Goal: Task Accomplishment & Management: Use online tool/utility

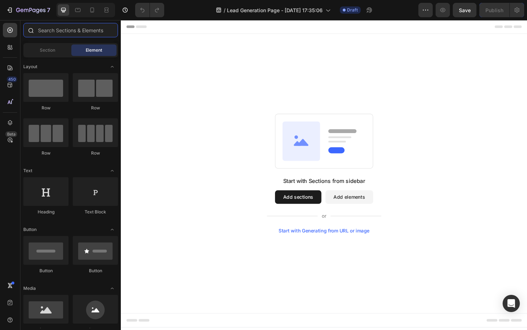
click at [67, 32] on input "text" at bounding box center [70, 30] width 95 height 14
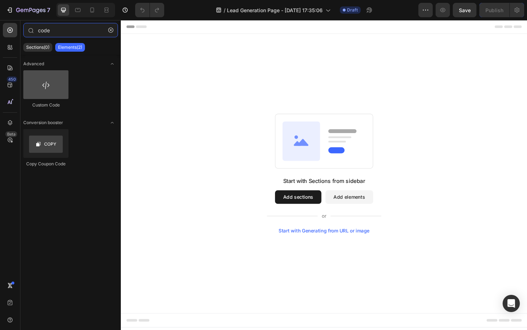
type input "code"
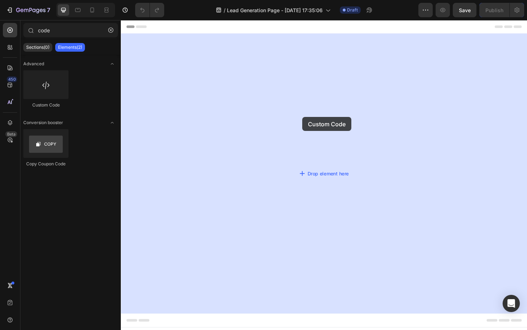
drag, startPoint x: 166, startPoint y: 112, endPoint x: 313, endPoint y: 123, distance: 147.3
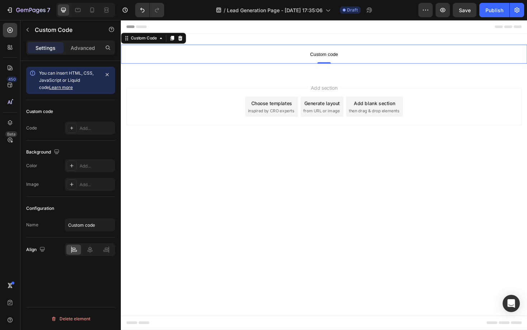
click at [269, 59] on span "Custom code" at bounding box center [336, 56] width 430 height 9
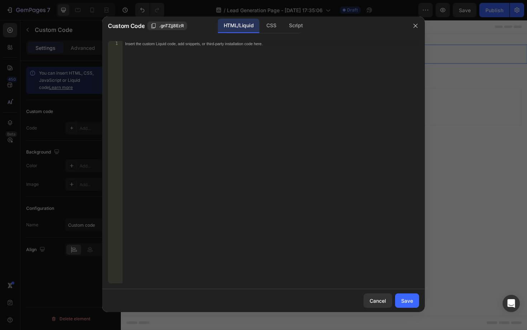
click at [239, 140] on div "Insert the custom Liquid code, add snippets, or third-party installation code h…" at bounding box center [270, 168] width 297 height 254
paste textarea "</div>"
type textarea "</div>"
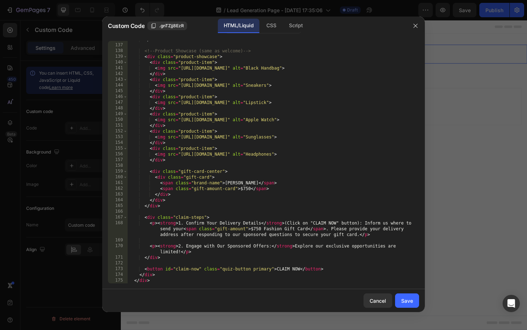
scroll to position [813, 0]
click at [269, 30] on div "CSS" at bounding box center [271, 26] width 21 height 14
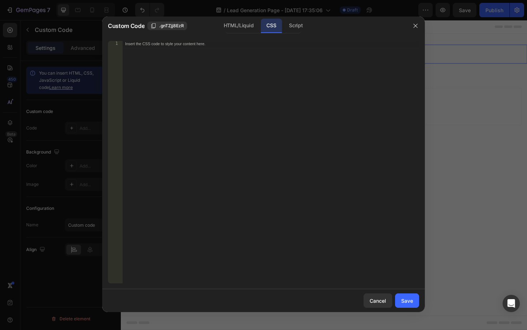
click at [280, 140] on div "Insert the CSS code to style your content here." at bounding box center [270, 168] width 297 height 254
click at [293, 27] on div "Script" at bounding box center [295, 26] width 25 height 14
click at [249, 130] on div "Insert the Javascript code to add interaction and animation to your content her…" at bounding box center [270, 168] width 297 height 254
paste textarea "}"
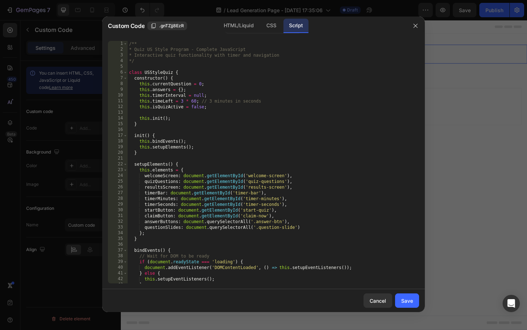
scroll to position [0, 0]
click at [245, 25] on div "HTML/Liquid" at bounding box center [238, 26] width 41 height 14
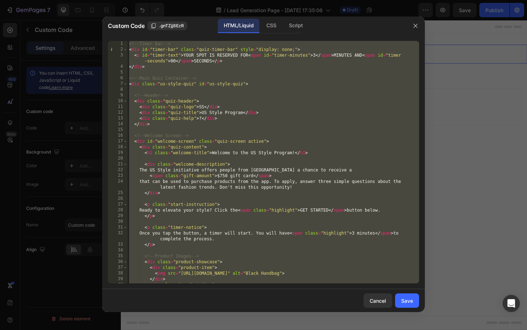
click at [221, 134] on div "<!-- Timer bar --> < div id = "timer-bar" class = "quiz-timer-bar" style = "dis…" at bounding box center [273, 168] width 291 height 254
type textarea "<!-- Welcome Screen -->"
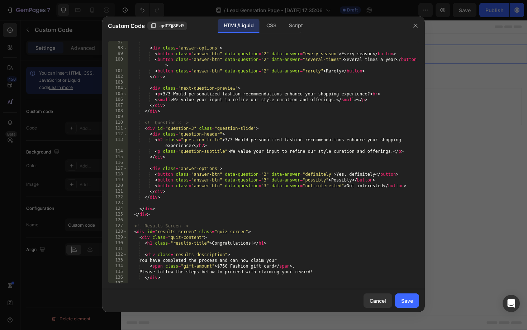
scroll to position [624, 0]
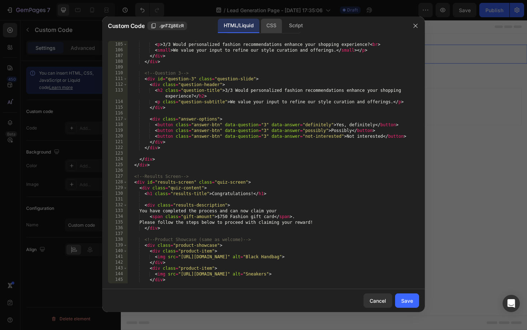
click at [273, 28] on div "CSS" at bounding box center [271, 26] width 21 height 14
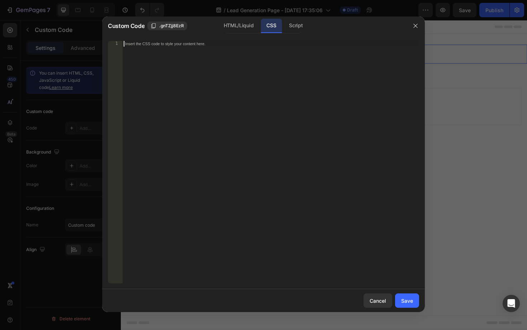
click at [249, 125] on div "Insert the CSS code to style your content here." at bounding box center [270, 168] width 297 height 254
paste textarea "}"
type textarea "}"
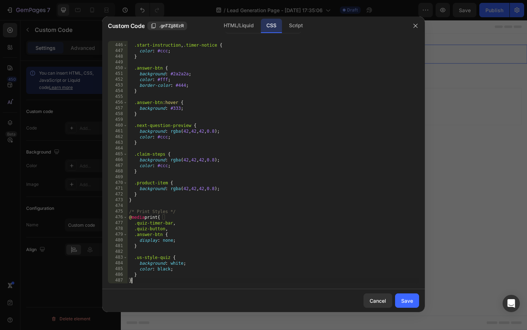
scroll to position [2550, 0]
click at [409, 299] on div "Save" at bounding box center [407, 301] width 12 height 8
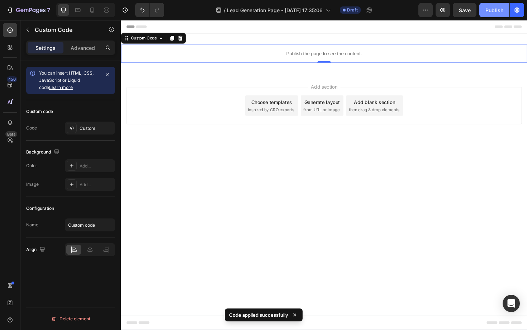
click at [491, 11] on div "Publish" at bounding box center [494, 10] width 18 height 8
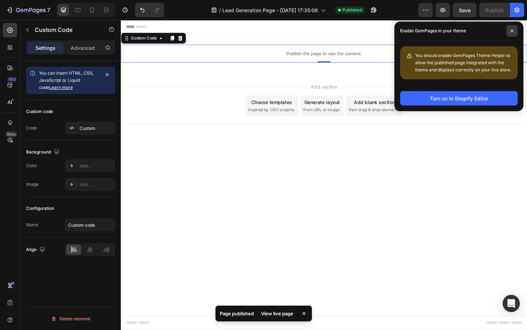
click at [511, 33] on span at bounding box center [511, 30] width 11 height 11
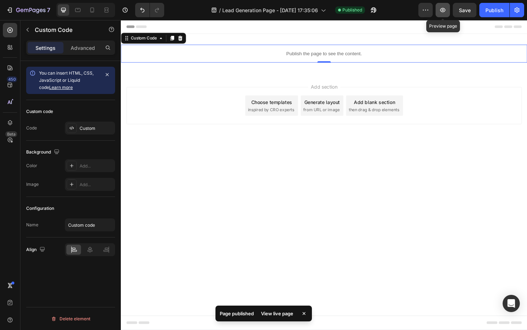
click at [448, 11] on button "button" at bounding box center [442, 10] width 14 height 14
click at [446, 12] on button "button" at bounding box center [442, 10] width 14 height 14
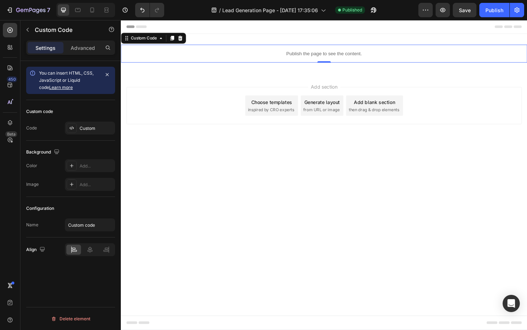
click at [273, 56] on p "Publish the page to see the content." at bounding box center [336, 56] width 430 height 8
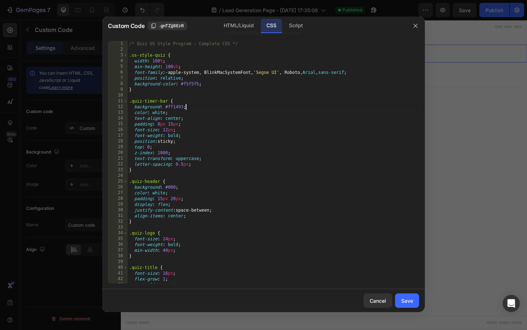
click at [259, 106] on div "/* Quiz US Style Program - Complete CSS */ .us-style-quiz { width : 100 % ; min…" at bounding box center [273, 168] width 291 height 254
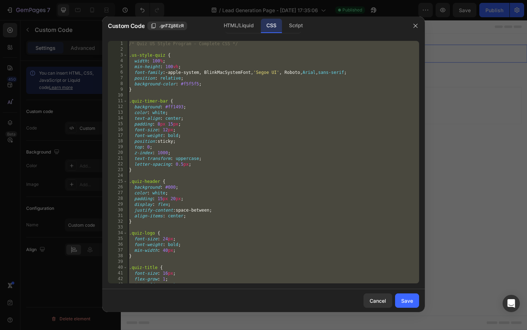
paste textarea
type textarea "}"
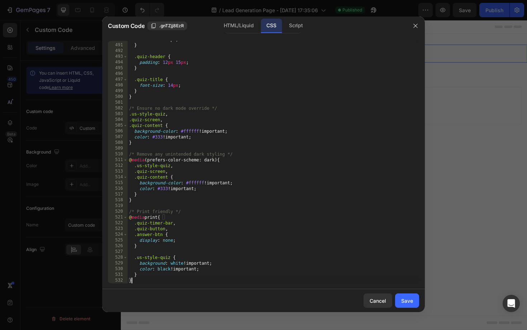
scroll to position [2808, 0]
click at [404, 301] on div "Save" at bounding box center [407, 301] width 12 height 8
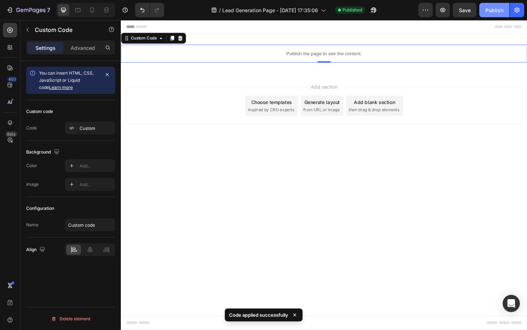
click at [501, 6] on button "Publish" at bounding box center [494, 10] width 30 height 14
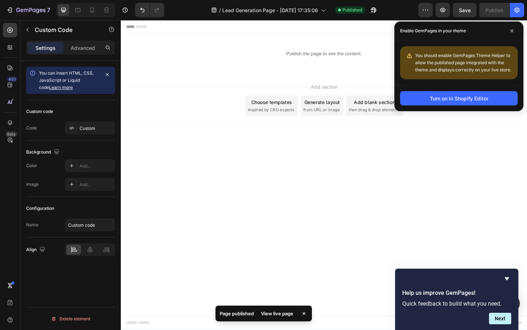
click at [175, 148] on div "Add section Choose templates inspired by CRO experts Generate layout from URL o…" at bounding box center [336, 121] width 430 height 88
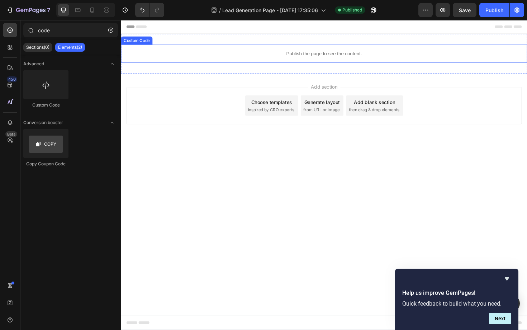
click at [279, 53] on p "Publish the page to see the content." at bounding box center [336, 56] width 430 height 8
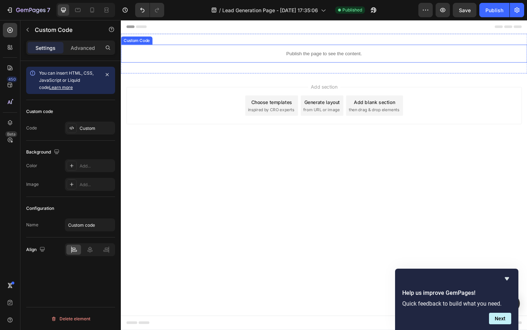
click at [279, 53] on p "Publish the page to see the content." at bounding box center [336, 56] width 430 height 8
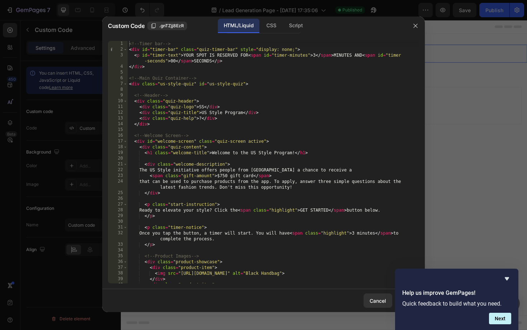
click at [246, 125] on div "<!-- Timer bar --> < div id = "timer-bar" class = "quiz-timer-bar" style = "dis…" at bounding box center [273, 168] width 291 height 254
click at [272, 27] on div "CSS" at bounding box center [271, 26] width 21 height 14
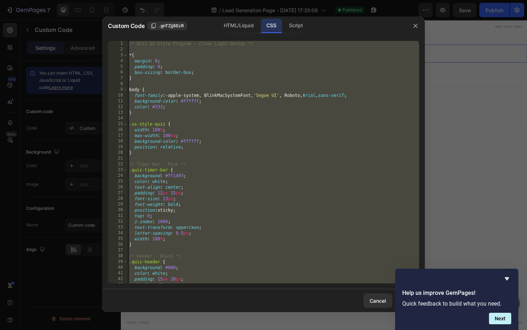
click at [261, 104] on div "/* Quiz US Style Program - Clean Light Design */ * { margin : 0 ; padding : 0 ;…" at bounding box center [273, 168] width 291 height 254
paste textarea
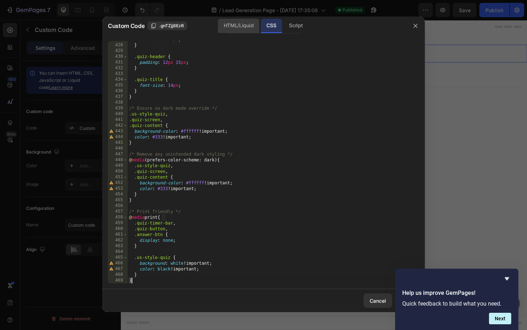
click at [244, 25] on div "HTML/Liquid" at bounding box center [238, 26] width 41 height 14
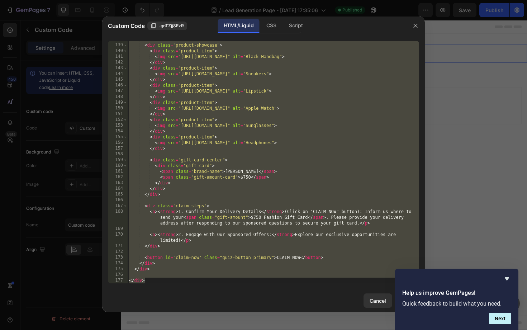
scroll to position [824, 0]
click at [283, 85] on div "<!-- Product Showcase (same as welcome) --> < div class = "product-showcase" > …" at bounding box center [273, 164] width 291 height 254
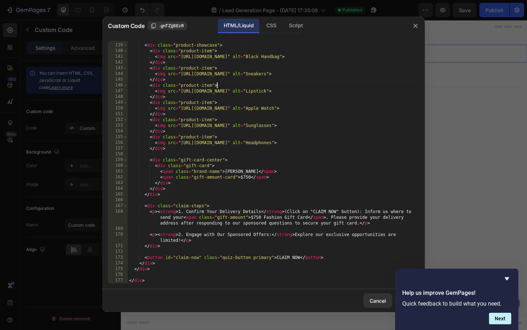
click at [266, 92] on div "<!-- Product Showcase (same as welcome) --> < div class = "product-showcase" > …" at bounding box center [273, 164] width 291 height 254
click at [288, 112] on div "<!-- Product Showcase (same as welcome) --> < div class = "product-showcase" > …" at bounding box center [273, 164] width 291 height 254
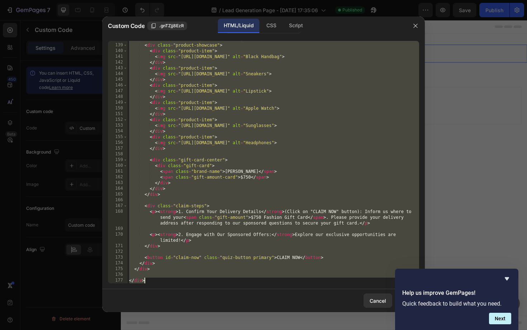
paste textarea
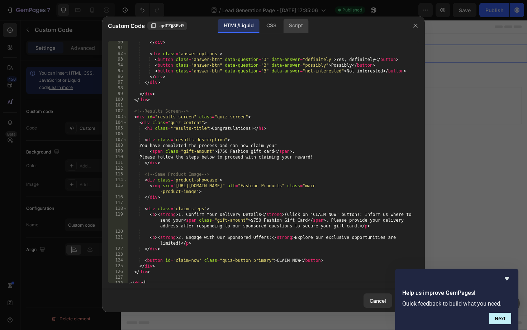
click at [301, 25] on div "Script" at bounding box center [295, 26] width 25 height 14
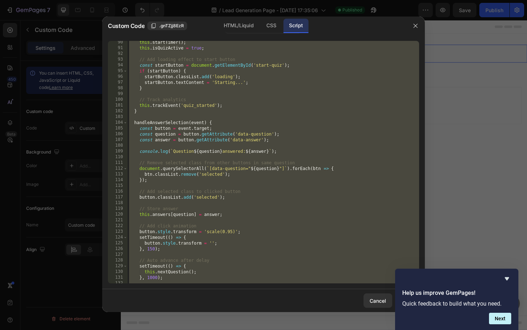
scroll to position [512, 0]
click at [270, 69] on div "this . startTimer ( ) ; this . isQuizActive = true ; // Add loading effect to s…" at bounding box center [273, 166] width 291 height 254
paste textarea
type textarea "}"
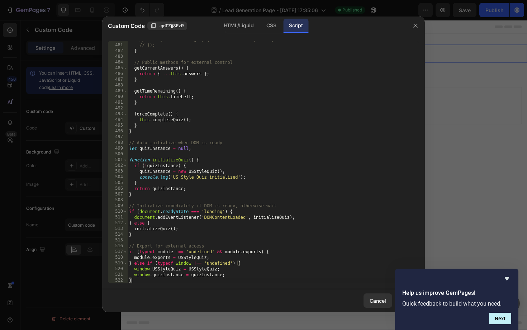
scroll to position [2762, 0]
click at [506, 278] on icon "Hide survey" at bounding box center [507, 278] width 4 height 3
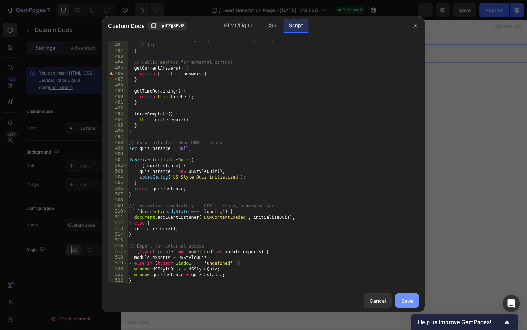
click at [402, 299] on div "Save" at bounding box center [407, 301] width 12 height 8
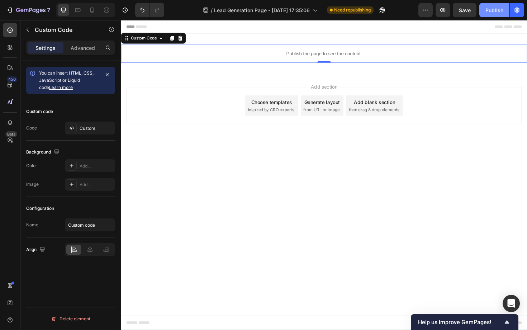
click at [497, 12] on div "Publish" at bounding box center [494, 10] width 18 height 8
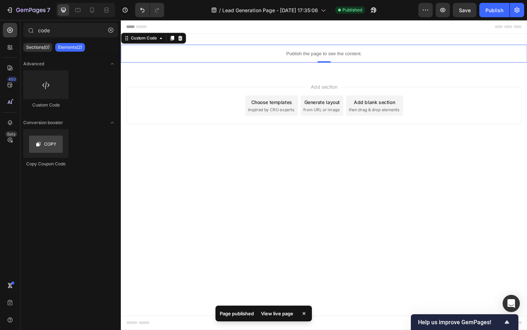
click at [239, 123] on div "Add section Choose templates inspired by CRO experts Generate layout from URL o…" at bounding box center [335, 110] width 419 height 39
click at [284, 52] on p "Publish the page to see the content." at bounding box center [336, 56] width 430 height 8
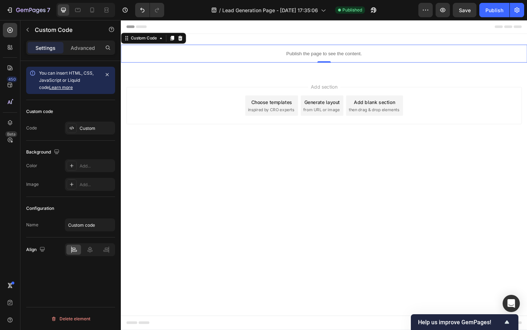
click at [284, 52] on p "Publish the page to see the content." at bounding box center [336, 56] width 430 height 8
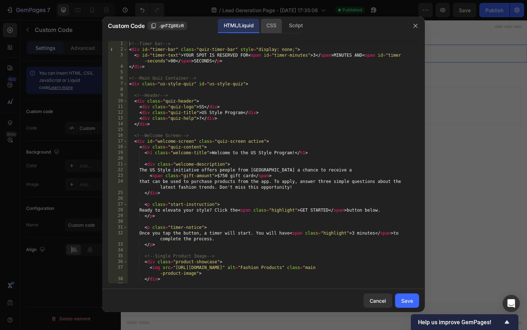
click at [278, 24] on div "CSS" at bounding box center [271, 26] width 21 height 14
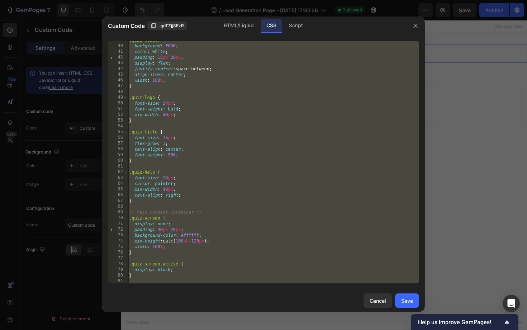
scroll to position [245, 0]
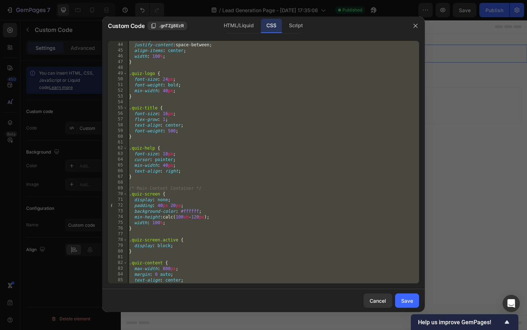
type textarea "} }"
click at [226, 105] on div "display : flex ; justify-content : space-between ; align-items : center ; width…" at bounding box center [273, 163] width 291 height 254
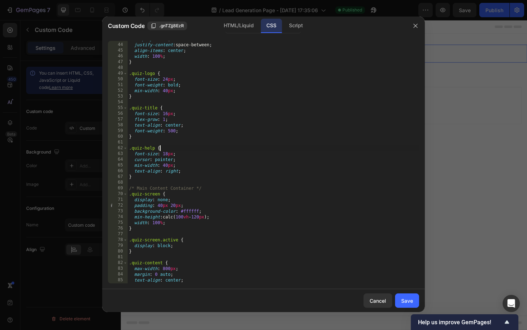
click at [203, 146] on div "display : flex ; justify-content : space-between ; align-items : center ; width…" at bounding box center [273, 163] width 291 height 254
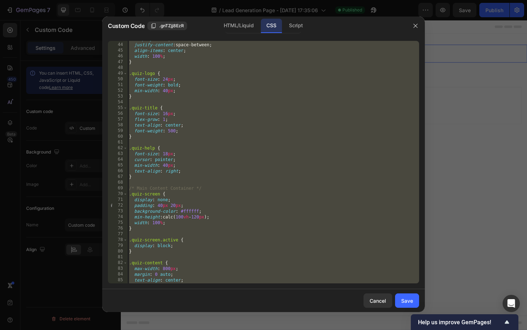
paste textarea
type textarea "}"
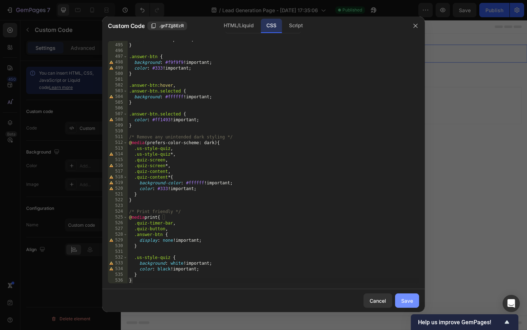
click at [411, 300] on div "Save" at bounding box center [407, 301] width 12 height 8
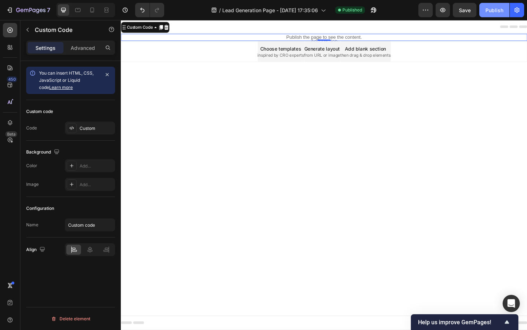
click at [486, 13] on div "Publish" at bounding box center [494, 10] width 18 height 8
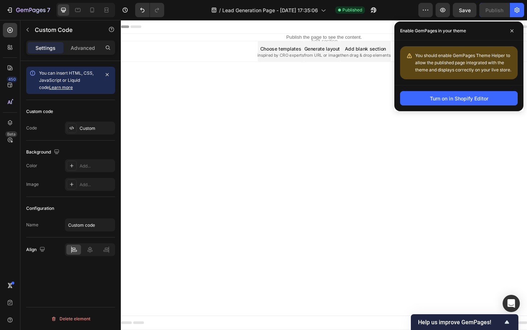
click at [275, 178] on body "Header Publish the page to see the content. Custom Code Section 1 Root Start wi…" at bounding box center [336, 184] width 430 height 328
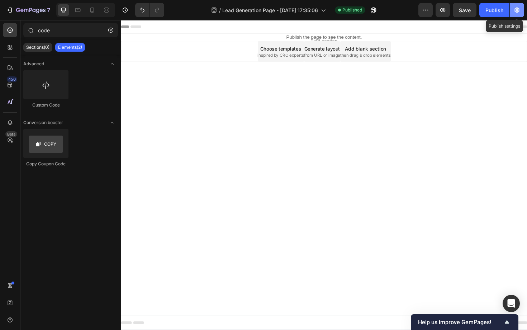
click at [515, 8] on icon "button" at bounding box center [516, 9] width 7 height 7
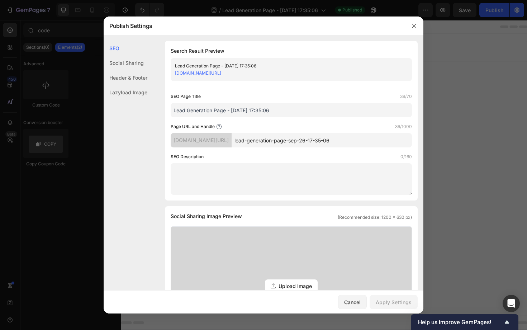
click at [137, 77] on div "Header & Footer" at bounding box center [126, 77] width 44 height 15
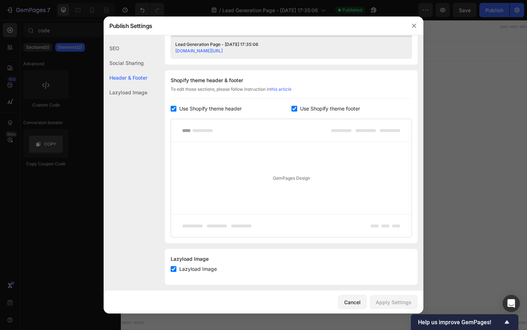
scroll to position [314, 0]
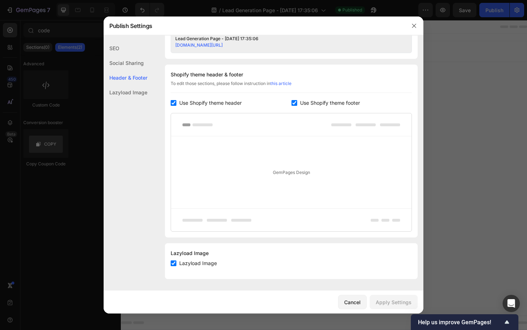
click at [297, 104] on label "Use Shopify theme footer" at bounding box center [328, 103] width 63 height 9
checkbox input "false"
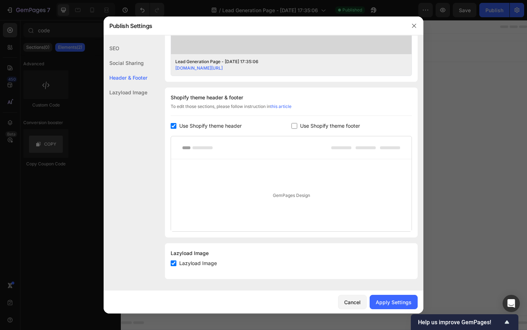
click at [201, 124] on span "Use Shopify theme header" at bounding box center [210, 125] width 62 height 9
checkbox input "false"
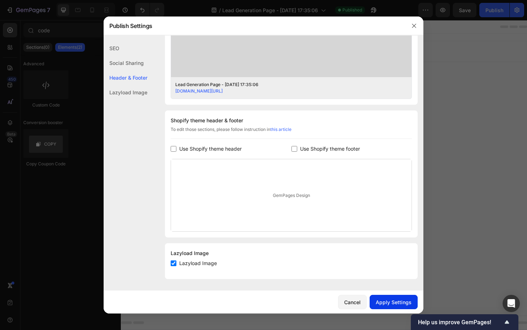
click at [396, 301] on div "Apply Settings" at bounding box center [394, 302] width 36 height 8
click at [415, 26] on icon "button" at bounding box center [414, 26] width 6 height 6
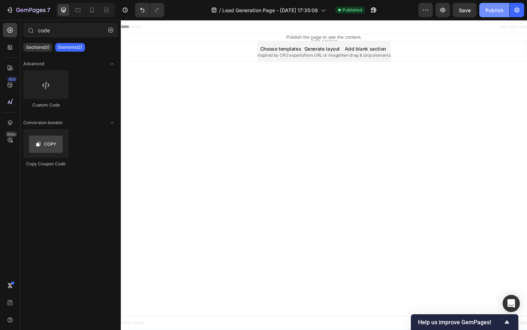
click at [491, 13] on div "Publish" at bounding box center [494, 10] width 18 height 8
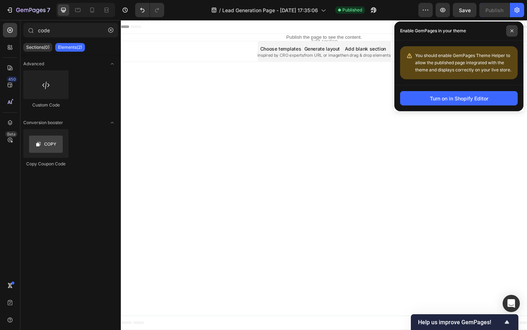
click at [512, 29] on span at bounding box center [511, 30] width 11 height 11
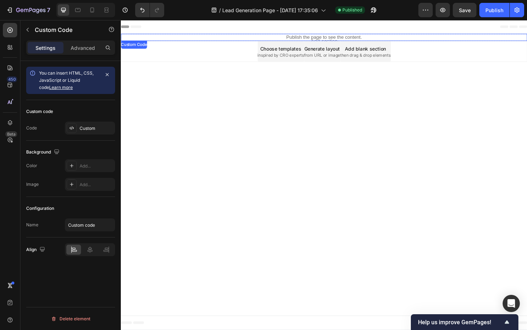
click at [273, 37] on p "Publish the page to see the content." at bounding box center [336, 39] width 430 height 8
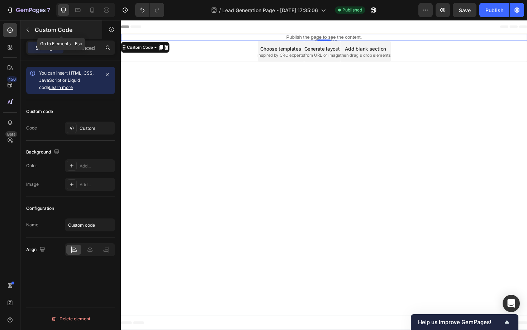
click at [34, 29] on div "Custom Code" at bounding box center [61, 29] width 82 height 19
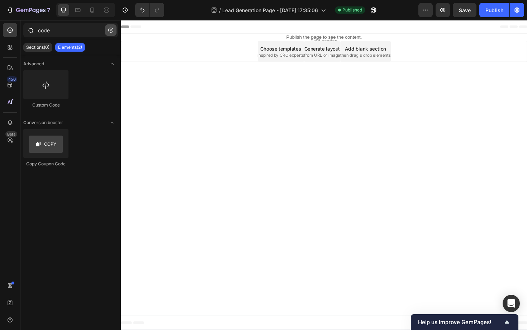
click at [111, 30] on icon "button" at bounding box center [111, 30] width 2 height 2
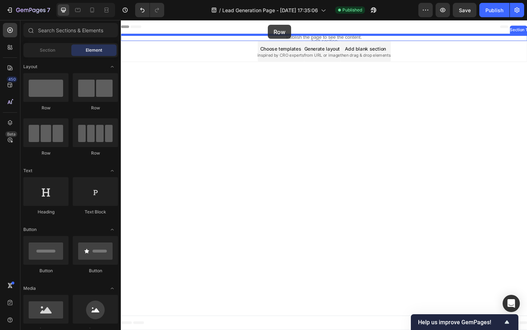
drag, startPoint x: 171, startPoint y: 112, endPoint x: 276, endPoint y: 22, distance: 138.8
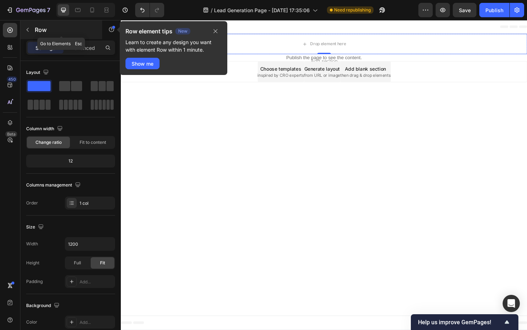
click at [27, 32] on icon "button" at bounding box center [28, 30] width 6 height 6
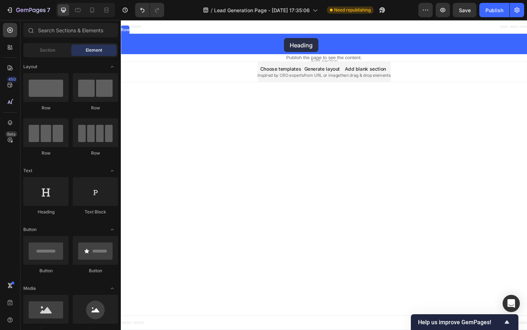
drag, startPoint x: 170, startPoint y: 219, endPoint x: 293, endPoint y: 38, distance: 218.9
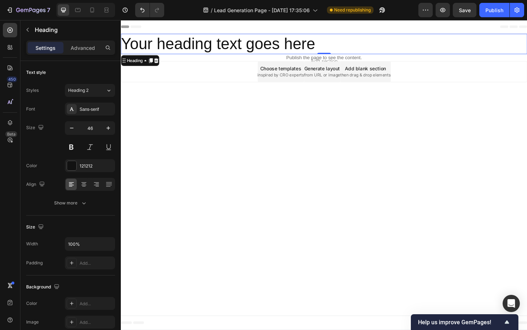
click at [290, 47] on h2 "Your heading text goes here" at bounding box center [336, 46] width 430 height 22
click at [290, 47] on p "Your heading text goes here" at bounding box center [336, 46] width 430 height 22
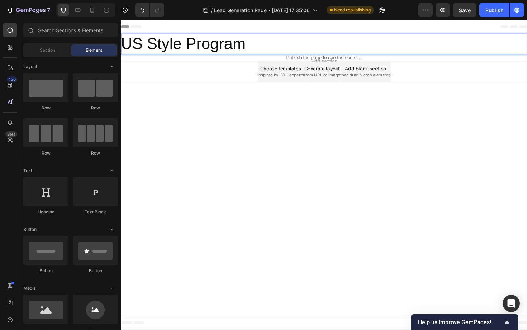
click at [224, 146] on body "Header US Style Program Heading 0 Row Section 1 Publish the page to see the con…" at bounding box center [336, 184] width 430 height 328
click at [289, 48] on p "US Style Program" at bounding box center [336, 46] width 430 height 22
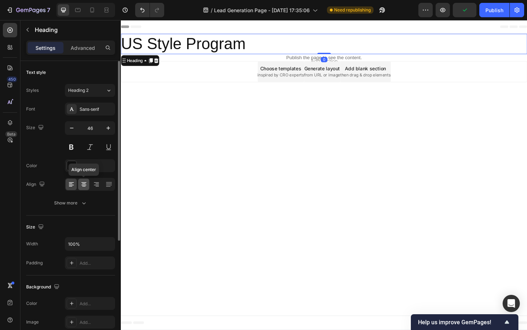
click at [87, 184] on div at bounding box center [83, 183] width 11 height 11
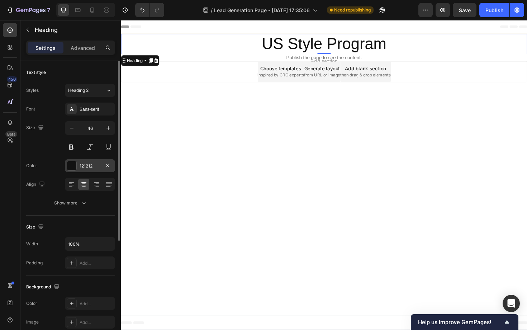
click at [72, 167] on div at bounding box center [71, 165] width 9 height 9
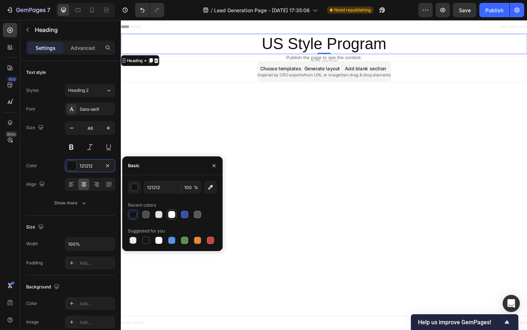
click at [171, 212] on div at bounding box center [171, 214] width 7 height 7
type input "FFFFFF"
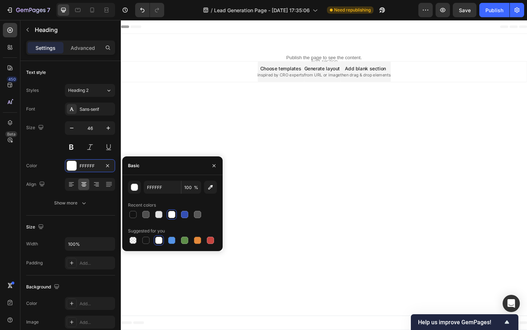
click at [325, 119] on body "Header US Style Program Heading Row Section 1 Publish the page to see the conte…" at bounding box center [336, 184] width 430 height 328
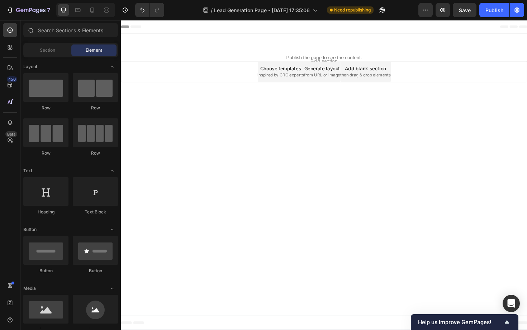
click at [473, 37] on p "US Style Program" at bounding box center [336, 46] width 430 height 22
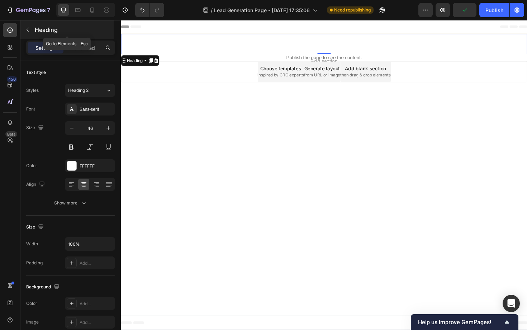
click at [33, 30] on button "button" at bounding box center [27, 29] width 11 height 11
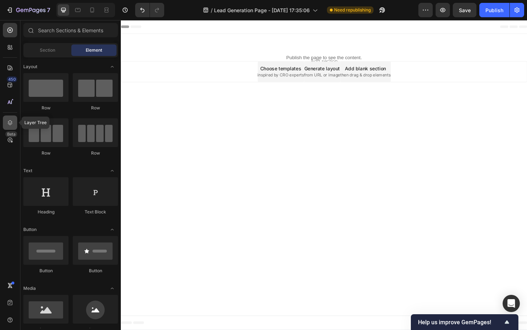
click at [10, 125] on icon at bounding box center [9, 122] width 7 height 7
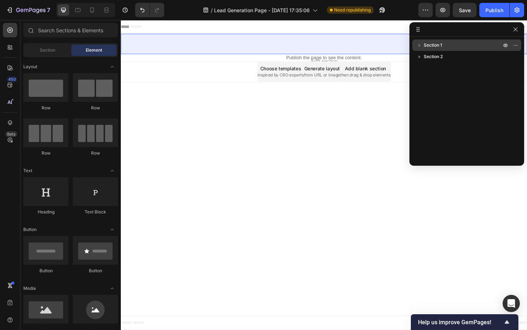
click at [434, 43] on span "Section 1" at bounding box center [433, 45] width 18 height 7
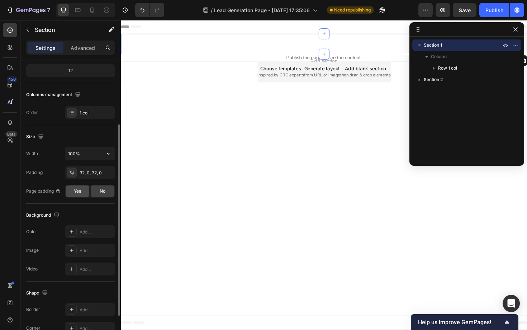
scroll to position [93, 0]
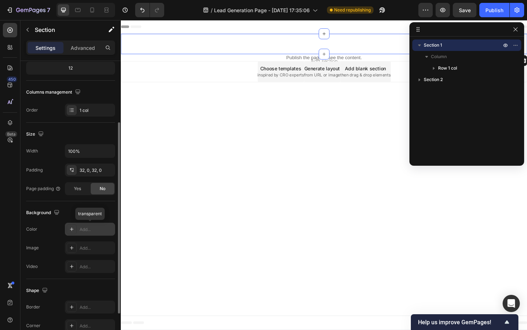
click at [86, 228] on div "Add..." at bounding box center [97, 229] width 34 height 6
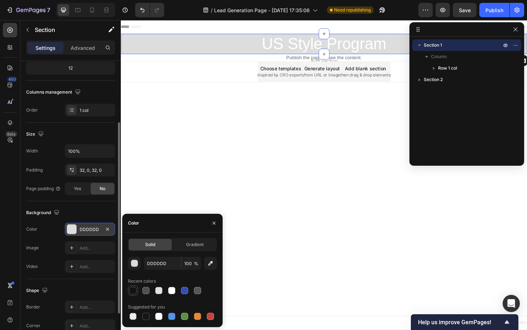
click at [136, 289] on div at bounding box center [132, 290] width 7 height 7
type input "121212"
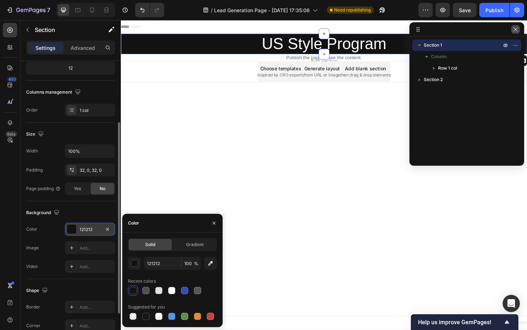
click at [514, 30] on icon "button" at bounding box center [515, 30] width 6 height 6
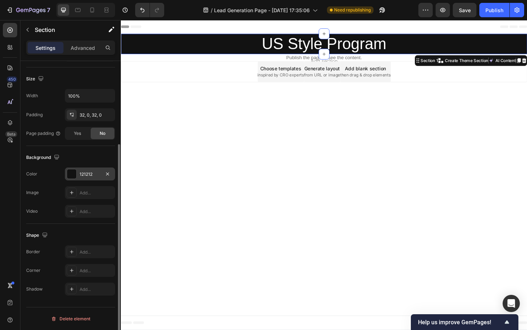
scroll to position [42, 0]
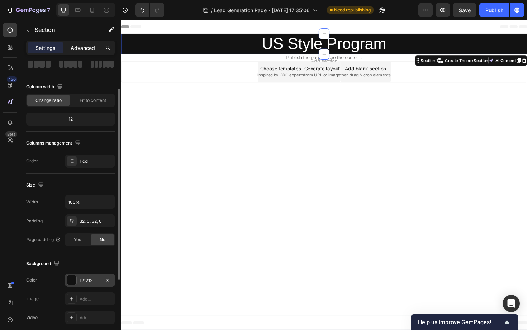
click at [82, 48] on p "Advanced" at bounding box center [83, 48] width 24 height 8
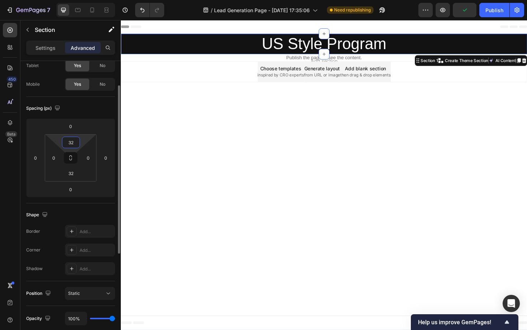
click at [73, 140] on input "32" at bounding box center [71, 142] width 14 height 11
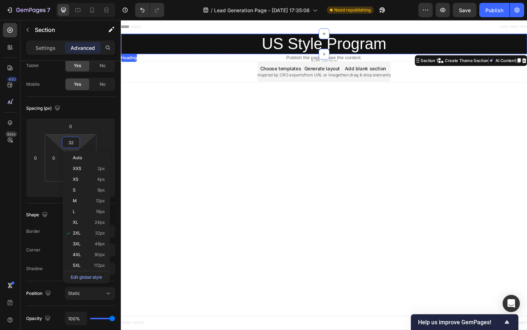
click at [254, 46] on p "US Style Program" at bounding box center [336, 46] width 430 height 22
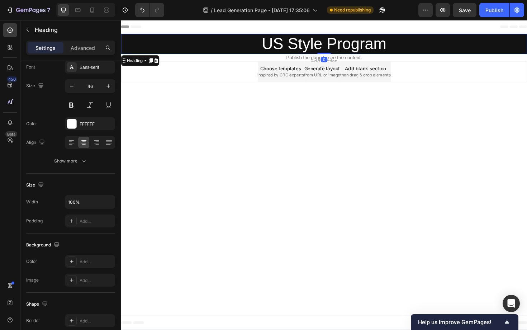
scroll to position [0, 0]
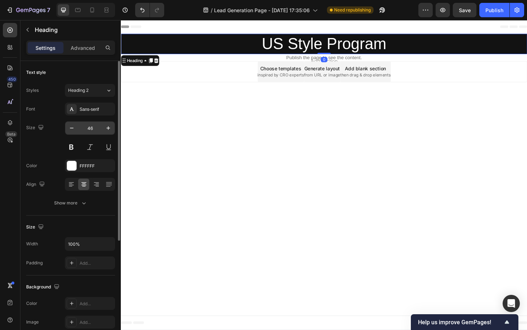
click at [87, 126] on input "46" at bounding box center [90, 127] width 24 height 13
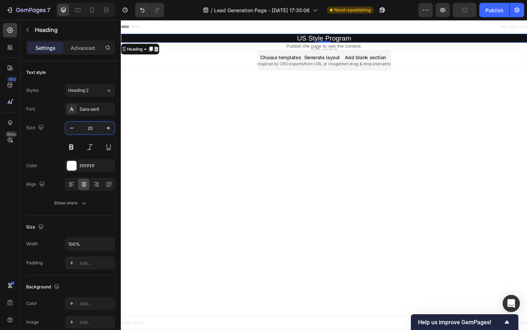
type input "20"
click at [10, 123] on icon at bounding box center [9, 122] width 7 height 7
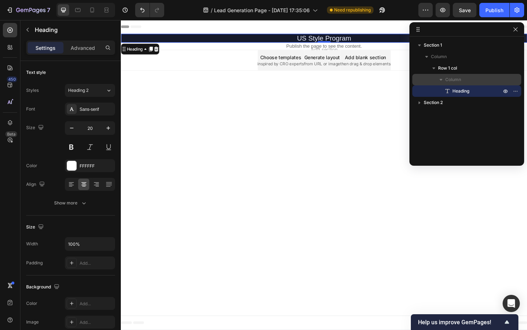
click at [452, 75] on div "Column" at bounding box center [466, 79] width 103 height 11
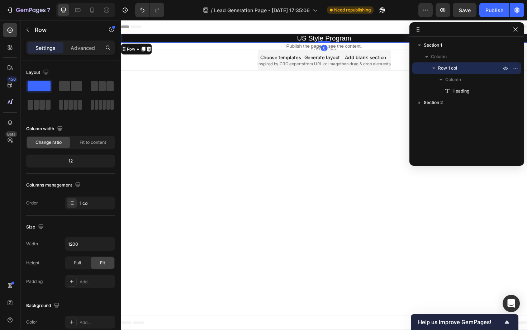
click at [454, 63] on div "Row 1 col" at bounding box center [466, 67] width 103 height 11
drag, startPoint x: 452, startPoint y: 60, endPoint x: 247, endPoint y: 42, distance: 205.7
click at [452, 60] on p "Column" at bounding box center [467, 56] width 72 height 7
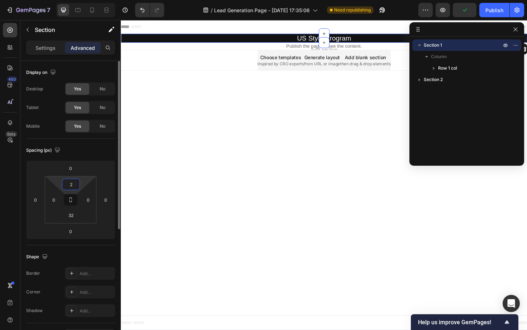
click at [71, 186] on input "2" at bounding box center [71, 184] width 14 height 11
type input "32"
click at [56, 49] on div "Settings" at bounding box center [46, 47] width 36 height 11
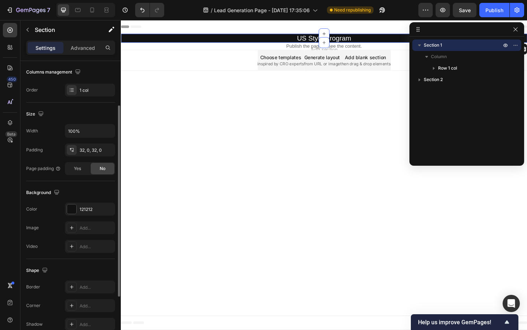
scroll to position [148, 0]
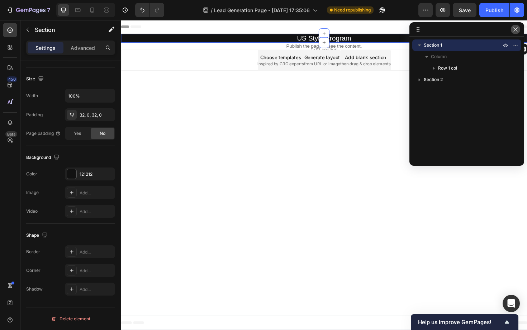
drag, startPoint x: 517, startPoint y: 29, endPoint x: 417, endPoint y: 9, distance: 101.8
click at [517, 29] on icon "button" at bounding box center [515, 30] width 6 height 6
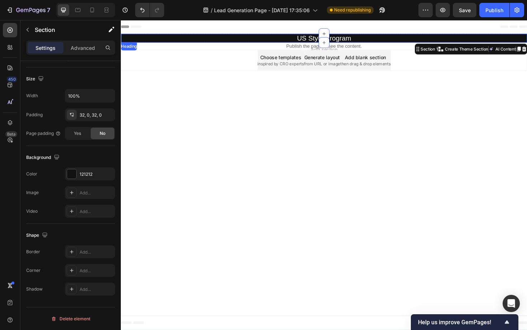
click at [351, 38] on p "US Style Program" at bounding box center [336, 39] width 430 height 9
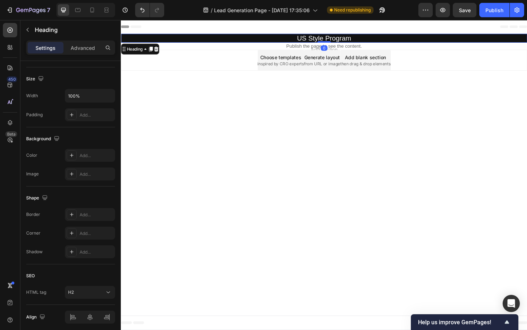
scroll to position [0, 0]
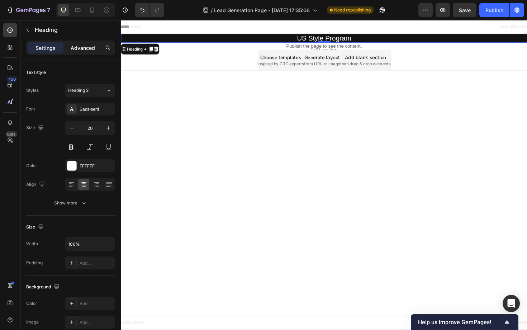
click at [88, 46] on p "Advanced" at bounding box center [83, 48] width 24 height 8
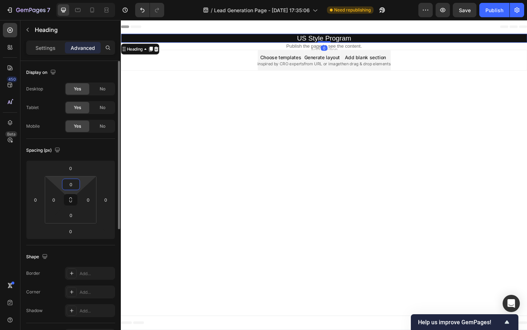
click at [74, 185] on input "0" at bounding box center [71, 184] width 14 height 11
type input "0"
click at [74, 169] on input "0" at bounding box center [70, 168] width 14 height 11
type input "3"
click at [169, 142] on body "Header US Style Program Heading 0 Row Section 1 Publish the page to see the con…" at bounding box center [336, 184] width 430 height 328
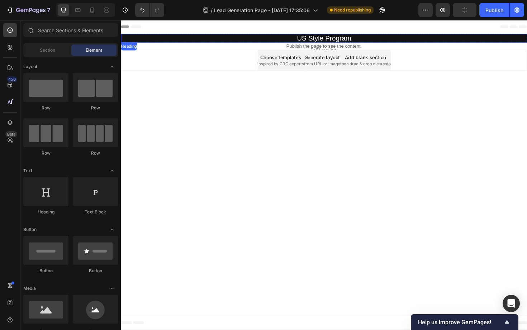
click at [171, 36] on p "US Style Program" at bounding box center [336, 39] width 430 height 9
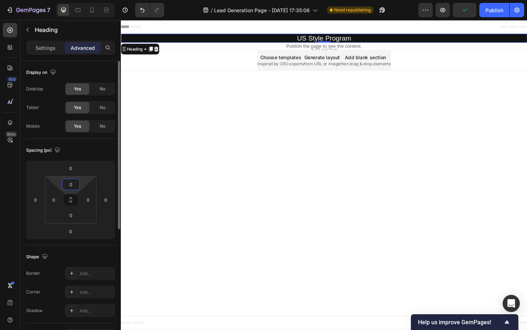
click at [69, 183] on input "0" at bounding box center [71, 184] width 14 height 11
type input "30"
click at [71, 213] on input "0" at bounding box center [71, 215] width 14 height 11
paste input "3"
type input "30"
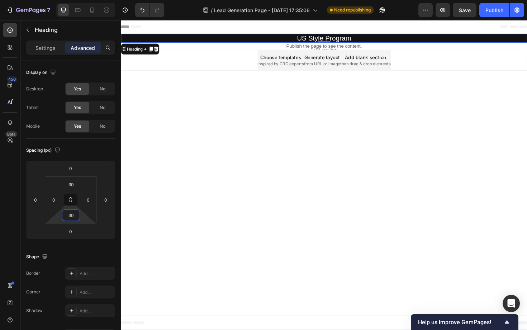
click at [203, 188] on body "Header US Style Program Heading 0 Row Section 1 Publish the page to see the con…" at bounding box center [336, 184] width 430 height 328
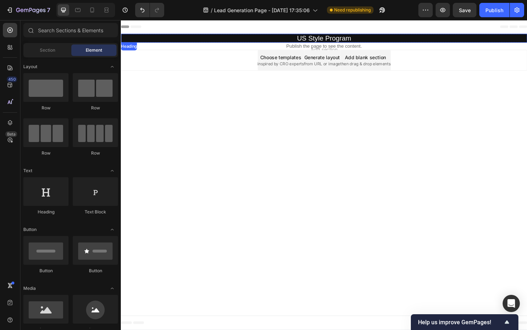
click at [268, 39] on p "US Style Program" at bounding box center [336, 39] width 430 height 9
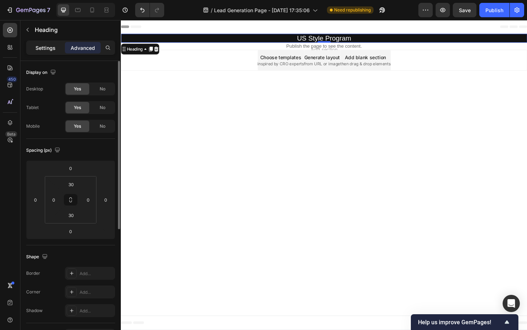
click at [56, 43] on div "Settings" at bounding box center [46, 47] width 36 height 11
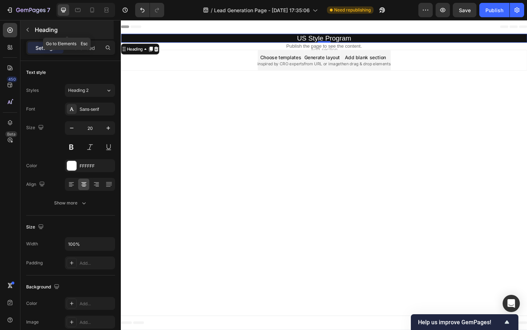
click at [30, 29] on button "button" at bounding box center [27, 29] width 11 height 11
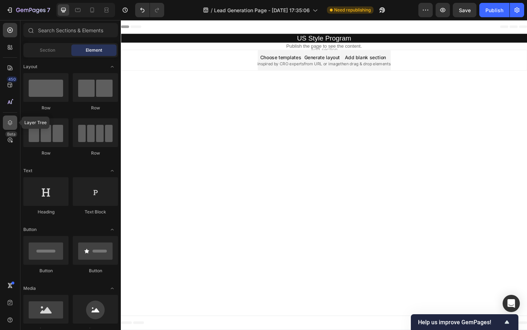
click at [14, 119] on div at bounding box center [10, 122] width 14 height 14
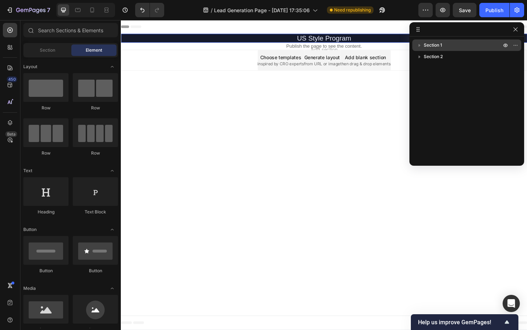
click at [414, 46] on div "Section 1" at bounding box center [466, 44] width 109 height 11
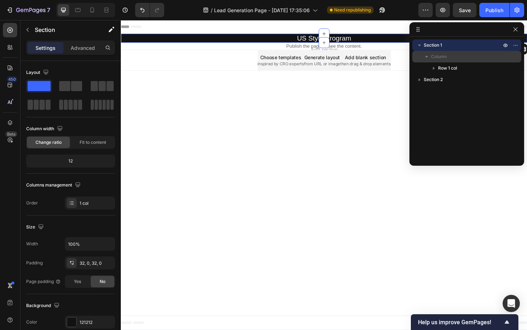
click at [434, 59] on span "Column" at bounding box center [439, 56] width 16 height 7
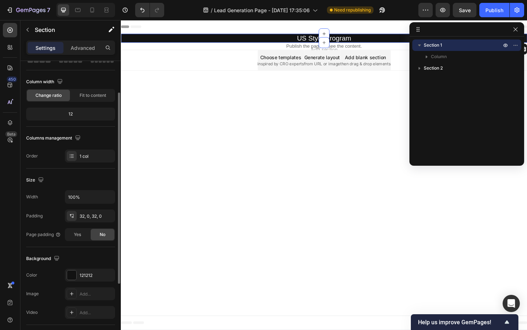
scroll to position [49, 0]
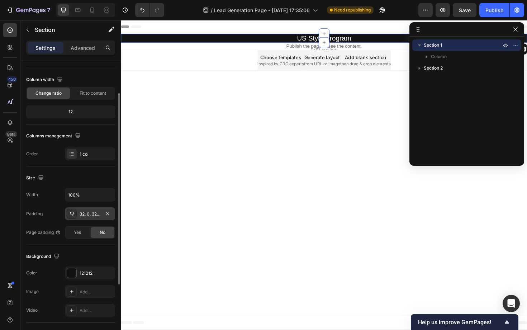
click at [81, 215] on div "32, 0, 32, 0" at bounding box center [90, 214] width 21 height 6
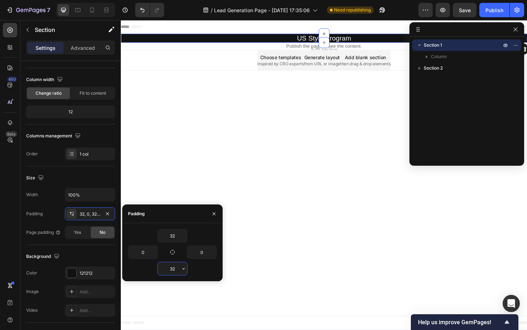
click at [173, 267] on input "32" at bounding box center [172, 268] width 29 height 13
click at [183, 269] on icon "button" at bounding box center [183, 268] width 2 height 1
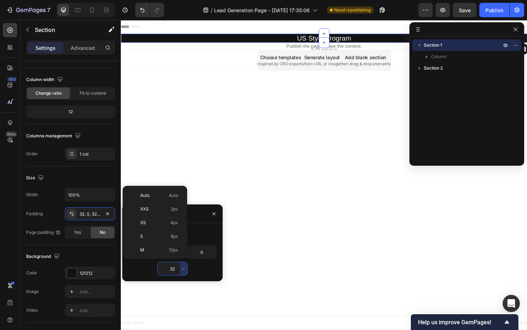
scroll to position [52, 0]
click at [141, 255] on span "3XL" at bounding box center [144, 252] width 8 height 6
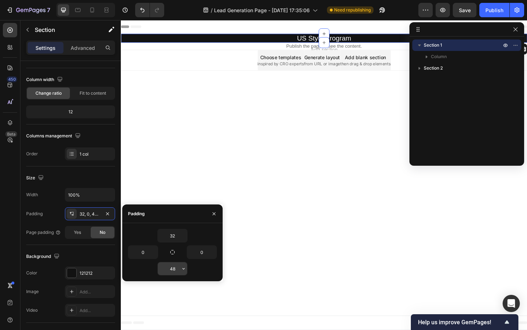
click at [174, 267] on input "48" at bounding box center [172, 268] width 29 height 13
click at [186, 271] on icon "button" at bounding box center [184, 269] width 6 height 6
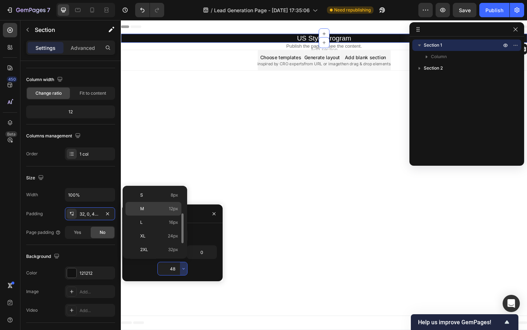
scroll to position [66, 0]
click at [154, 224] on p "2XL 32px" at bounding box center [159, 224] width 38 height 6
type input "32"
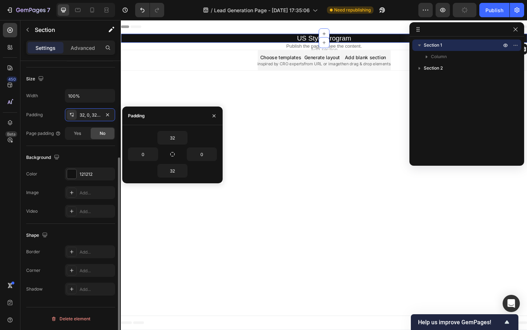
scroll to position [0, 0]
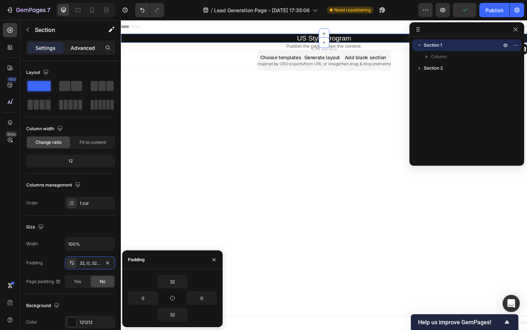
click at [81, 53] on div "Advanced" at bounding box center [83, 47] width 36 height 11
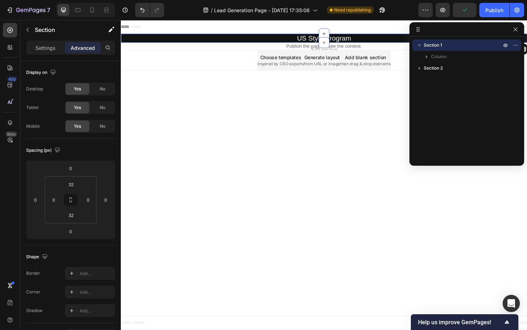
click at [81, 53] on div "Advanced" at bounding box center [83, 47] width 36 height 11
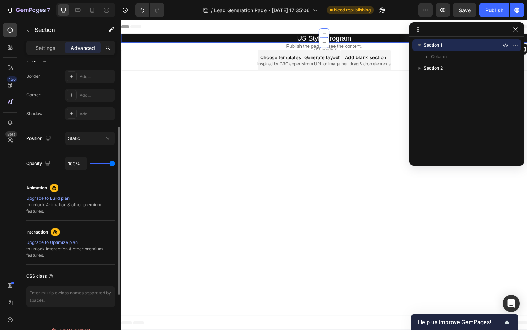
scroll to position [208, 0]
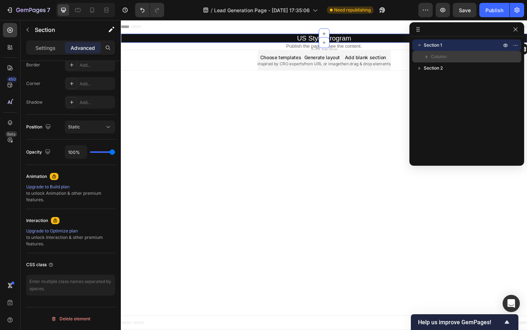
click at [446, 58] on p "Column" at bounding box center [467, 56] width 72 height 7
click at [439, 57] on span "Column" at bounding box center [439, 56] width 16 height 7
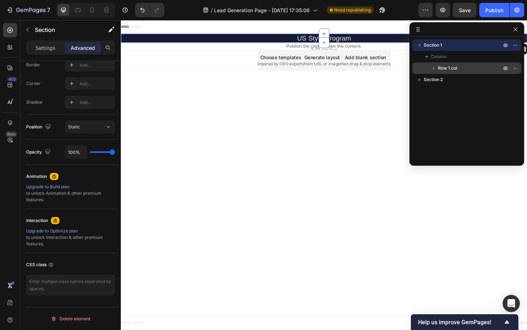
click at [439, 67] on span "Row 1 col" at bounding box center [447, 68] width 19 height 7
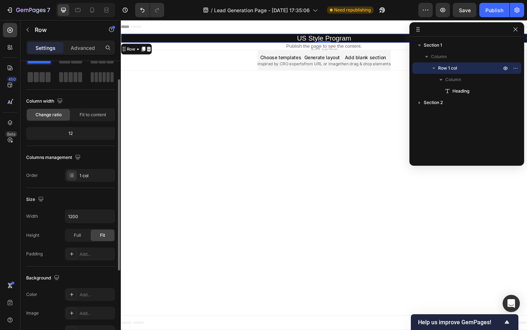
scroll to position [37, 0]
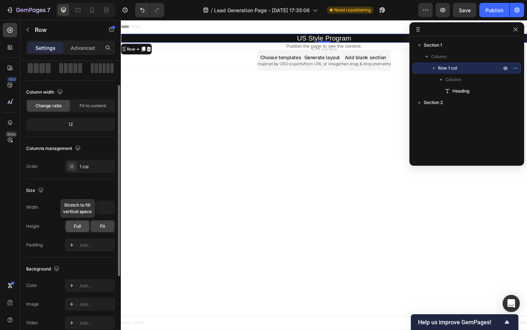
click at [85, 228] on div "Full" at bounding box center [78, 225] width 24 height 11
click at [100, 227] on span "Fit" at bounding box center [102, 226] width 5 height 6
click at [81, 228] on div "Full" at bounding box center [78, 225] width 24 height 11
click at [98, 231] on div "Fit" at bounding box center [103, 225] width 24 height 11
click at [91, 245] on div "Add..." at bounding box center [97, 245] width 34 height 6
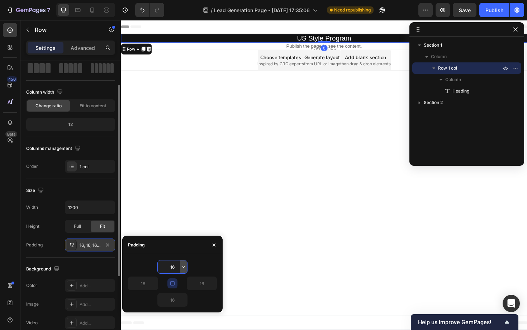
click at [183, 267] on icon "button" at bounding box center [184, 267] width 6 height 6
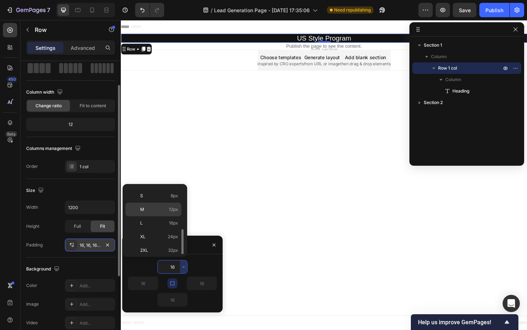
scroll to position [56, 0]
click at [151, 214] on div "XL 24px" at bounding box center [153, 219] width 56 height 14
type input "24"
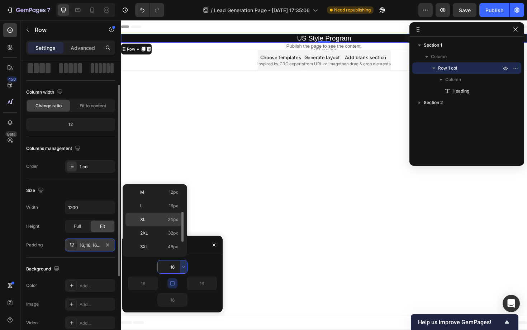
type input "24"
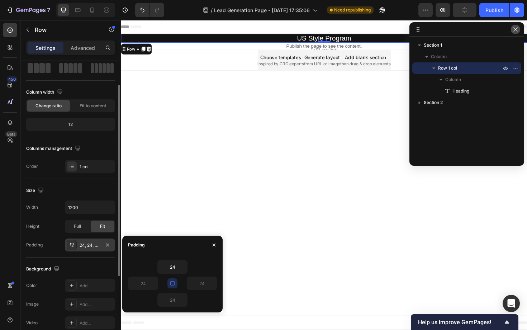
click at [517, 31] on icon "button" at bounding box center [515, 29] width 4 height 4
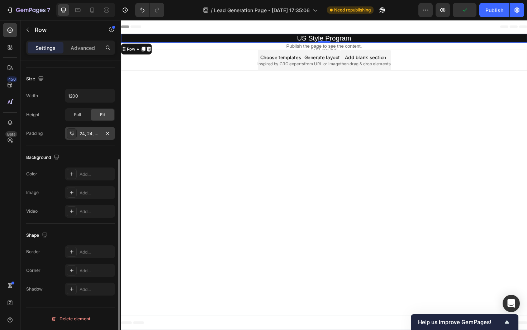
scroll to position [0, 0]
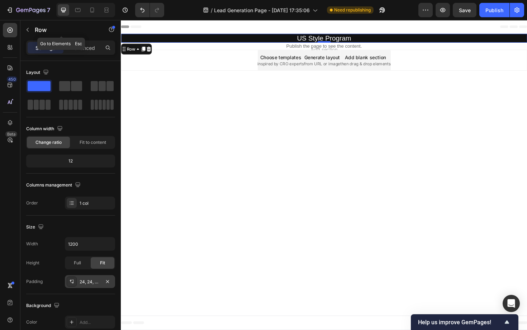
click at [29, 32] on icon "button" at bounding box center [28, 30] width 6 height 6
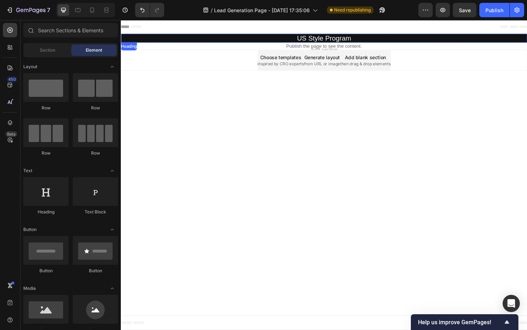
click at [261, 39] on p "US Style Program" at bounding box center [336, 39] width 430 height 9
click at [277, 115] on body "Header US Style Program Heading 0 Row Section 1 Publish the page to see the con…" at bounding box center [336, 184] width 430 height 328
click at [330, 36] on p "US Style Program" at bounding box center [336, 39] width 430 height 9
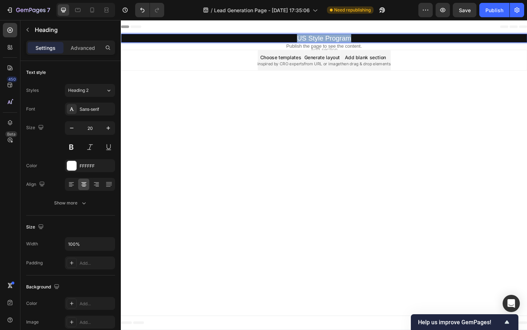
click at [330, 36] on p "US Style Program" at bounding box center [336, 39] width 430 height 9
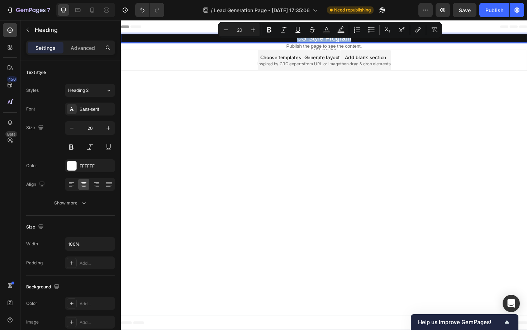
copy p "US Style Program"
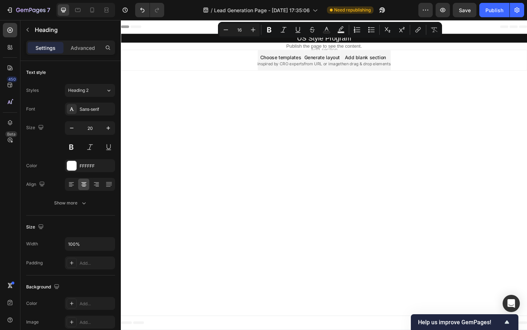
click at [262, 111] on body "Header US Style Program Heading Row Section 1 Publish the page to see the conte…" at bounding box center [336, 184] width 430 height 328
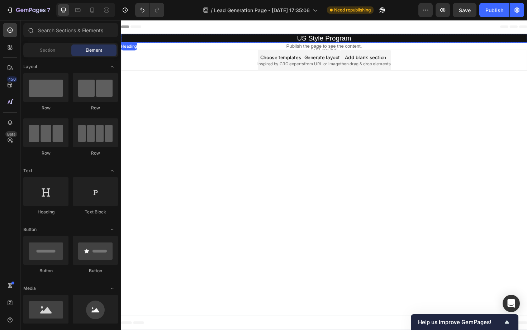
click at [414, 36] on p "US Style Program" at bounding box center [336, 39] width 430 height 9
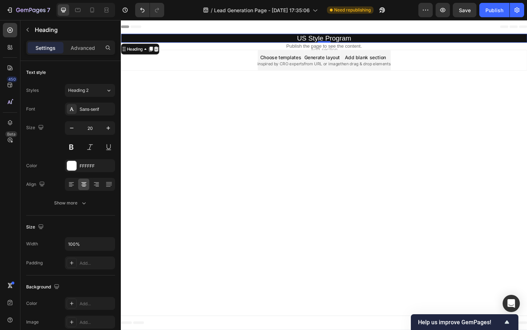
click at [159, 50] on icon at bounding box center [158, 50] width 5 height 5
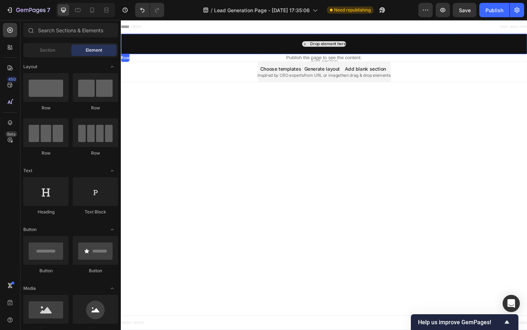
click at [180, 39] on div "Drop element here" at bounding box center [336, 46] width 430 height 22
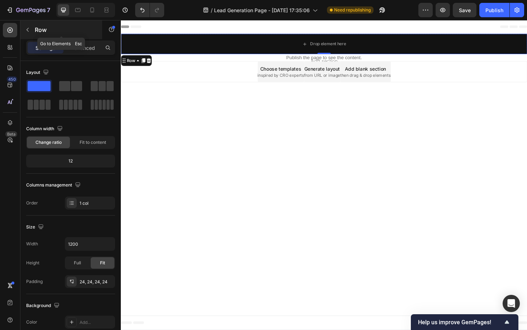
click at [28, 33] on button "button" at bounding box center [27, 29] width 11 height 11
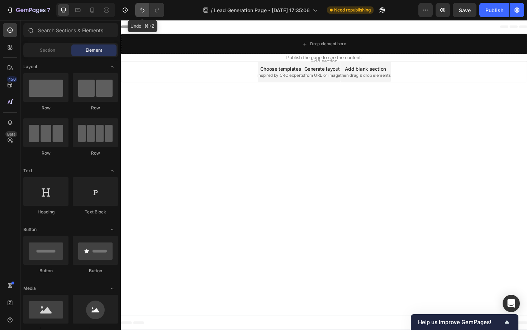
click at [142, 11] on icon "Undo/Redo" at bounding box center [142, 9] width 7 height 7
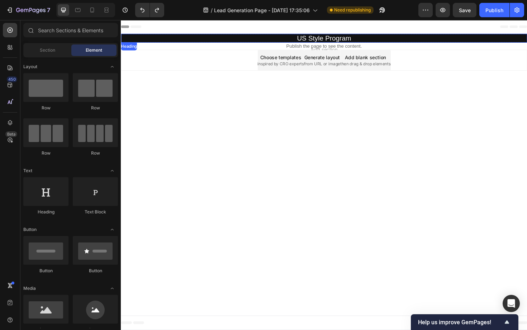
click at [134, 38] on h2 "US Style Program" at bounding box center [336, 39] width 430 height 9
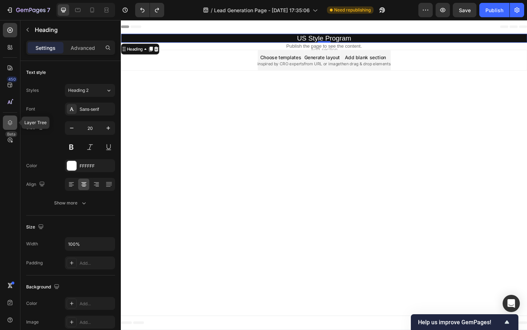
click at [9, 121] on icon at bounding box center [9, 122] width 7 height 7
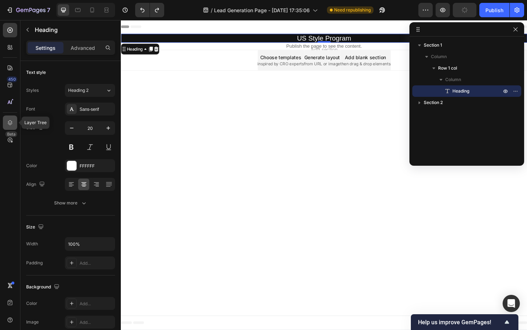
click at [12, 123] on icon at bounding box center [9, 122] width 7 height 7
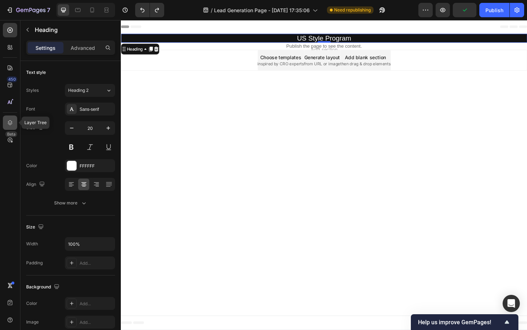
click at [10, 118] on div at bounding box center [10, 122] width 14 height 14
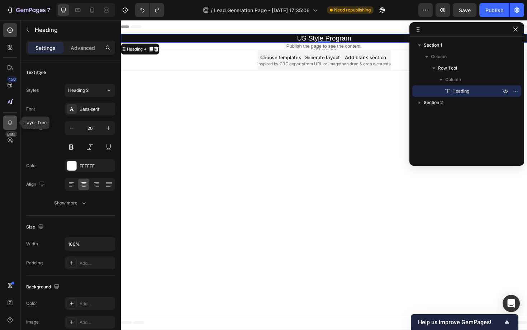
click at [14, 120] on div at bounding box center [10, 122] width 14 height 14
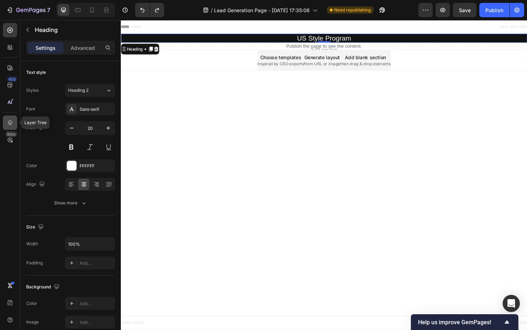
click at [14, 120] on div at bounding box center [10, 122] width 14 height 14
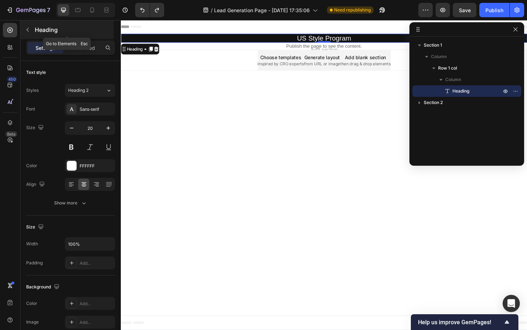
click at [28, 30] on icon "button" at bounding box center [28, 30] width 6 height 6
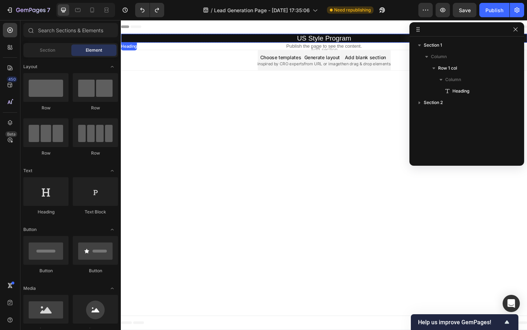
click at [181, 39] on h2 "US Style Program" at bounding box center [336, 39] width 430 height 9
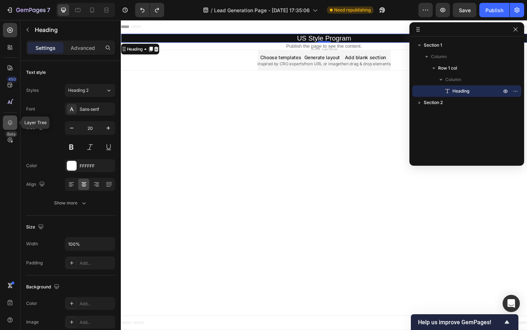
click at [9, 122] on icon at bounding box center [10, 122] width 5 height 5
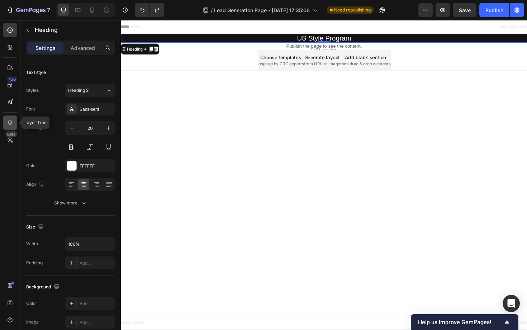
click at [8, 125] on icon at bounding box center [9, 122] width 7 height 7
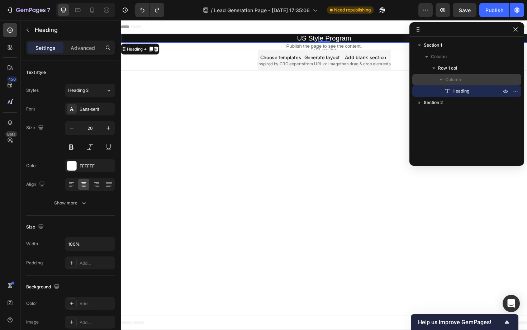
click at [449, 81] on span "Column" at bounding box center [453, 79] width 16 height 7
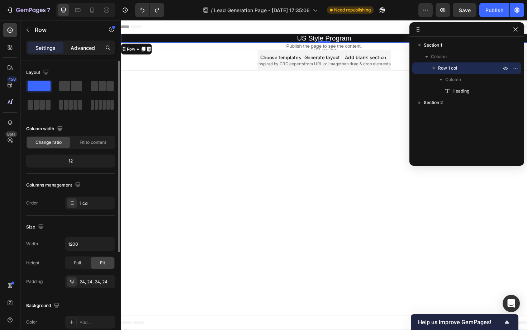
click at [80, 48] on p "Advanced" at bounding box center [83, 48] width 24 height 8
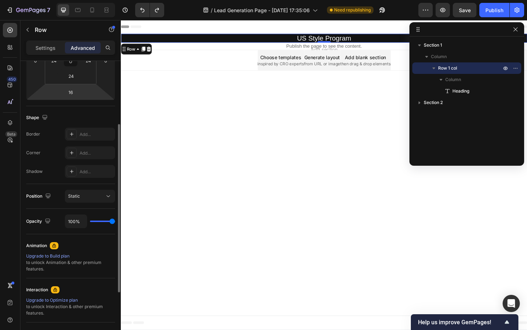
scroll to position [111, 0]
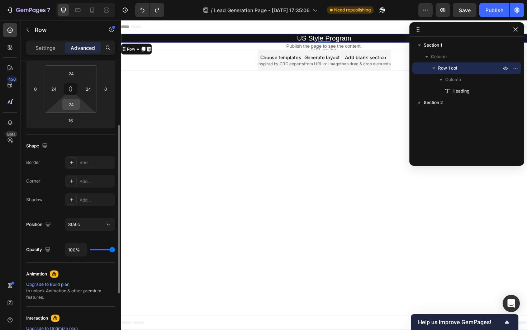
click at [73, 106] on input "24" at bounding box center [71, 104] width 14 height 11
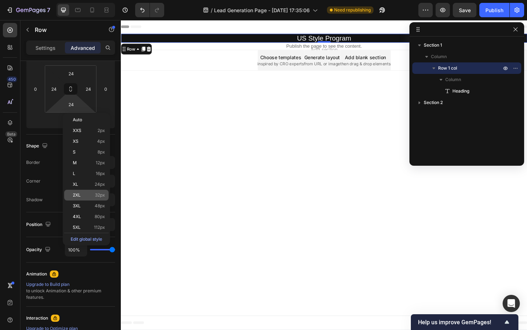
click at [81, 199] on div "2XL 32px" at bounding box center [86, 195] width 44 height 11
type input "32"
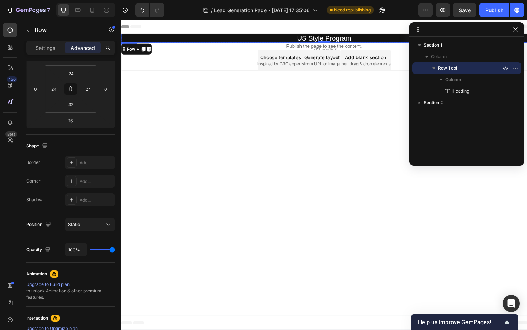
click at [163, 35] on h2 "US Style Program" at bounding box center [336, 39] width 430 height 9
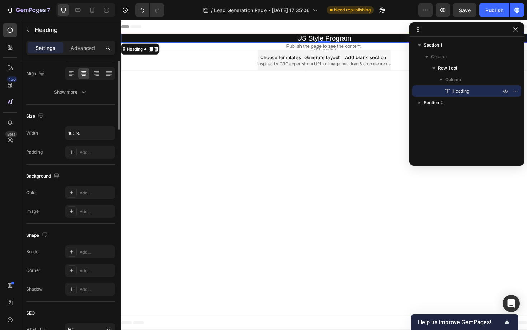
scroll to position [0, 0]
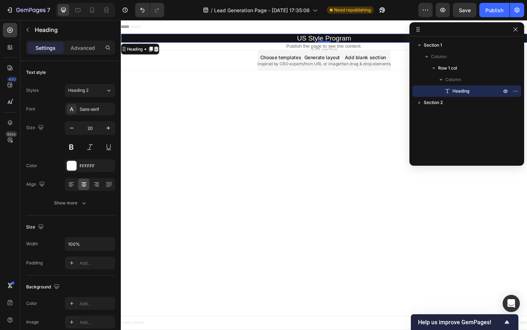
click at [157, 50] on icon at bounding box center [158, 51] width 6 height 6
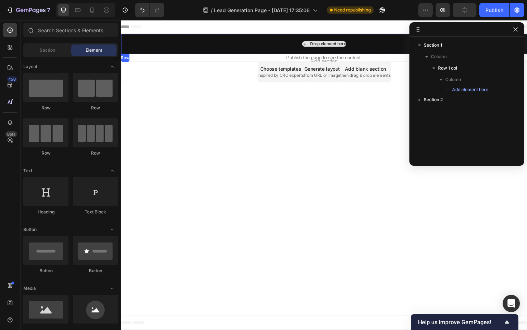
click at [173, 46] on div "Drop element here" at bounding box center [336, 46] width 430 height 22
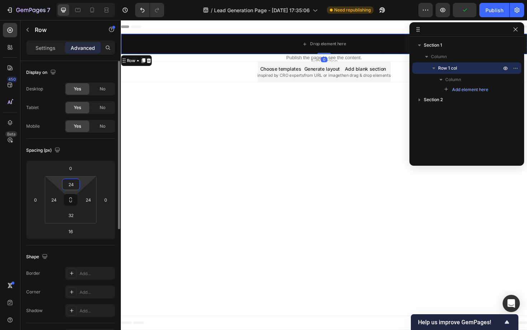
click at [74, 180] on input "24" at bounding box center [71, 184] width 14 height 11
type input "32"
click at [43, 50] on p "Settings" at bounding box center [45, 48] width 20 height 8
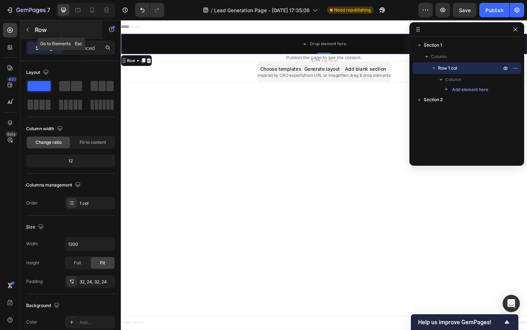
click at [27, 30] on icon "button" at bounding box center [28, 30] width 2 height 4
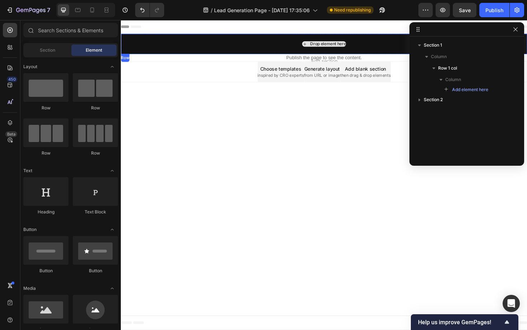
click at [201, 42] on div "Drop element here" at bounding box center [336, 46] width 430 height 22
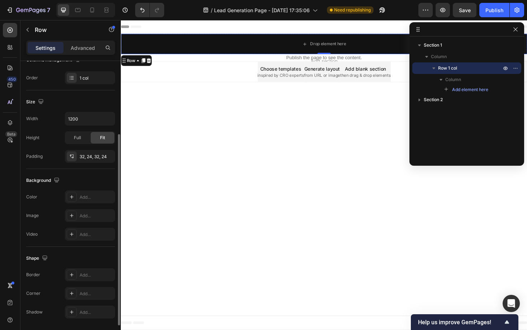
scroll to position [119, 0]
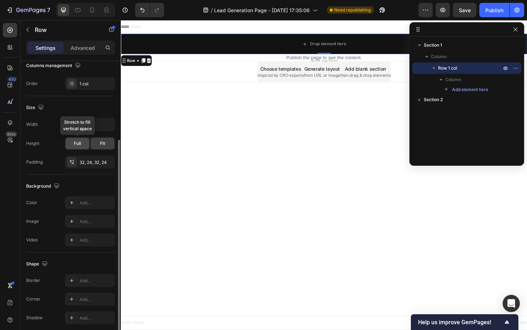
click at [83, 143] on div "Full" at bounding box center [78, 143] width 24 height 11
click at [96, 145] on div "Fit" at bounding box center [103, 143] width 24 height 11
click at [79, 144] on span "Full" at bounding box center [77, 143] width 7 height 6
click at [80, 164] on div "32, 24, 32, 24" at bounding box center [90, 162] width 21 height 6
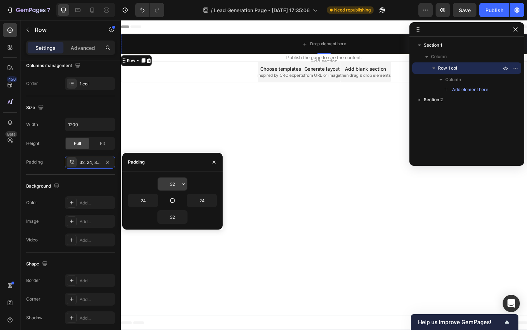
click at [175, 183] on input "32" at bounding box center [172, 183] width 29 height 13
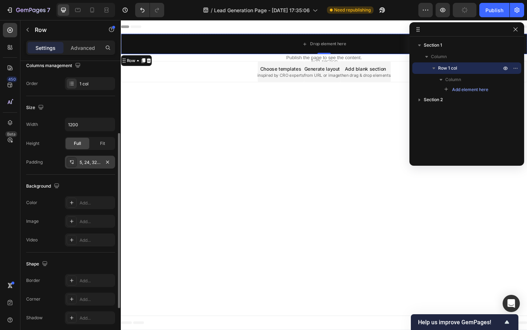
click at [97, 160] on div "5, 24, 32, 24" at bounding box center [90, 162] width 21 height 6
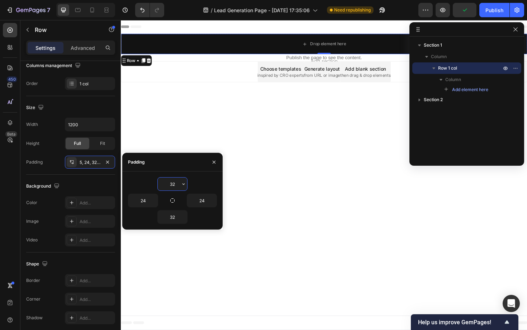
type input "32"
click at [166, 115] on body "Header Drop element here Row 0 Section 1 Publish the page to see the content. C…" at bounding box center [336, 184] width 430 height 328
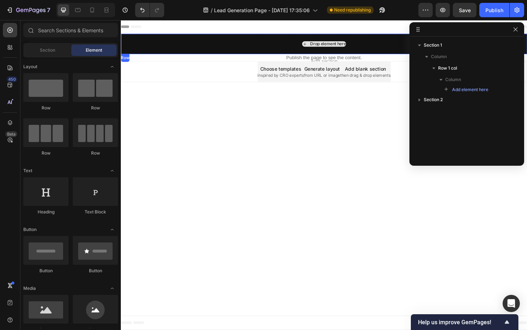
click at [275, 46] on div "Drop element here" at bounding box center [336, 46] width 430 height 22
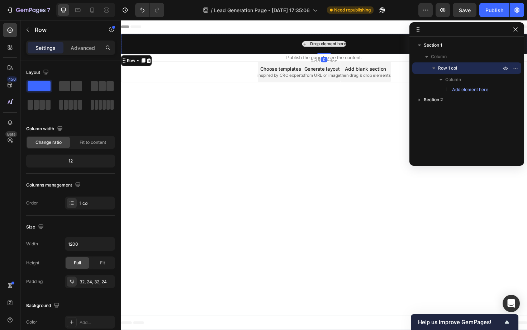
click at [340, 43] on div "Drop element here" at bounding box center [340, 46] width 38 height 6
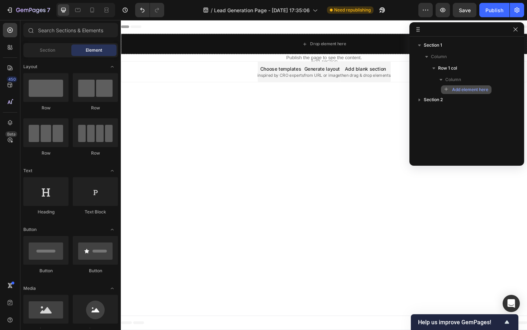
click at [462, 89] on span "Add element here" at bounding box center [470, 89] width 36 height 6
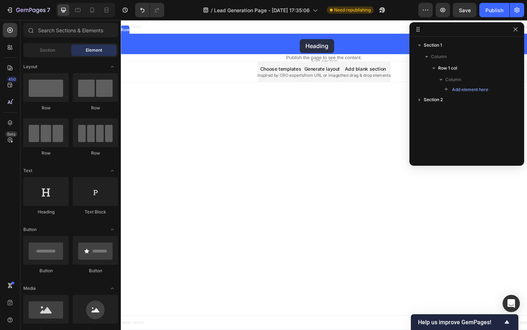
drag, startPoint x: 164, startPoint y: 210, endPoint x: 310, endPoint y: 40, distance: 223.9
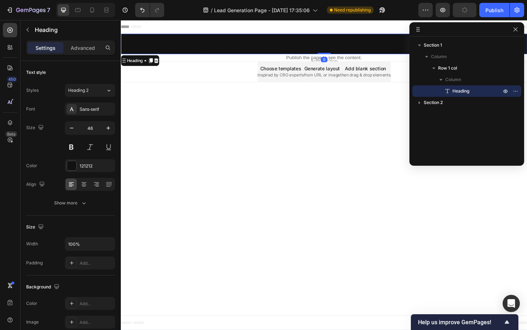
click at [302, 43] on h2 "Your heading text goes here" at bounding box center [336, 46] width 430 height 22
click at [300, 42] on p "Your heading text goes here" at bounding box center [336, 46] width 430 height 22
click at [335, 44] on p "Your heading text goes here" at bounding box center [336, 46] width 430 height 22
click at [473, 88] on p "Heading" at bounding box center [469, 90] width 50 height 7
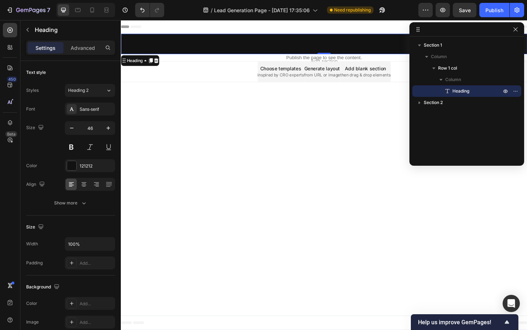
click at [473, 88] on p "Heading" at bounding box center [469, 90] width 50 height 7
drag, startPoint x: 32, startPoint y: 29, endPoint x: 43, endPoint y: 29, distance: 11.5
click at [32, 29] on button "button" at bounding box center [27, 29] width 11 height 11
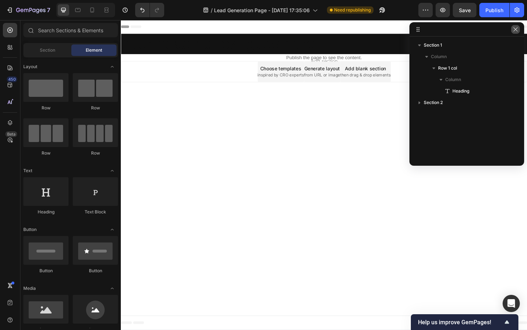
click at [515, 25] on button "button" at bounding box center [515, 29] width 9 height 9
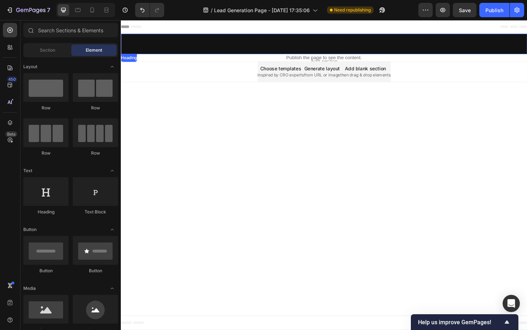
click at [412, 42] on p "Your heading text goes here" at bounding box center [336, 46] width 430 height 22
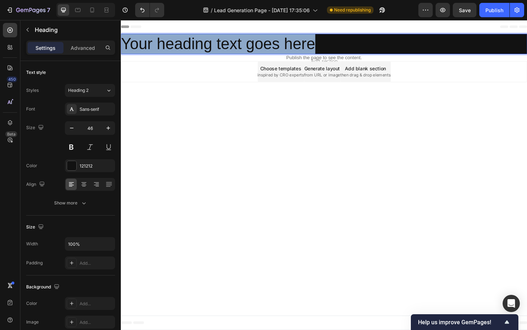
click at [412, 42] on p "Your heading text goes here" at bounding box center [336, 46] width 430 height 22
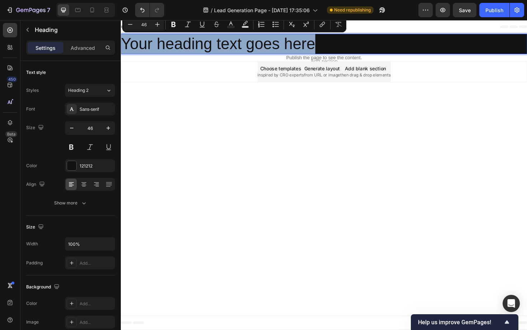
click at [283, 50] on p "Your heading text goes here" at bounding box center [336, 46] width 430 height 22
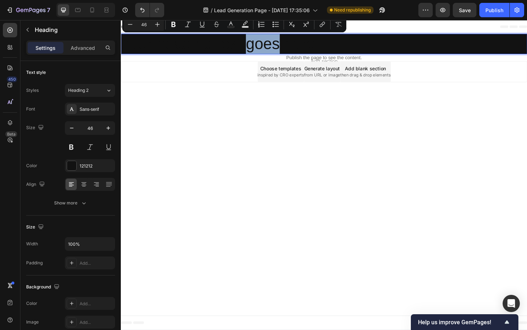
click at [283, 50] on p "Your heading text goes here" at bounding box center [336, 46] width 430 height 22
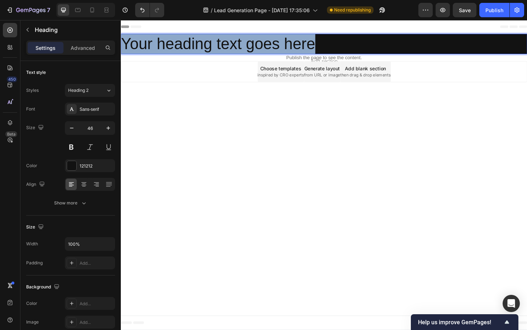
click at [283, 50] on p "Your heading text goes here" at bounding box center [336, 46] width 430 height 22
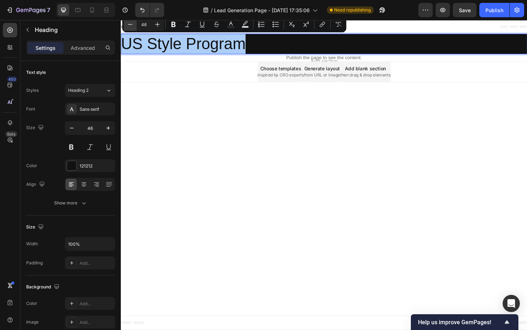
click at [127, 25] on icon "Editor contextual toolbar" at bounding box center [129, 24] width 7 height 7
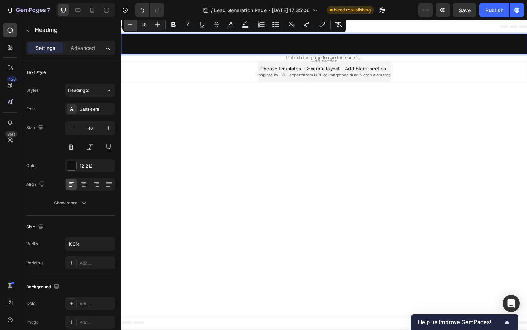
click at [127, 25] on icon "Editor contextual toolbar" at bounding box center [129, 24] width 7 height 7
click at [129, 26] on icon "Editor contextual toolbar" at bounding box center [129, 24] width 7 height 7
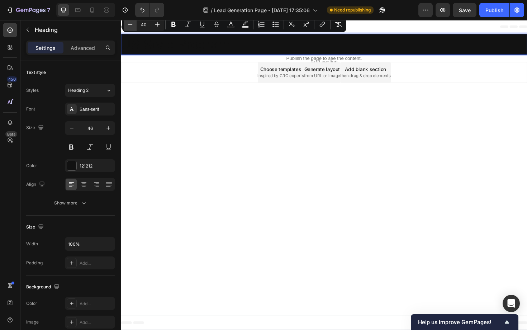
click at [129, 26] on icon "Editor contextual toolbar" at bounding box center [129, 24] width 7 height 7
click at [129, 25] on icon "Editor contextual toolbar" at bounding box center [129, 24] width 7 height 7
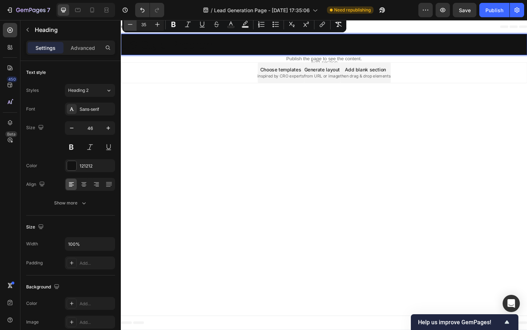
click at [129, 25] on icon "Editor contextual toolbar" at bounding box center [129, 24] width 7 height 7
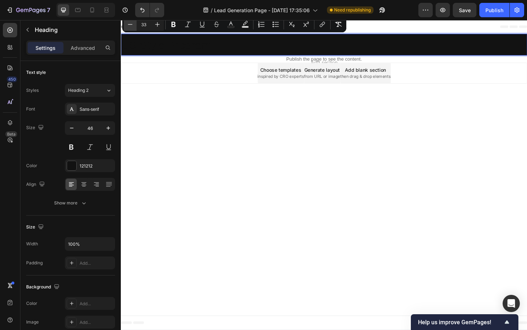
click at [129, 25] on icon "Editor contextual toolbar" at bounding box center [129, 24] width 7 height 7
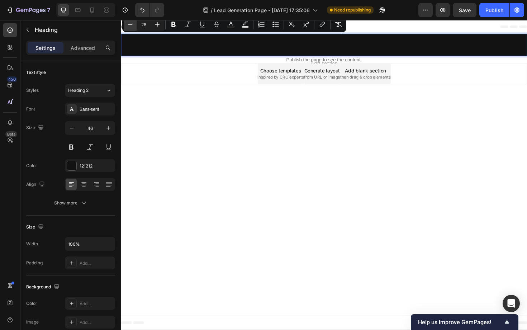
click at [129, 25] on icon "Editor contextual toolbar" at bounding box center [129, 24] width 7 height 7
type input "26"
click at [230, 27] on rect "Editor contextual toolbar" at bounding box center [231, 27] width 7 height 2
type input "121212"
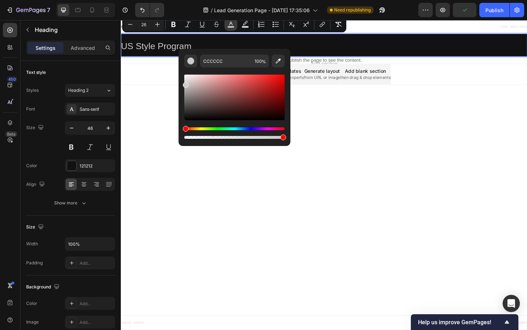
drag, startPoint x: 323, startPoint y: 114, endPoint x: 171, endPoint y: 73, distance: 157.3
drag, startPoint x: 188, startPoint y: 80, endPoint x: 178, endPoint y: 74, distance: 11.6
click at [178, 74] on div "CCCCCC 100 %" at bounding box center [234, 94] width 112 height 91
type input "FFFFFF"
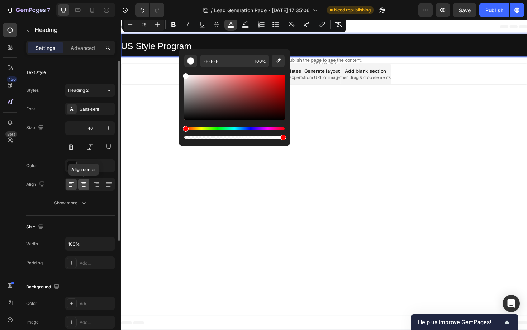
click at [87, 185] on icon at bounding box center [83, 184] width 7 height 7
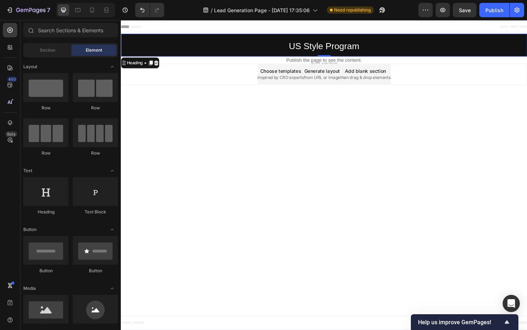
click at [257, 203] on body "Header US Style Program Heading 0 Row Section 1 Publish the page to see the con…" at bounding box center [336, 184] width 430 height 328
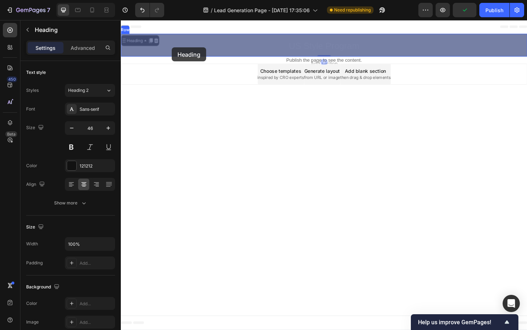
drag, startPoint x: 161, startPoint y: 45, endPoint x: 173, endPoint y: 48, distance: 13.2
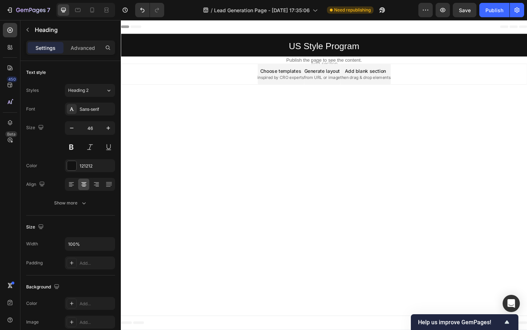
click at [177, 33] on div "Header" at bounding box center [336, 27] width 430 height 14
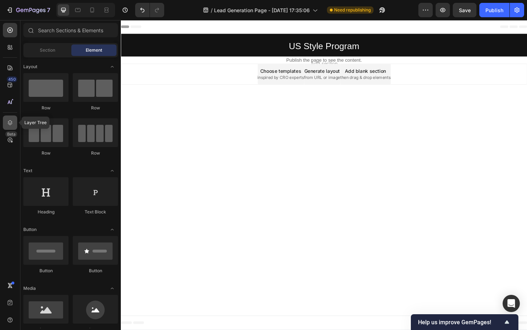
click at [11, 123] on icon at bounding box center [10, 122] width 5 height 5
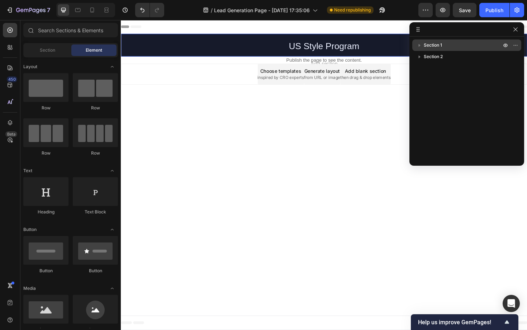
click at [425, 45] on span "Section 1" at bounding box center [433, 45] width 18 height 7
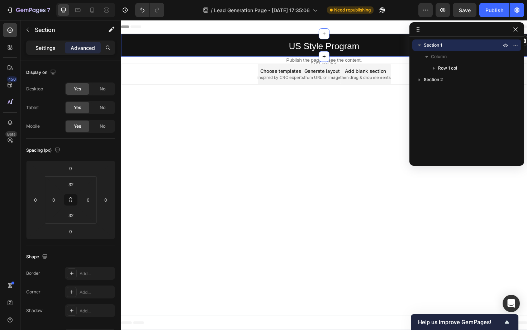
click at [45, 47] on p "Settings" at bounding box center [45, 48] width 20 height 8
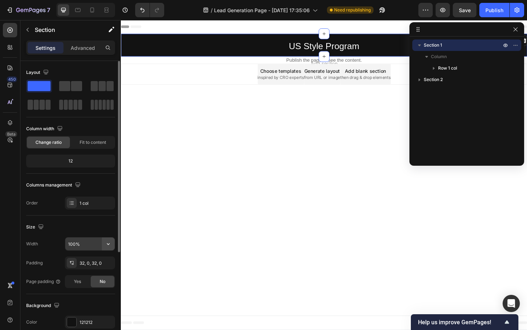
click at [107, 243] on icon "button" at bounding box center [108, 243] width 7 height 7
click at [84, 273] on p "Default 1200px" at bounding box center [88, 275] width 41 height 6
click at [87, 241] on input "1200" at bounding box center [89, 243] width 49 height 13
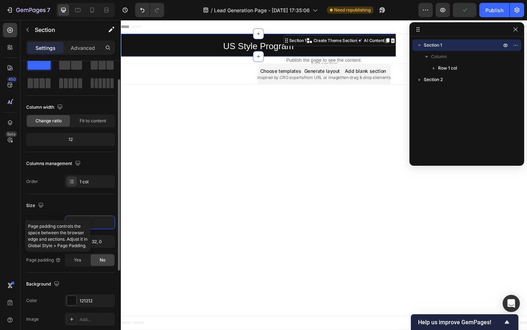
scroll to position [18, 0]
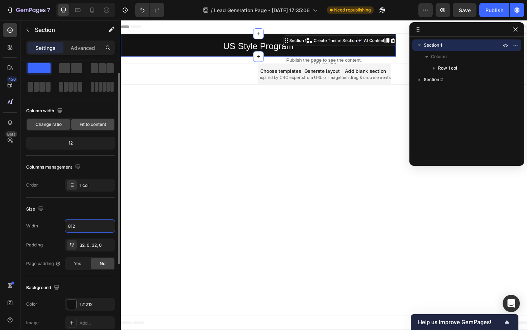
type input "812"
click at [87, 124] on span "Fit to content" at bounding box center [93, 124] width 27 height 6
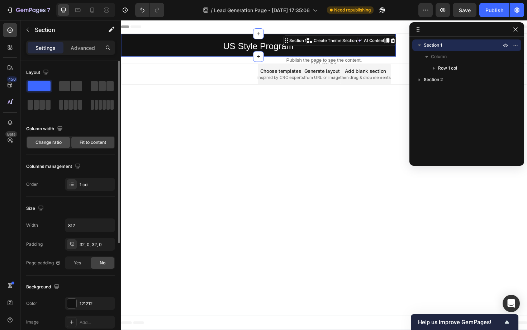
scroll to position [77, 0]
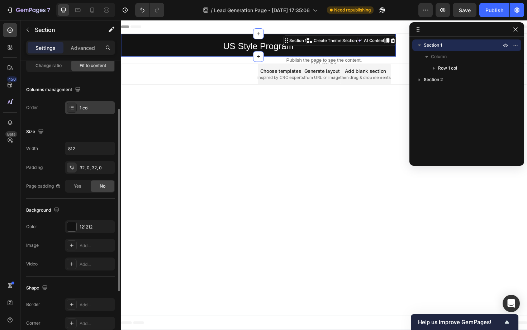
click at [73, 106] on icon at bounding box center [72, 106] width 3 height 0
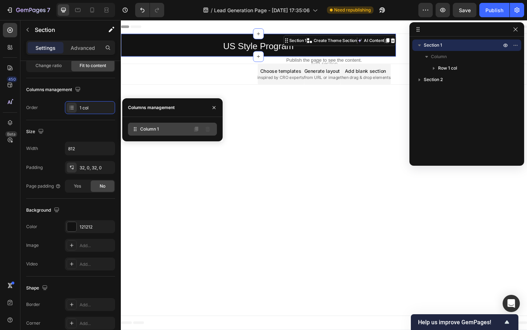
click at [149, 130] on span "Column 1" at bounding box center [149, 129] width 19 height 6
click at [213, 109] on icon "button" at bounding box center [214, 108] width 6 height 6
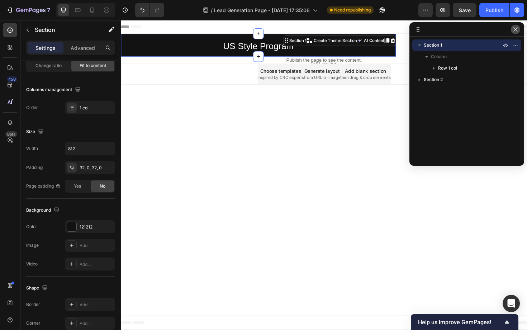
drag, startPoint x: 514, startPoint y: 28, endPoint x: 405, endPoint y: 8, distance: 110.4
click at [514, 28] on icon "button" at bounding box center [515, 30] width 6 height 6
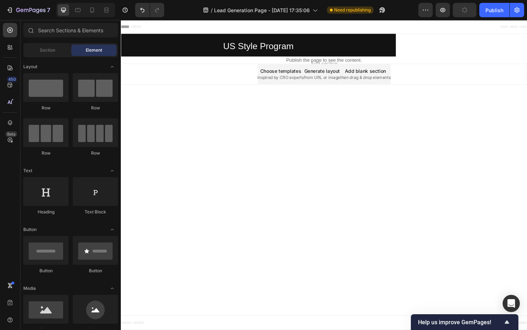
click at [459, 48] on div "⁠⁠⁠⁠⁠⁠⁠ US Style Program Heading Row Section 1 Publish the page to see the cont…" at bounding box center [336, 51] width 430 height 32
click at [431, 50] on div "⁠⁠⁠⁠⁠⁠⁠ US Style Program Heading Row Section 1 Publish the page to see the cont…" at bounding box center [336, 51] width 430 height 32
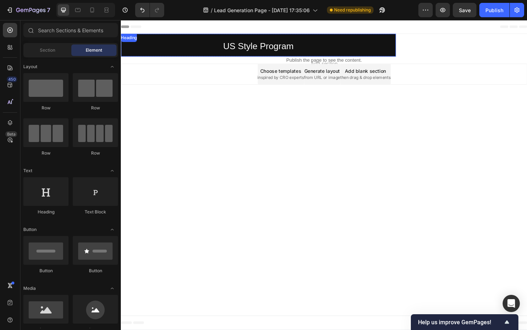
click at [402, 39] on p "⁠⁠⁠⁠⁠⁠⁠ US Style Program" at bounding box center [266, 47] width 291 height 24
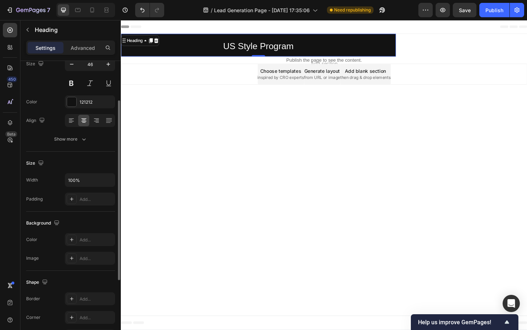
scroll to position [64, 0]
click at [13, 121] on icon at bounding box center [9, 122] width 7 height 7
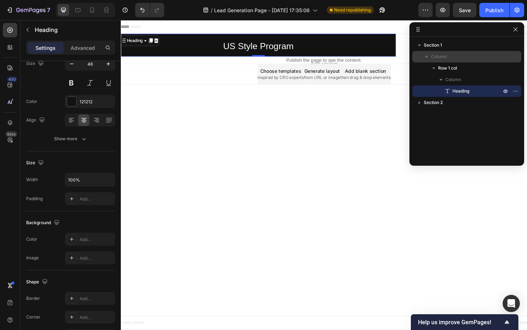
click at [444, 53] on span "Column" at bounding box center [439, 56] width 16 height 7
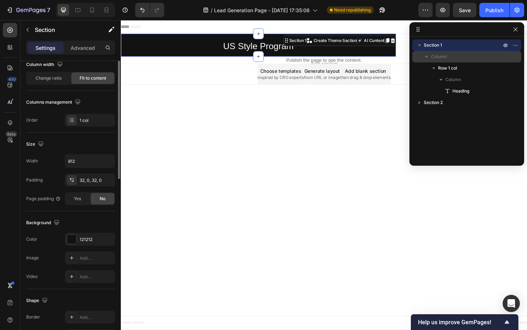
scroll to position [0, 0]
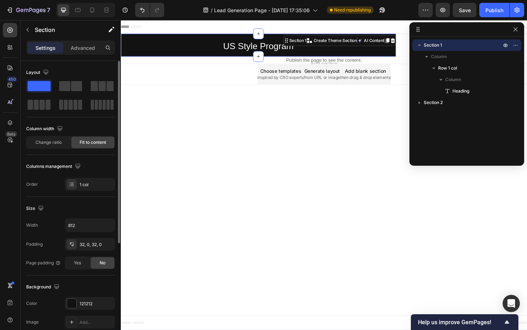
click at [444, 45] on p "Section 1" at bounding box center [463, 45] width 79 height 7
click at [62, 144] on div "Change ratio" at bounding box center [48, 142] width 43 height 11
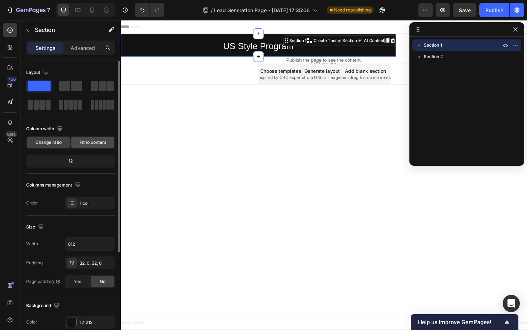
click at [80, 145] on span "Fit to content" at bounding box center [93, 142] width 27 height 6
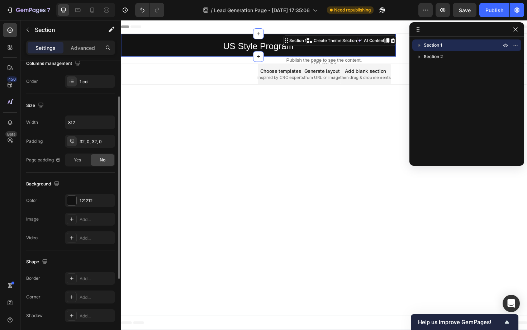
scroll to position [111, 0]
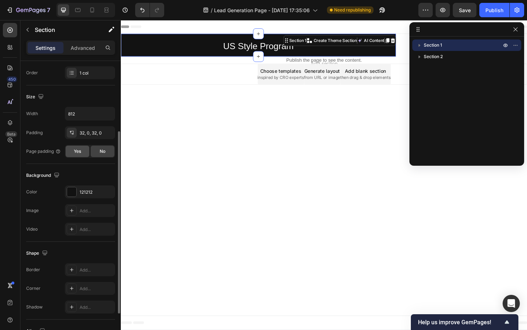
click at [80, 155] on div "Yes" at bounding box center [78, 150] width 24 height 11
click at [98, 153] on div "No" at bounding box center [103, 150] width 24 height 11
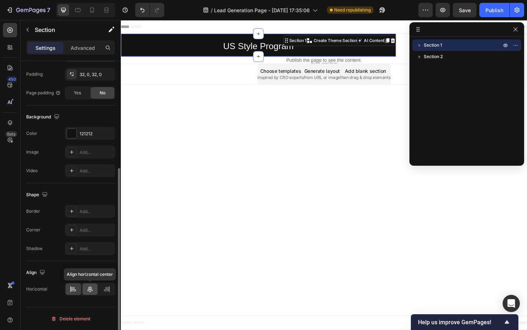
click at [93, 287] on icon at bounding box center [89, 288] width 7 height 7
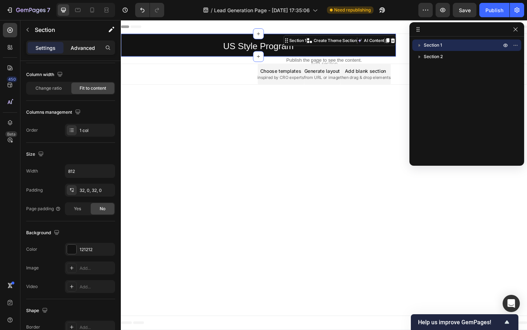
click at [93, 48] on p "Advanced" at bounding box center [83, 48] width 24 height 8
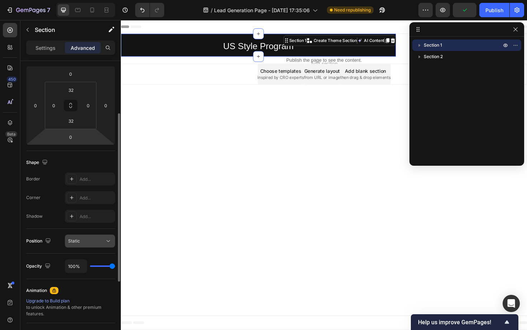
scroll to position [0, 0]
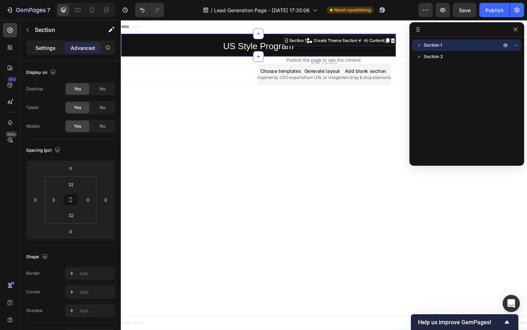
click at [44, 48] on p "Settings" at bounding box center [45, 48] width 20 height 8
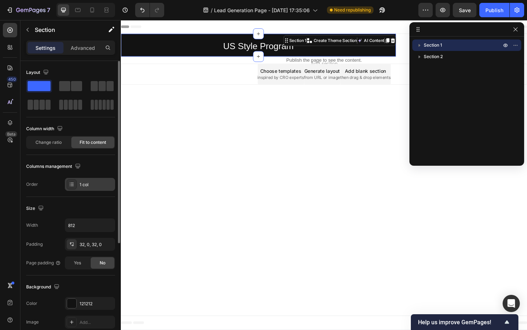
click at [74, 183] on icon at bounding box center [72, 184] width 6 height 6
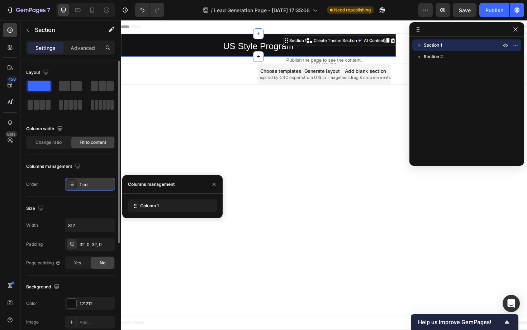
click at [74, 185] on icon at bounding box center [72, 184] width 6 height 6
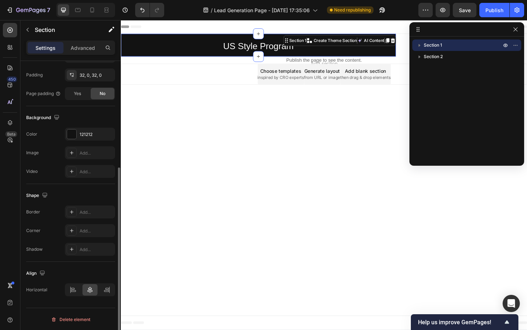
scroll to position [170, 0]
click at [105, 290] on icon at bounding box center [106, 288] width 7 height 7
click at [88, 290] on icon at bounding box center [89, 288] width 7 height 7
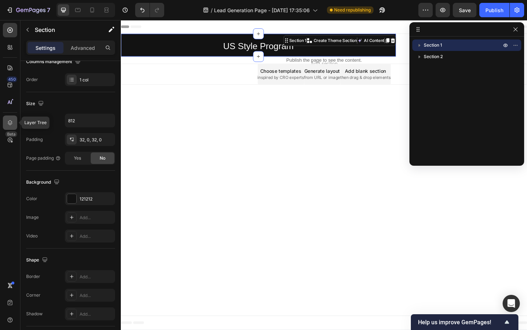
click at [9, 124] on icon at bounding box center [10, 122] width 5 height 5
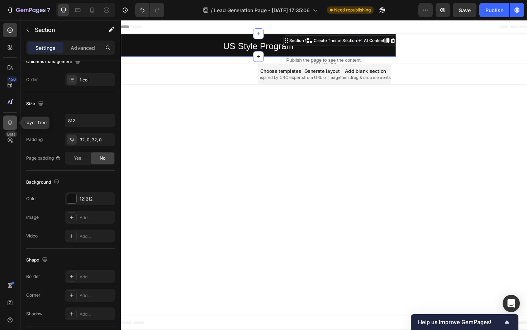
click at [5, 124] on div at bounding box center [10, 122] width 14 height 14
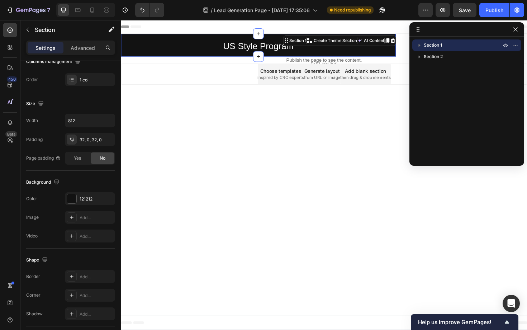
click at [445, 49] on div "Section 1" at bounding box center [466, 44] width 103 height 11
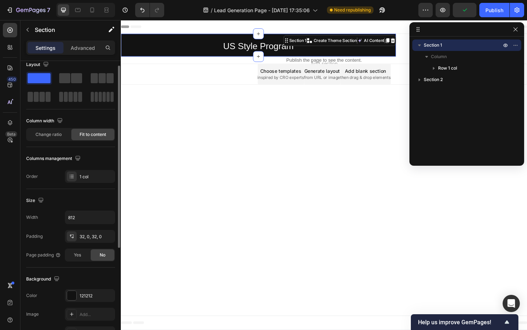
scroll to position [0, 0]
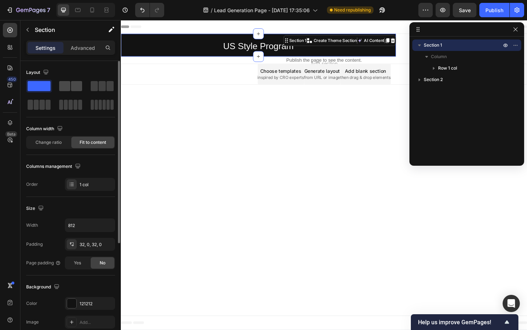
click at [68, 82] on span at bounding box center [64, 86] width 11 height 10
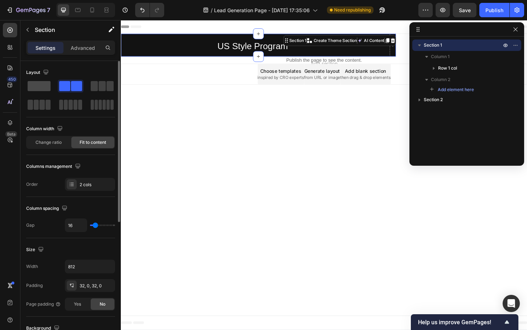
click at [43, 87] on span at bounding box center [39, 86] width 23 height 10
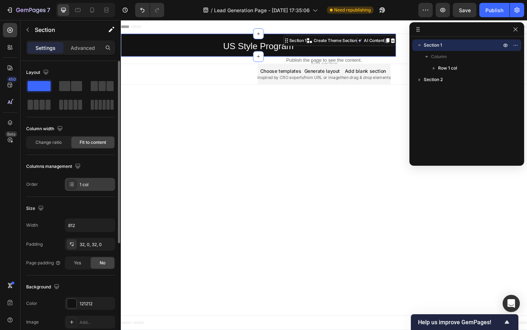
click at [72, 186] on icon at bounding box center [72, 184] width 6 height 6
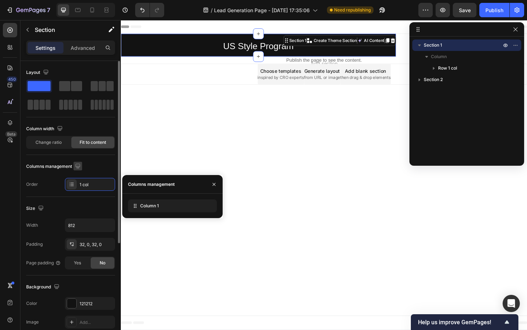
click at [81, 164] on icon "button" at bounding box center [77, 165] width 7 height 7
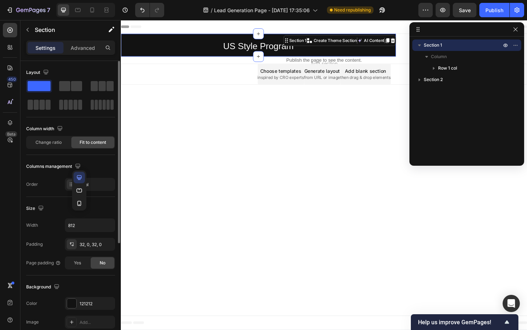
click at [74, 156] on div "Layout Column width Change ratio Fit to content Columns management Order 1 col" at bounding box center [70, 129] width 89 height 124
click at [59, 147] on div "Change ratio" at bounding box center [48, 142] width 43 height 11
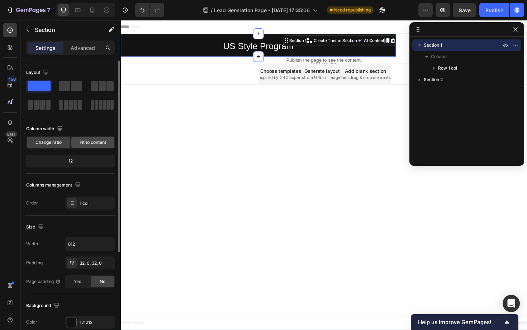
click at [84, 143] on span "Fit to content" at bounding box center [93, 142] width 27 height 6
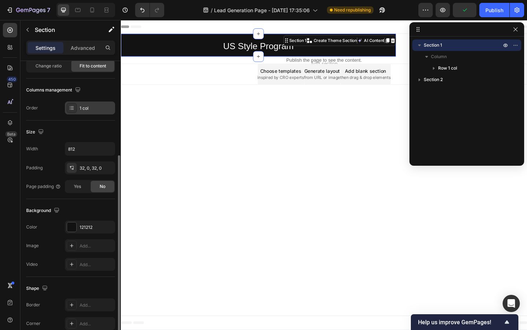
scroll to position [34, 0]
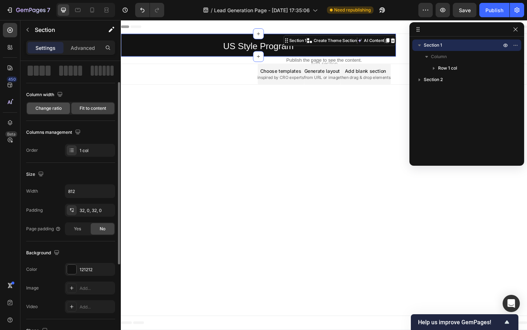
click at [55, 111] on span "Change ratio" at bounding box center [48, 108] width 26 height 6
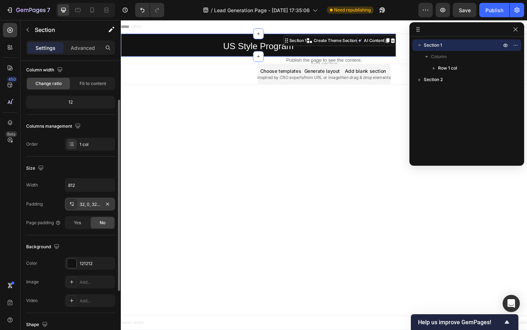
scroll to position [54, 0]
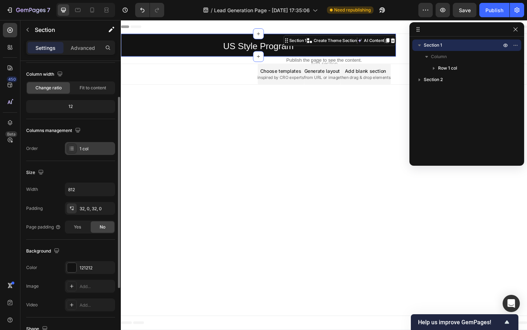
click at [93, 145] on div "1 col" at bounding box center [97, 148] width 34 height 6
click at [94, 134] on div "Columns management" at bounding box center [70, 130] width 89 height 11
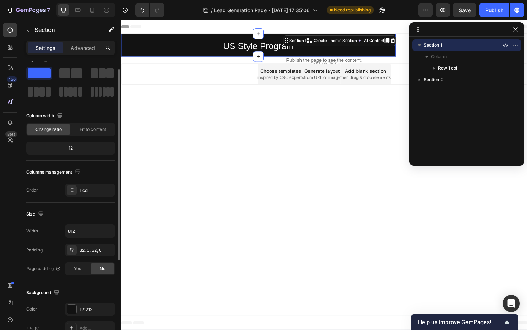
scroll to position [10, 0]
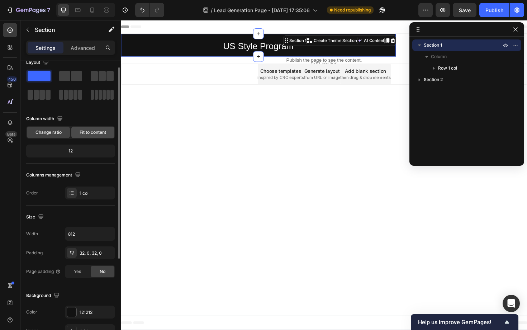
click at [94, 132] on span "Fit to content" at bounding box center [93, 132] width 27 height 6
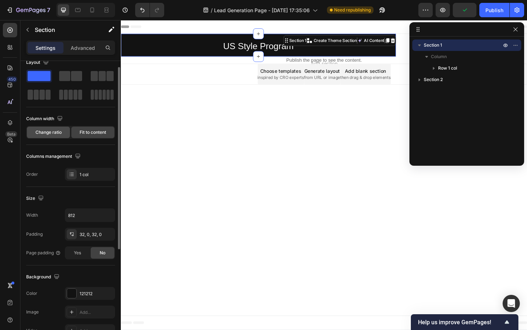
click at [56, 134] on span "Change ratio" at bounding box center [48, 132] width 26 height 6
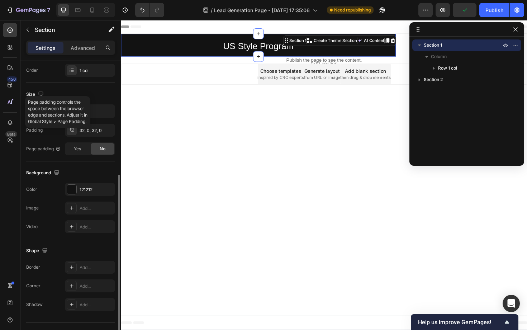
scroll to position [148, 0]
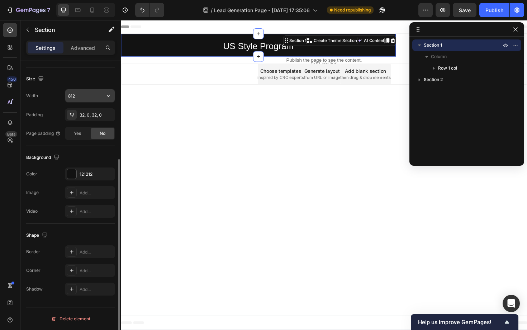
click at [77, 95] on input "812" at bounding box center [89, 95] width 49 height 13
click at [107, 95] on icon "button" at bounding box center [108, 96] width 3 height 2
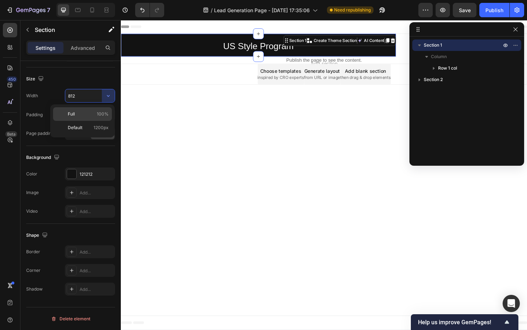
click at [89, 111] on p "Full 100%" at bounding box center [88, 114] width 41 height 6
type input "100%"
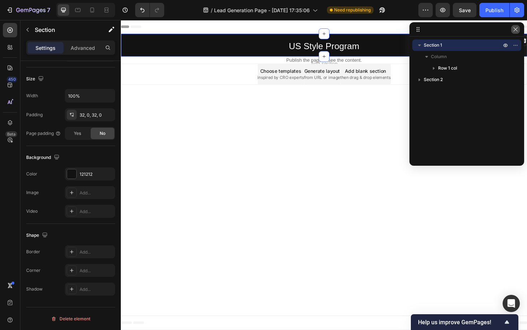
click at [516, 29] on icon "button" at bounding box center [515, 30] width 6 height 6
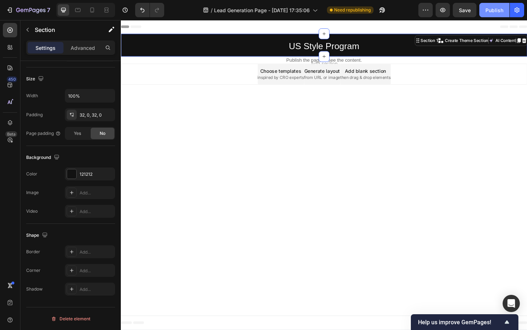
click at [495, 10] on div "Publish" at bounding box center [494, 10] width 18 height 8
click at [92, 10] on icon at bounding box center [92, 9] width 7 height 7
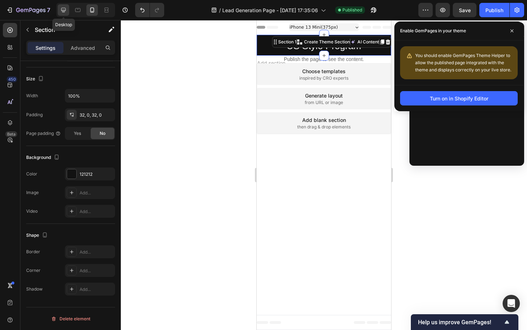
drag, startPoint x: 64, startPoint y: 10, endPoint x: 16, endPoint y: 44, distance: 58.4
click at [64, 10] on icon at bounding box center [63, 9] width 7 height 7
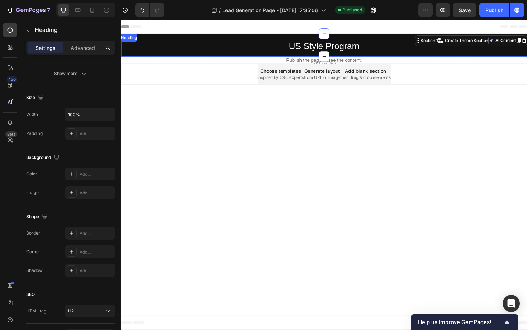
click at [335, 44] on span "US Style Program" at bounding box center [336, 47] width 75 height 11
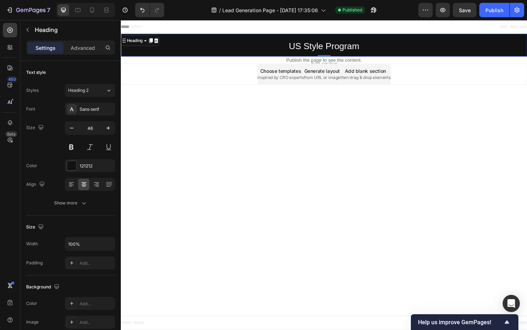
click at [89, 56] on div "Settings Advanced" at bounding box center [70, 50] width 100 height 20
click at [90, 44] on p "Advanced" at bounding box center [83, 48] width 24 height 8
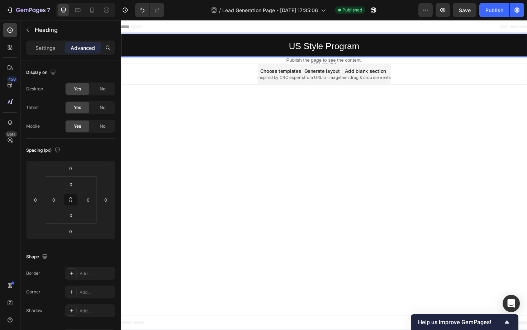
click at [377, 45] on p "US Style Program" at bounding box center [336, 47] width 430 height 24
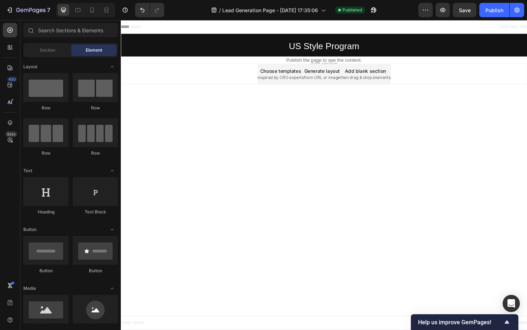
click at [242, 146] on body "Header ⁠⁠⁠⁠⁠⁠⁠ US Style Program Heading Row Section 1 Publish the page to see t…" at bounding box center [336, 184] width 430 height 328
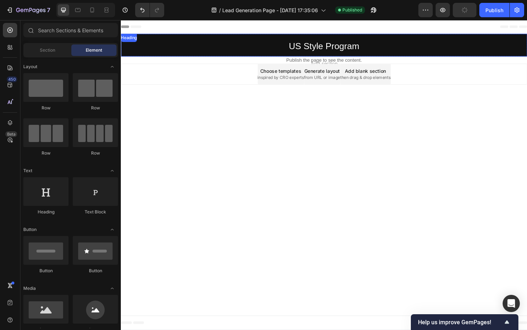
click at [298, 47] on p "⁠⁠⁠⁠⁠⁠⁠ US Style Program" at bounding box center [336, 47] width 430 height 24
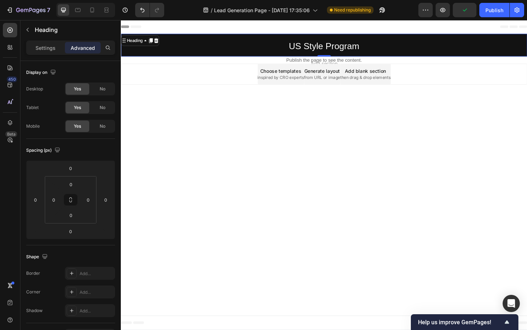
click at [153, 38] on div "Heading" at bounding box center [141, 41] width 40 height 11
click at [157, 42] on icon at bounding box center [158, 41] width 5 height 5
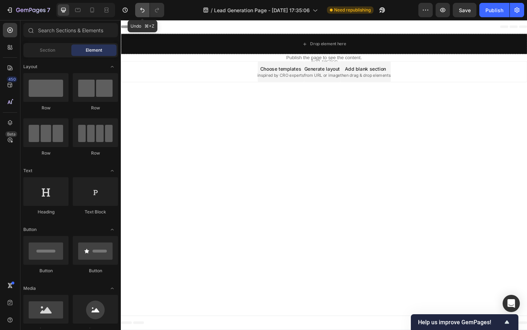
click at [140, 10] on icon "Undo/Redo" at bounding box center [142, 9] width 7 height 7
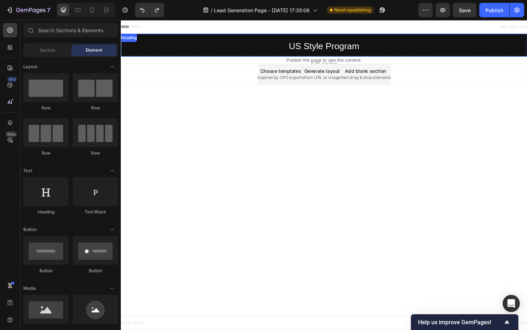
click at [166, 45] on h2 "US Style Program" at bounding box center [336, 47] width 430 height 24
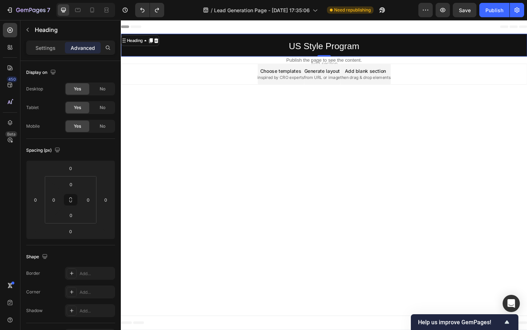
click at [151, 45] on div "Heading" at bounding box center [141, 41] width 40 height 11
click at [153, 42] on icon at bounding box center [153, 41] width 4 height 5
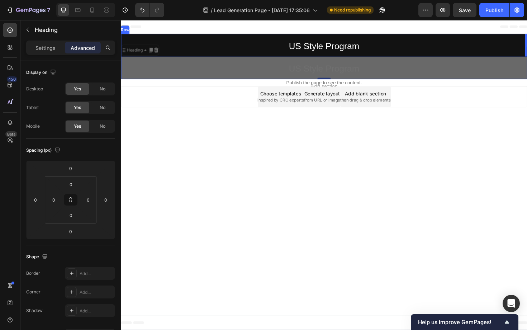
drag, startPoint x: 125, startPoint y: 55, endPoint x: 550, endPoint y: 46, distance: 425.5
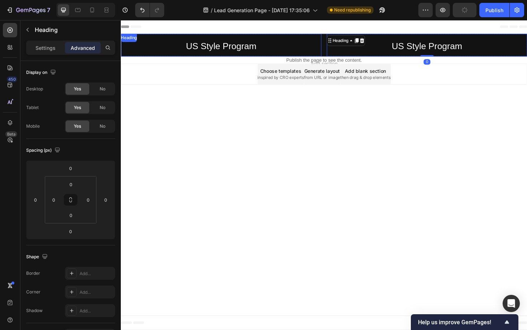
click at [218, 49] on span "US Style Program" at bounding box center [227, 47] width 75 height 11
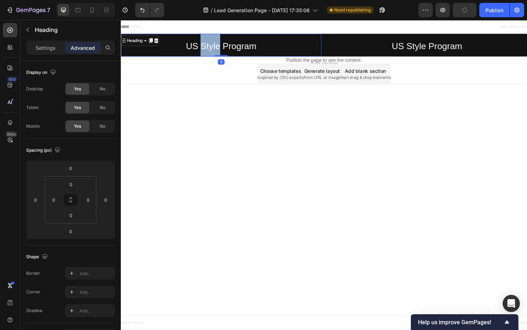
click at [218, 49] on span "US Style Program" at bounding box center [227, 47] width 75 height 11
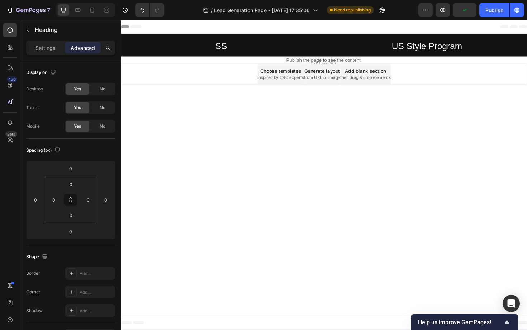
click at [200, 148] on body "Header ⁠⁠⁠⁠⁠⁠⁠ SS Heading US Style Program Heading Row Section 1 Publish the pa…" at bounding box center [336, 184] width 430 height 328
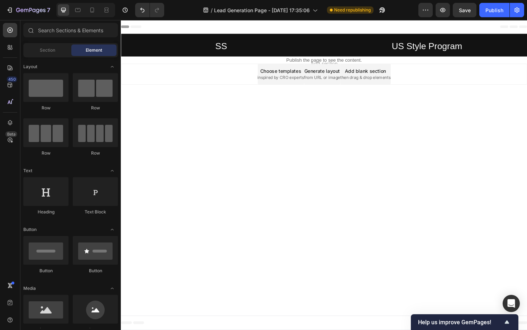
click at [331, 82] on span "from URL or image" at bounding box center [334, 81] width 38 height 6
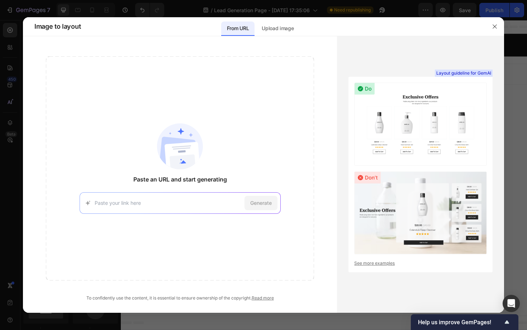
click at [508, 50] on div at bounding box center [263, 165] width 527 height 330
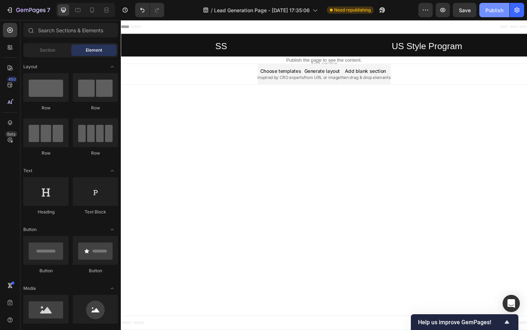
click at [485, 11] on button "Publish" at bounding box center [494, 10] width 30 height 14
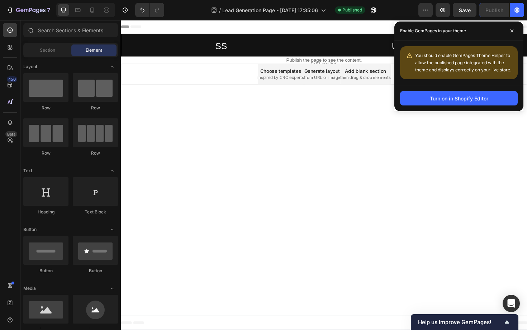
click at [173, 157] on body "Header ⁠⁠⁠⁠⁠⁠⁠ SS Heading US Style Program Heading Row Section 1 Publish the pa…" at bounding box center [336, 184] width 430 height 328
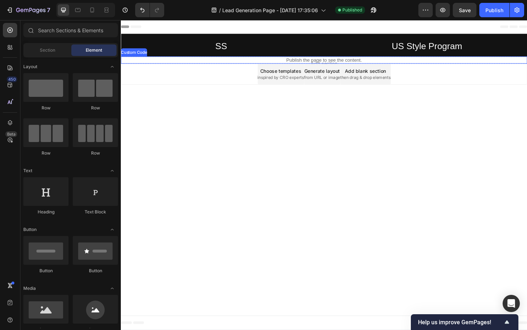
click at [298, 62] on p "Publish the page to see the content." at bounding box center [336, 63] width 430 height 8
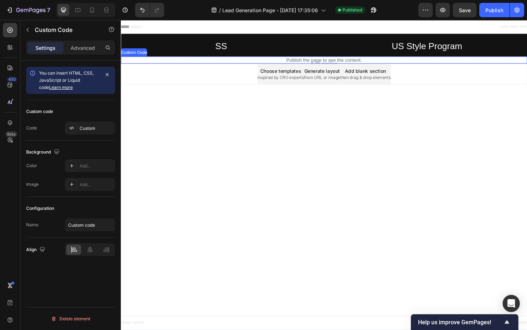
click at [298, 62] on p "Publish the page to see the content." at bounding box center [336, 63] width 430 height 8
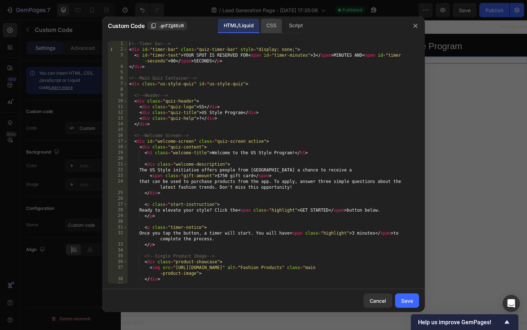
click at [269, 24] on div "CSS" at bounding box center [271, 26] width 21 height 14
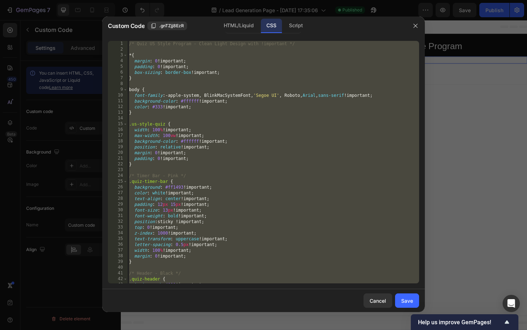
click at [274, 138] on div "/* Quiz US Style Program - Clean Light Design with !important */ * { margin : 0…" at bounding box center [273, 168] width 291 height 254
paste textarea
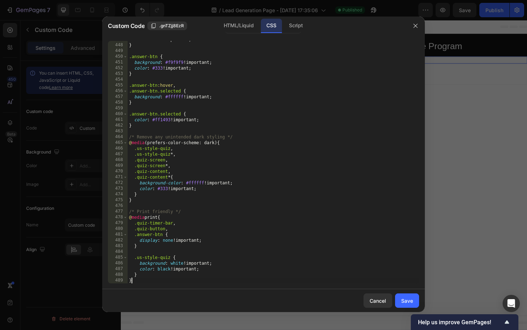
scroll to position [2561, 0]
click at [240, 27] on div "HTML/Liquid" at bounding box center [238, 26] width 41 height 14
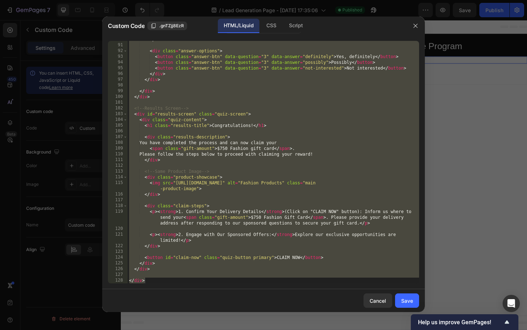
scroll to position [555, 0]
click at [249, 111] on div "</ div > < div class = "answer-options" > < button class = "answer-btn" data-qu…" at bounding box center [273, 164] width 291 height 254
paste textarea
type textarea "</div>"
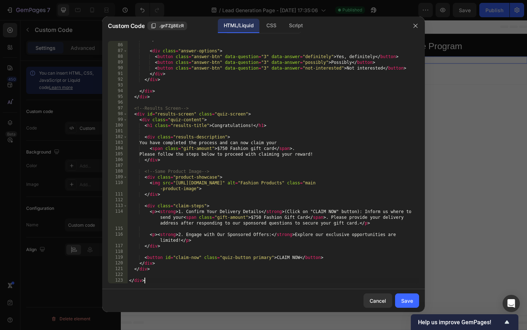
scroll to position [526, 0]
click at [405, 300] on div "Save" at bounding box center [407, 301] width 12 height 8
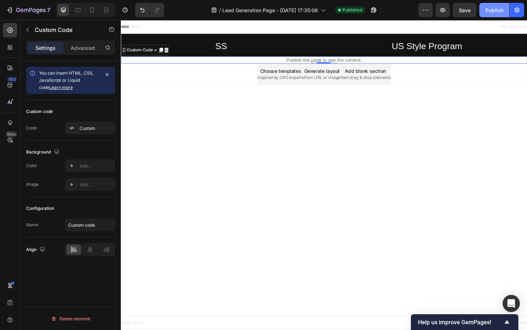
click at [499, 9] on div "Publish" at bounding box center [494, 10] width 18 height 8
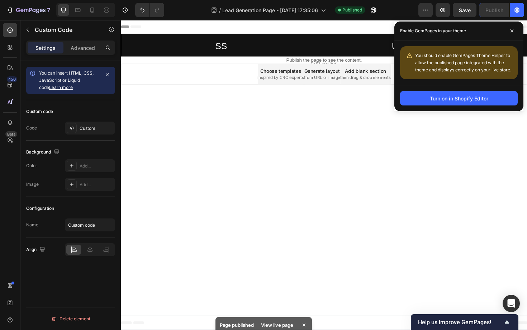
click at [387, 135] on body "Header ⁠⁠⁠⁠⁠⁠⁠ SS Heading US Style Program Heading Row Section 1 Publish the pa…" at bounding box center [336, 184] width 430 height 328
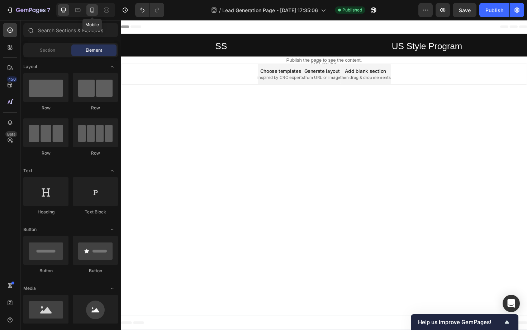
click at [90, 10] on icon at bounding box center [92, 10] width 4 height 5
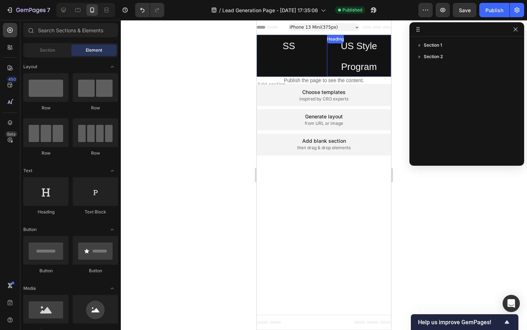
click at [363, 55] on h2 "US Style Program" at bounding box center [359, 56] width 65 height 42
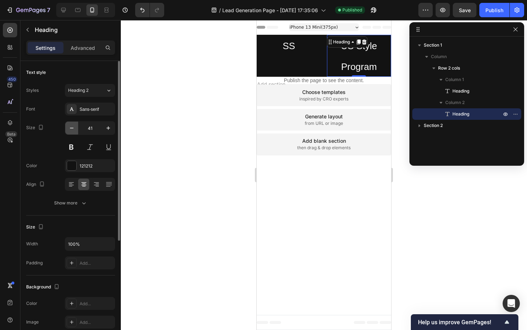
click at [71, 130] on icon "button" at bounding box center [71, 127] width 7 height 7
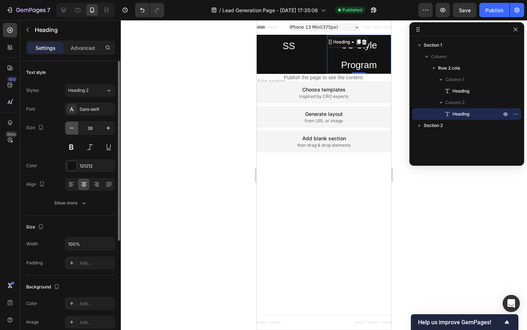
click at [71, 130] on icon "button" at bounding box center [71, 127] width 7 height 7
click at [87, 128] on input "38" at bounding box center [90, 127] width 24 height 13
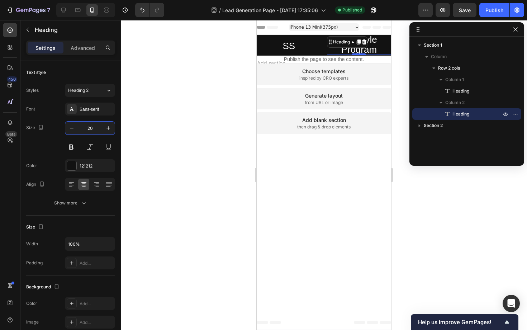
type input "20"
click at [381, 45] on h2 "US Style Program" at bounding box center [359, 45] width 65 height 20
click at [381, 45] on p "US Style Program" at bounding box center [359, 45] width 65 height 20
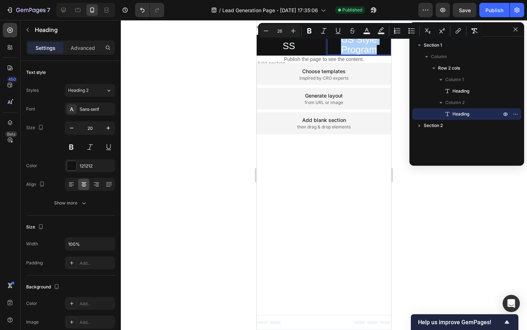
click at [282, 28] on input "26" at bounding box center [279, 31] width 14 height 9
type input "20"
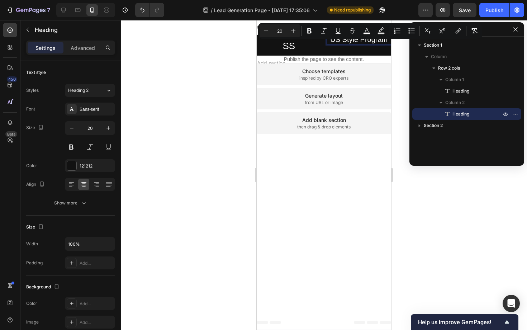
click at [223, 142] on div at bounding box center [324, 175] width 406 height 310
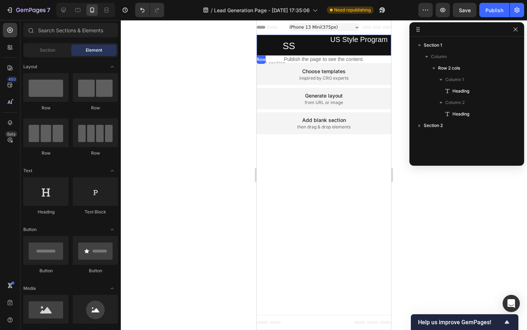
click at [350, 48] on div "⁠⁠⁠⁠⁠⁠⁠ US Style Program Heading" at bounding box center [359, 45] width 65 height 21
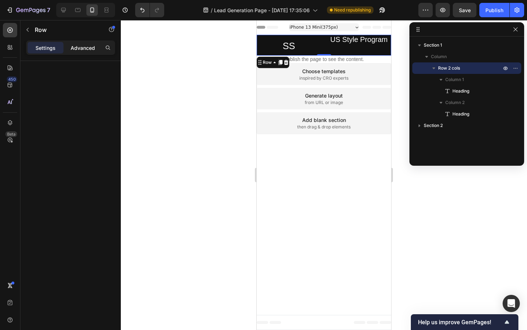
click at [85, 51] on p "Advanced" at bounding box center [83, 48] width 24 height 8
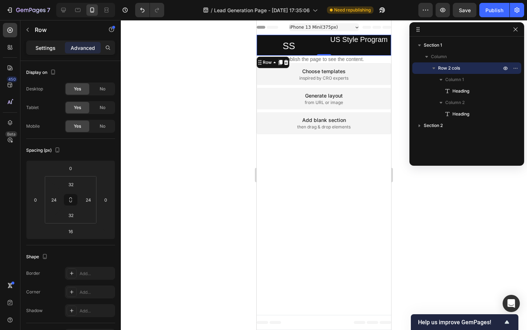
click at [39, 48] on p "Settings" at bounding box center [45, 48] width 20 height 8
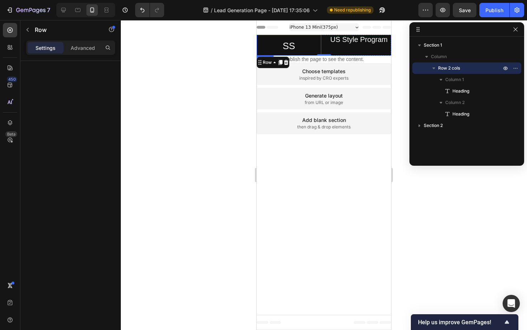
click at [309, 42] on p "⁠⁠⁠⁠⁠⁠⁠ SS" at bounding box center [289, 45] width 65 height 21
click at [324, 52] on div "SS Heading 0 ⁠⁠⁠⁠⁠⁠⁠ US Style Program Heading Row" at bounding box center [324, 45] width 134 height 21
click at [449, 68] on span "Row 2 cols" at bounding box center [449, 68] width 22 height 7
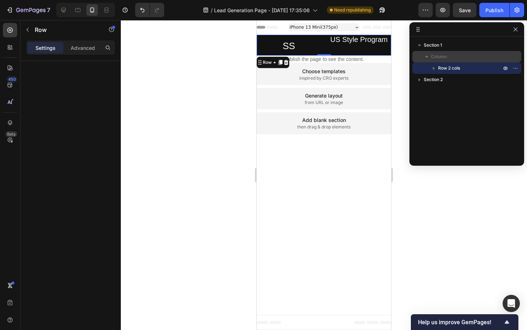
click at [444, 57] on span "Column" at bounding box center [439, 56] width 16 height 7
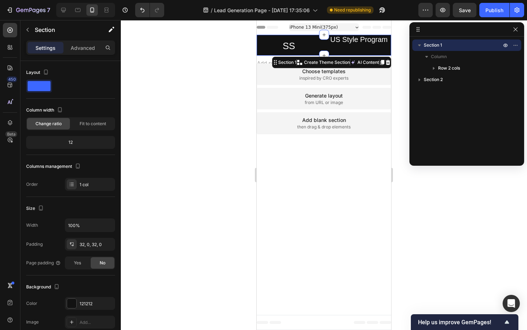
click at [91, 107] on div "Column width" at bounding box center [70, 109] width 89 height 11
click at [29, 25] on button "button" at bounding box center [27, 29] width 11 height 11
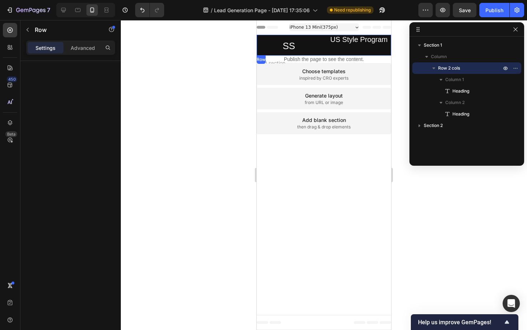
click at [328, 47] on div "⁠⁠⁠⁠⁠⁠⁠ US Style Program Heading" at bounding box center [359, 45] width 65 height 21
click at [66, 10] on icon at bounding box center [63, 9] width 7 height 7
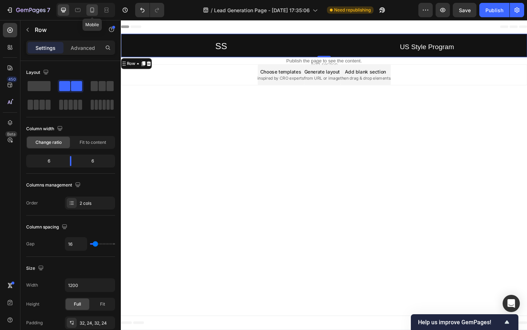
click at [92, 10] on icon at bounding box center [92, 9] width 7 height 7
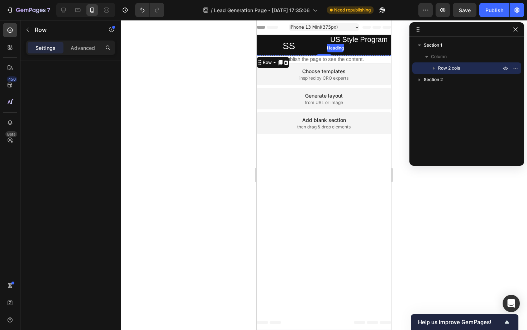
click at [343, 40] on span "US Style Program" at bounding box center [358, 39] width 57 height 8
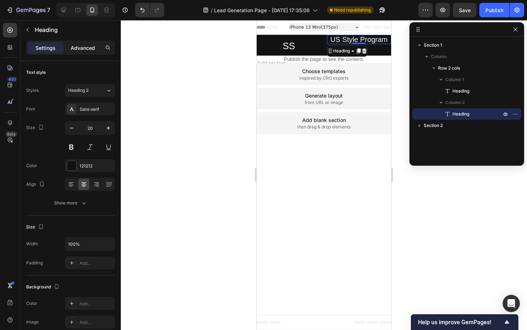
click at [92, 50] on p "Advanced" at bounding box center [83, 48] width 24 height 8
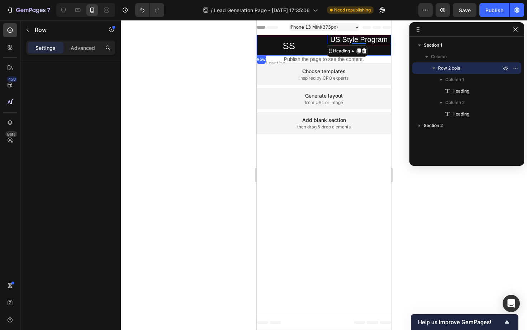
click at [382, 47] on div "⁠⁠⁠⁠⁠⁠⁠ US Style Program Heading 0" at bounding box center [359, 45] width 65 height 21
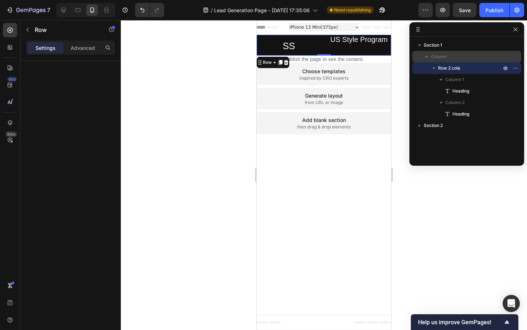
click at [443, 53] on div "Column" at bounding box center [466, 56] width 103 height 11
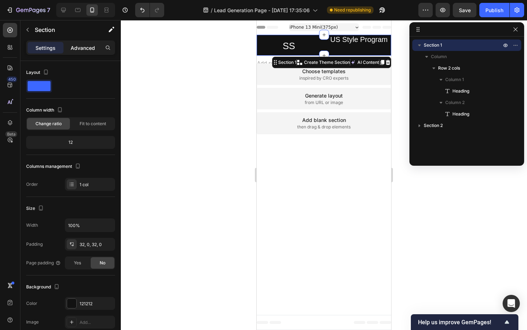
click at [85, 45] on p "Advanced" at bounding box center [83, 48] width 24 height 8
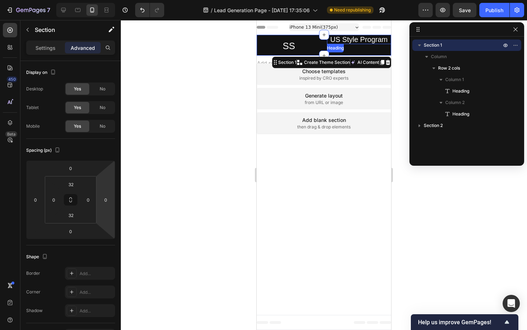
click at [360, 41] on span "US Style Program" at bounding box center [358, 39] width 57 height 8
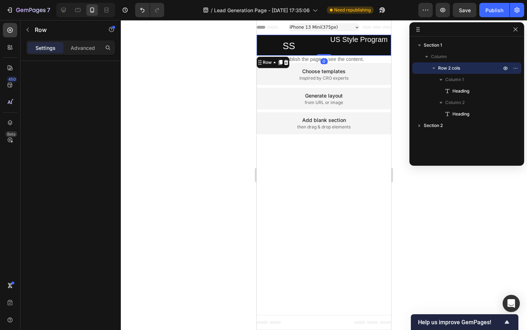
click at [379, 52] on div "⁠⁠⁠⁠⁠⁠⁠ US Style Program Heading" at bounding box center [359, 45] width 65 height 21
click at [454, 80] on span "Column 1" at bounding box center [454, 79] width 19 height 7
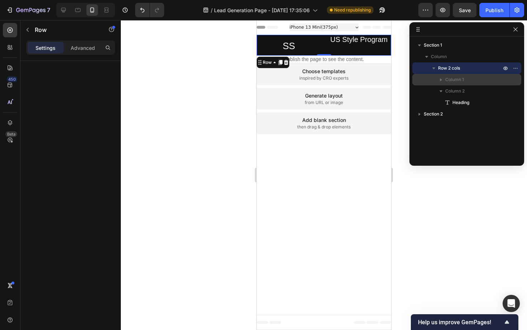
click at [450, 78] on span "Column 1" at bounding box center [454, 79] width 19 height 7
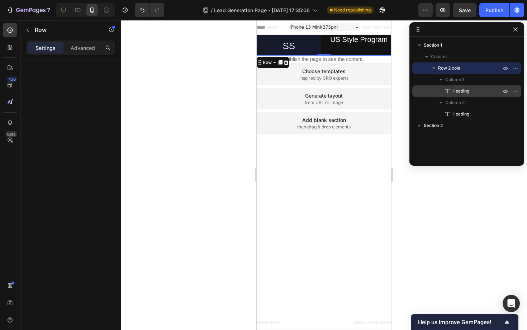
click at [456, 89] on span "Heading" at bounding box center [460, 90] width 17 height 7
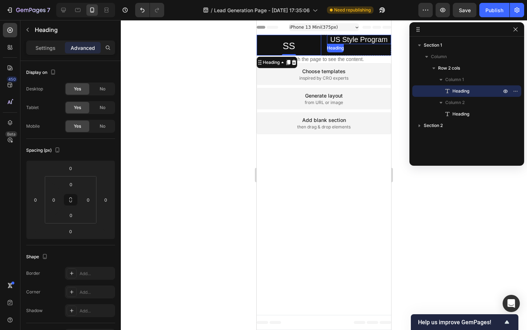
click at [360, 38] on span "US Style Program" at bounding box center [358, 39] width 57 height 8
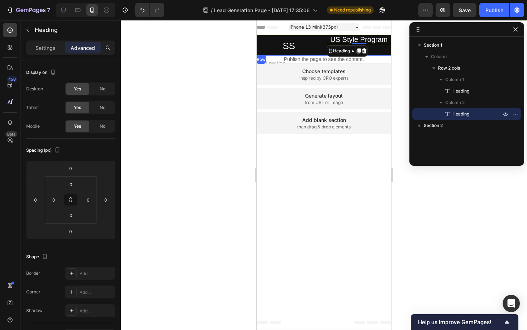
click at [324, 48] on div "⁠⁠⁠⁠⁠⁠⁠ SS Heading ⁠⁠⁠⁠⁠⁠⁠ US Style Program Heading 0 Row" at bounding box center [324, 45] width 134 height 21
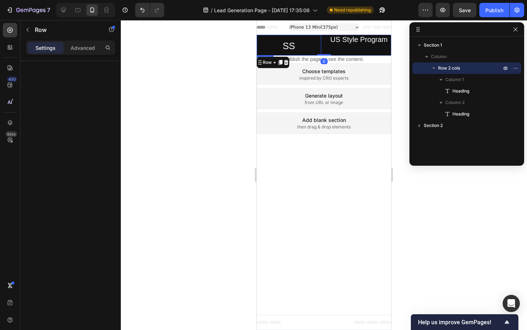
click at [311, 45] on p "⁠⁠⁠⁠⁠⁠⁠ SS" at bounding box center [289, 45] width 65 height 21
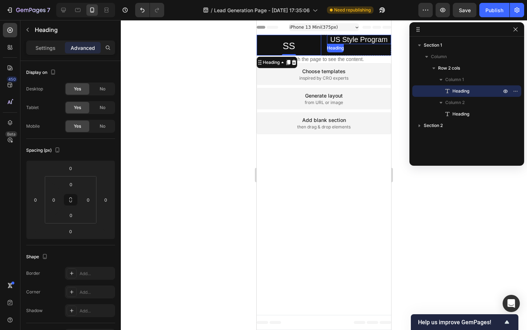
click at [345, 43] on span "US Style Program" at bounding box center [358, 39] width 57 height 8
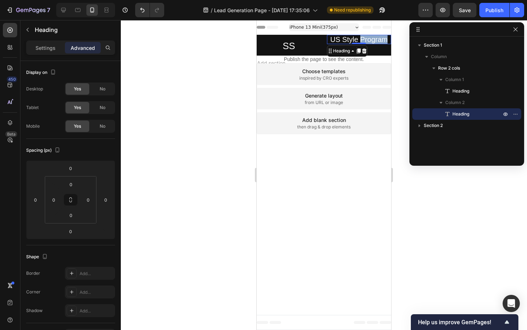
click at [360, 39] on span "US Style Program" at bounding box center [358, 39] width 57 height 8
click at [52, 41] on div "Settings Advanced" at bounding box center [70, 47] width 89 height 14
click at [51, 46] on p "Settings" at bounding box center [45, 48] width 20 height 8
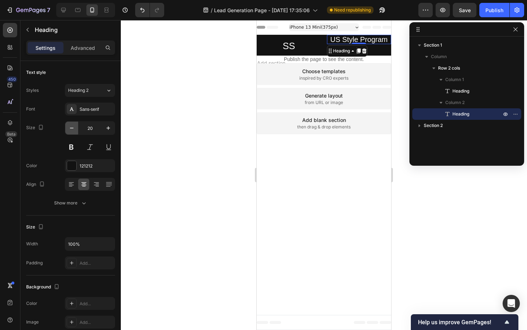
click at [75, 128] on icon "button" at bounding box center [71, 127] width 7 height 7
click at [88, 128] on input "18" at bounding box center [90, 127] width 24 height 13
type input "13"
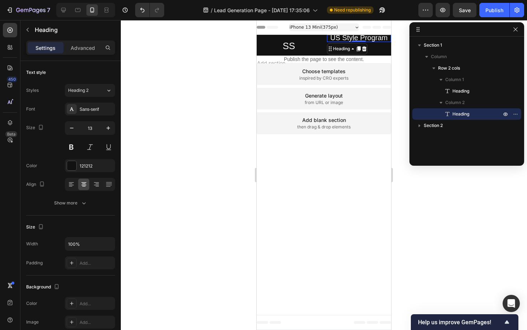
click at [375, 38] on span "US Style Program" at bounding box center [358, 38] width 57 height 8
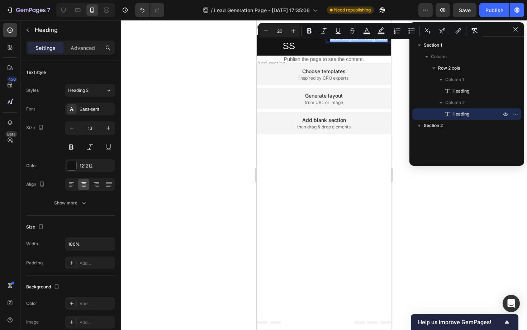
click at [282, 31] on input "20" at bounding box center [279, 31] width 14 height 9
type input "13"
click at [241, 82] on div at bounding box center [324, 175] width 406 height 310
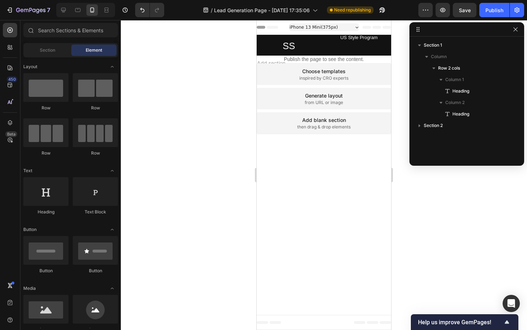
click at [352, 38] on span "US Style Program" at bounding box center [358, 37] width 37 height 5
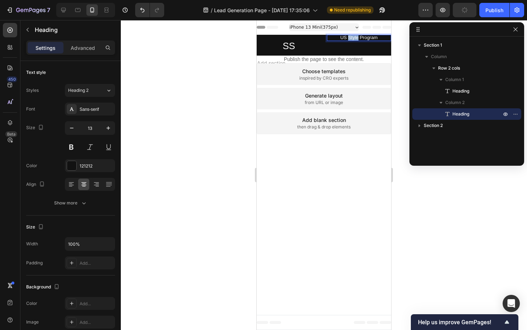
click at [352, 38] on span "US Style Program" at bounding box center [358, 37] width 37 height 5
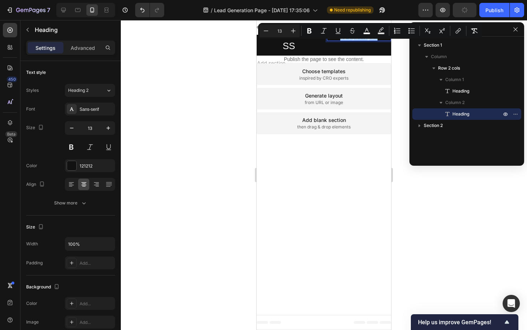
click at [282, 34] on input "13" at bounding box center [279, 31] width 14 height 9
type input "18"
click at [235, 72] on div at bounding box center [324, 175] width 406 height 310
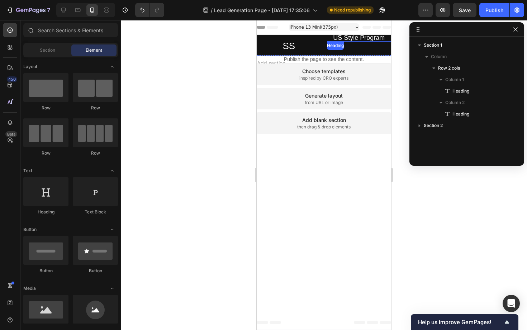
click at [360, 35] on span "US Style Program" at bounding box center [359, 37] width 52 height 7
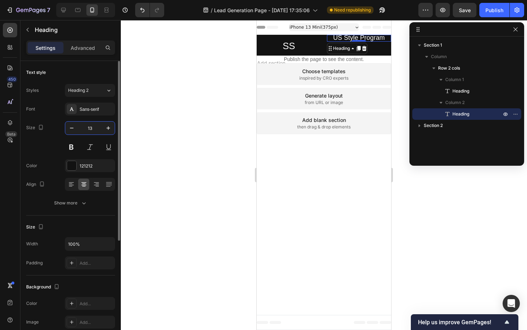
click at [88, 132] on input "13" at bounding box center [90, 127] width 24 height 13
paste input "8"
type input "18"
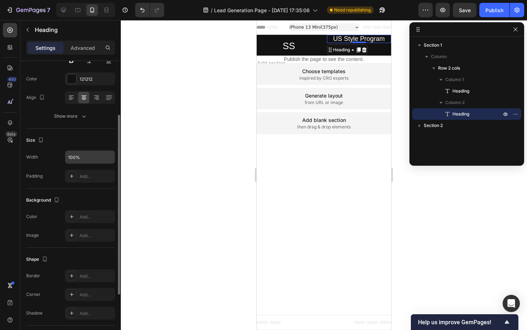
scroll to position [176, 0]
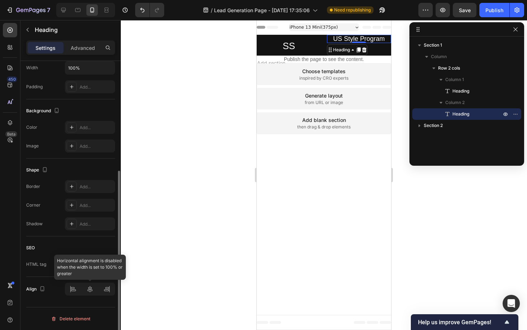
click at [91, 285] on div at bounding box center [90, 288] width 50 height 13
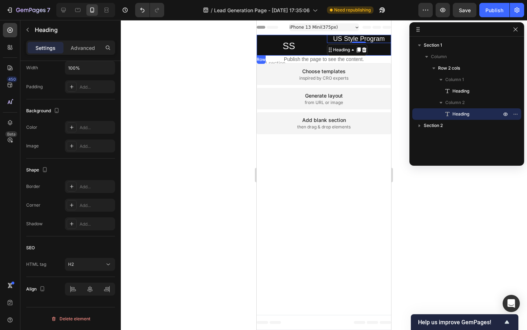
click at [324, 47] on div "⁠⁠⁠⁠⁠⁠⁠ SS Heading ⁠⁠⁠⁠⁠⁠⁠ US Style Program Heading 0 Row" at bounding box center [324, 45] width 134 height 21
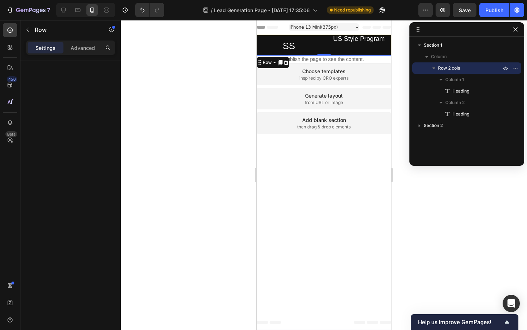
click at [349, 50] on div "⁠⁠⁠⁠⁠⁠⁠ US Style Program Heading" at bounding box center [359, 45] width 65 height 21
click at [94, 47] on p "Advanced" at bounding box center [83, 48] width 24 height 8
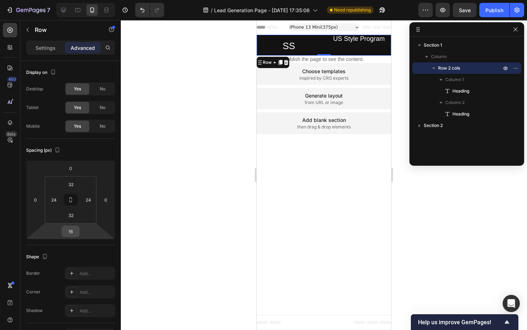
click at [70, 232] on input "16" at bounding box center [70, 231] width 14 height 11
type input "0"
click at [226, 168] on div at bounding box center [324, 175] width 406 height 310
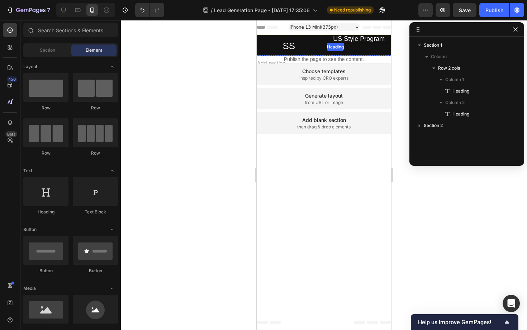
click at [350, 38] on span "US Style Program" at bounding box center [359, 38] width 52 height 7
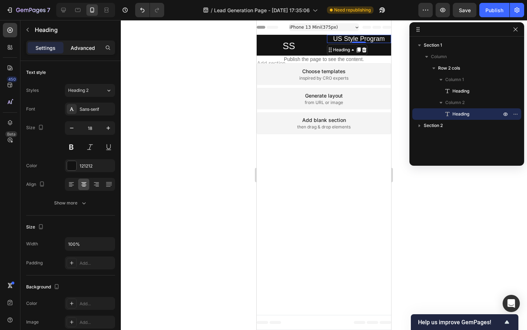
click at [89, 51] on p "Advanced" at bounding box center [83, 48] width 24 height 8
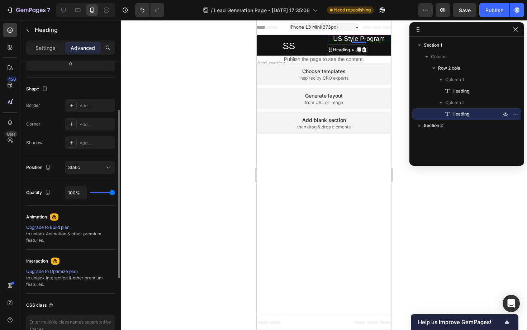
scroll to position [208, 0]
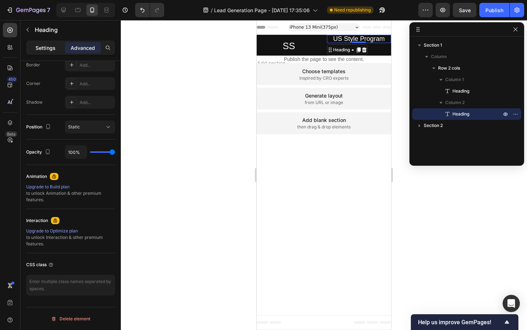
click at [46, 43] on div "Settings" at bounding box center [46, 47] width 36 height 11
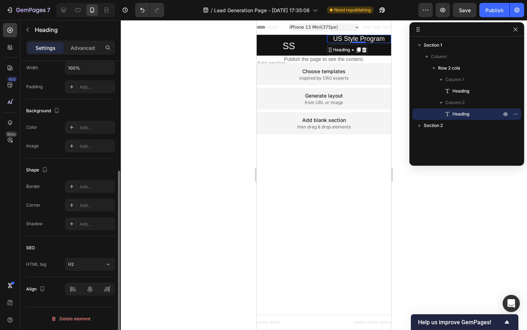
scroll to position [174, 0]
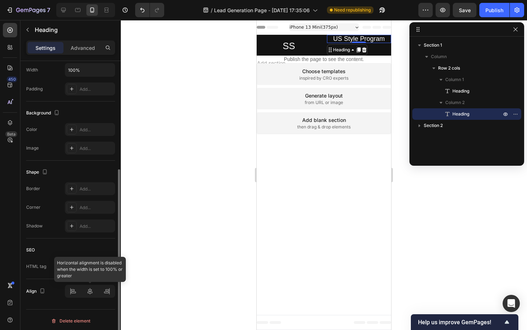
click at [92, 290] on div at bounding box center [90, 291] width 50 height 13
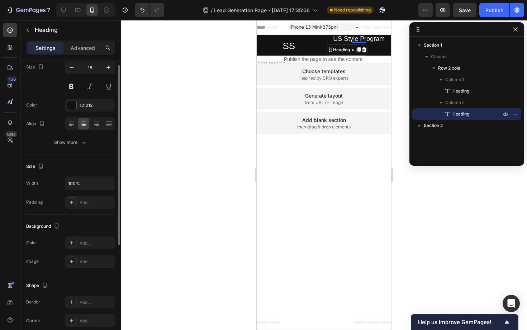
scroll to position [0, 0]
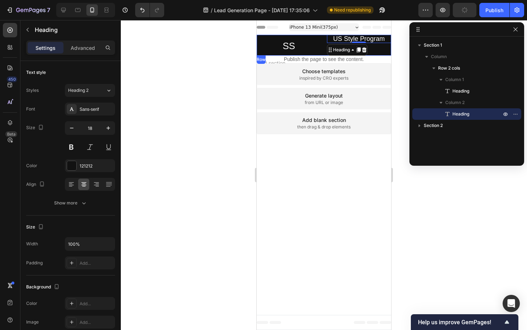
click at [381, 50] on div "⁠⁠⁠⁠⁠⁠⁠ US Style Program Heading 0" at bounding box center [359, 45] width 65 height 21
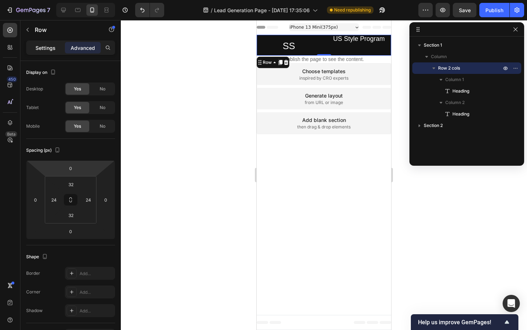
click at [54, 49] on p "Settings" at bounding box center [45, 48] width 20 height 8
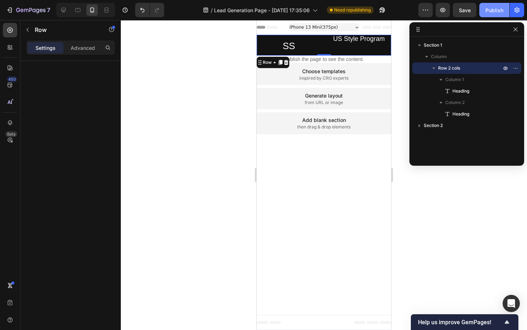
click at [491, 11] on div "Publish" at bounding box center [494, 10] width 18 height 8
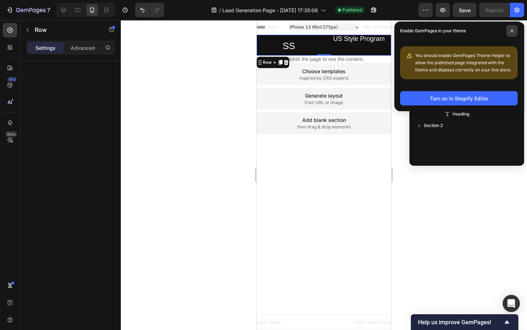
click at [511, 31] on icon at bounding box center [512, 31] width 4 height 4
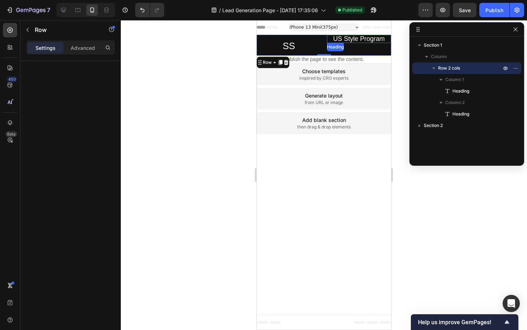
click at [368, 41] on span "US Style Program" at bounding box center [359, 38] width 52 height 7
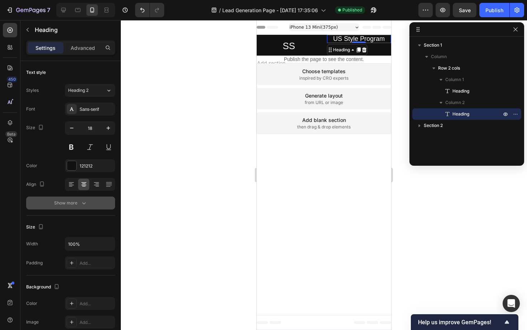
click at [87, 206] on button "Show more" at bounding box center [70, 202] width 89 height 13
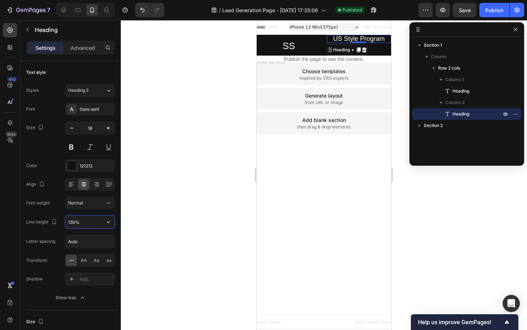
click at [75, 224] on input "130%" at bounding box center [89, 221] width 49 height 13
type input "0"
type input "100"
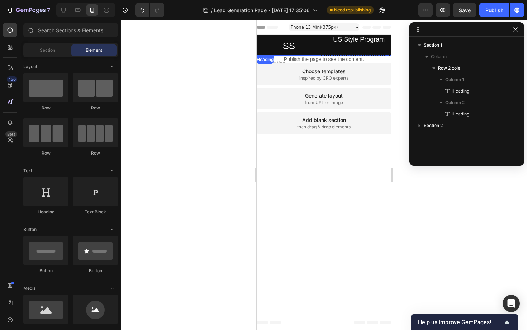
click at [298, 45] on p "⁠⁠⁠⁠⁠⁠⁠ SS" at bounding box center [289, 45] width 65 height 21
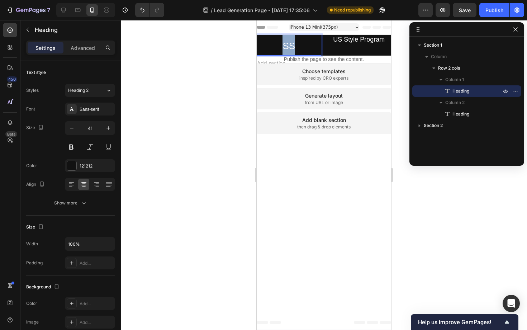
click at [282, 44] on span "SS" at bounding box center [288, 45] width 13 height 11
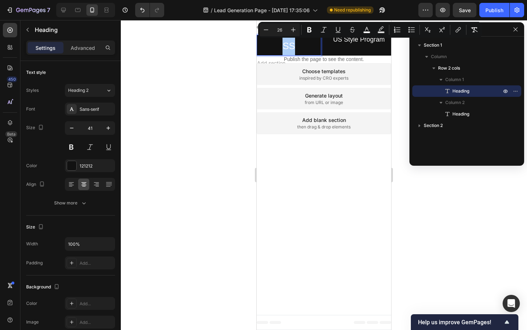
click at [280, 30] on input "26" at bounding box center [279, 29] width 14 height 9
click at [93, 127] on input "41" at bounding box center [90, 127] width 24 height 13
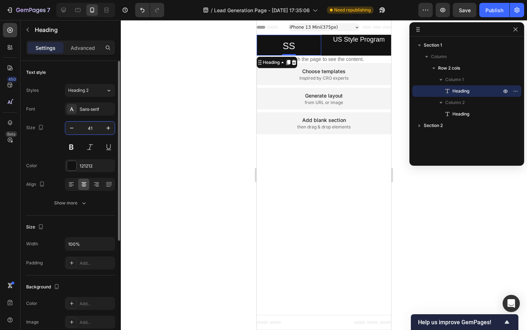
paste input "26"
type input "26"
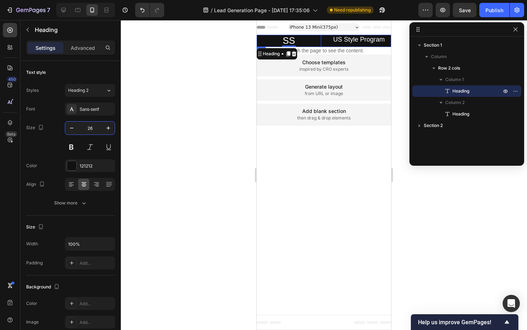
click at [333, 46] on div "⁠⁠⁠⁠⁠⁠⁠ US Style Program Heading" at bounding box center [359, 41] width 65 height 12
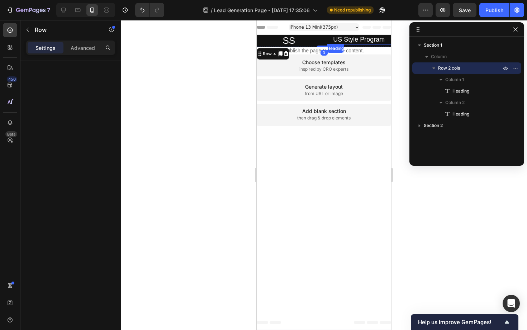
click at [340, 40] on span "US Style Program" at bounding box center [359, 39] width 52 height 7
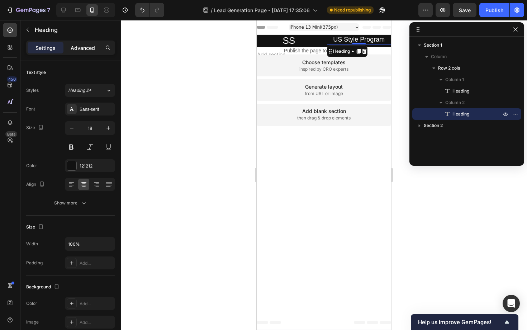
click at [91, 47] on p "Advanced" at bounding box center [83, 48] width 24 height 8
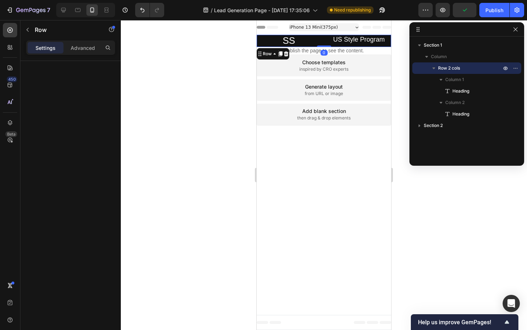
click at [381, 44] on div "⁠⁠⁠⁠⁠⁠⁠ US Style Program Heading" at bounding box center [359, 41] width 65 height 12
click at [66, 4] on div at bounding box center [85, 10] width 59 height 14
click at [66, 6] on div at bounding box center [63, 9] width 11 height 11
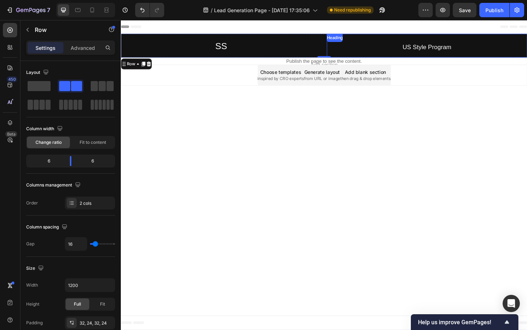
click at [440, 48] on span "US Style Program" at bounding box center [445, 48] width 52 height 7
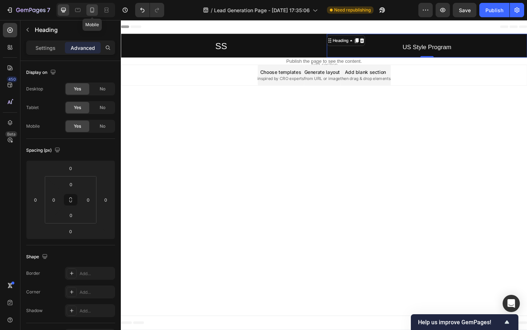
click at [89, 12] on icon at bounding box center [92, 9] width 7 height 7
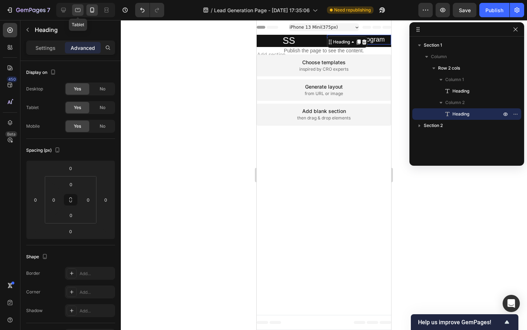
click at [81, 11] on icon at bounding box center [77, 9] width 7 height 7
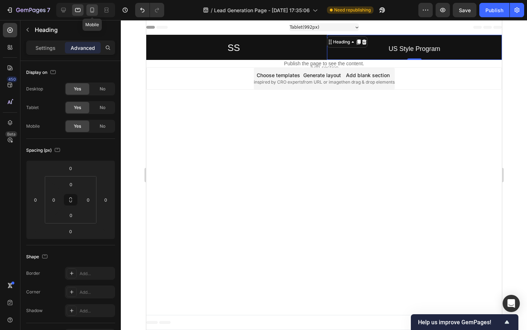
click at [94, 9] on icon at bounding box center [92, 10] width 4 height 5
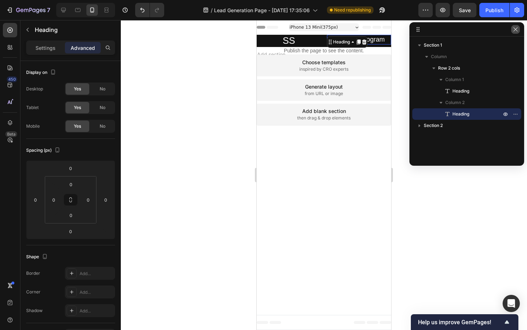
click at [515, 30] on icon "button" at bounding box center [515, 30] width 6 height 6
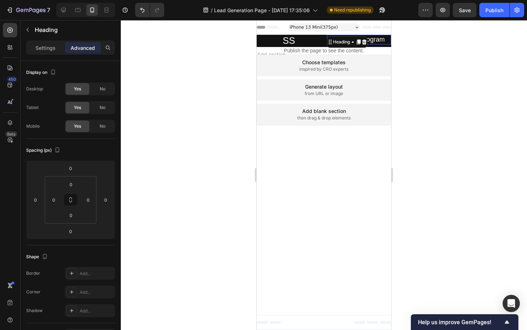
click at [469, 54] on div at bounding box center [324, 175] width 406 height 310
click at [368, 39] on span "US Style Program" at bounding box center [359, 39] width 52 height 7
click at [51, 47] on p "Settings" at bounding box center [45, 48] width 20 height 8
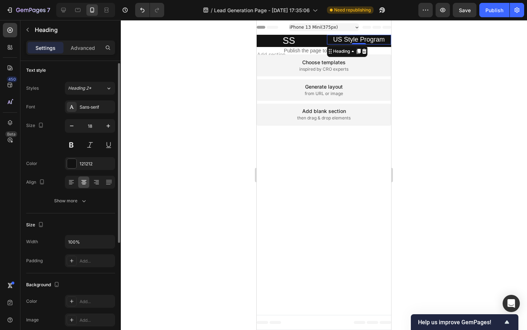
scroll to position [3, 0]
click at [349, 42] on span "US Style Program" at bounding box center [359, 39] width 52 height 7
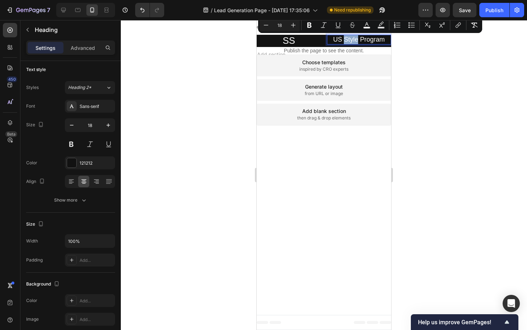
click at [349, 42] on span "US Style Program" at bounding box center [359, 39] width 52 height 7
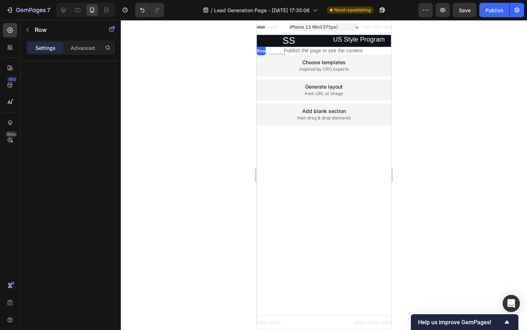
click at [346, 45] on div "⁠⁠⁠⁠⁠⁠⁠ US Style Program Heading" at bounding box center [359, 41] width 65 height 12
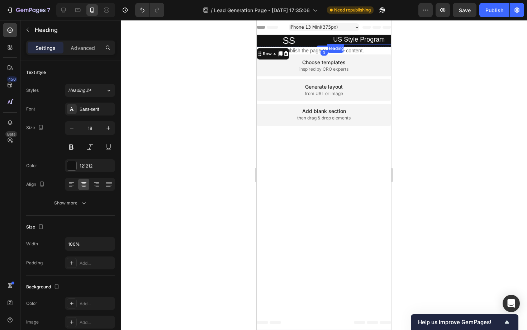
click at [347, 43] on p "⁠⁠⁠⁠⁠⁠⁠ US Style Program" at bounding box center [359, 40] width 65 height 10
click at [101, 223] on div "Size" at bounding box center [70, 226] width 89 height 11
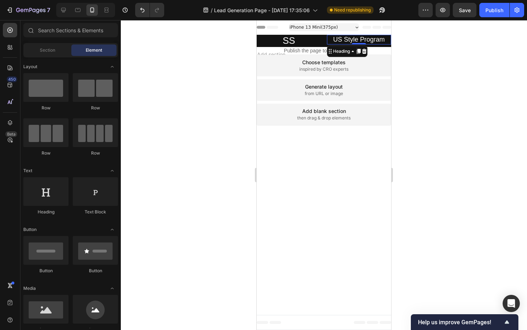
click at [336, 81] on div "Generate layout from URL or image" at bounding box center [324, 90] width 134 height 22
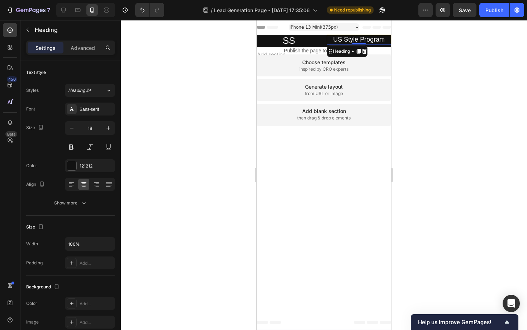
click at [344, 40] on span "US Style Program" at bounding box center [359, 39] width 52 height 7
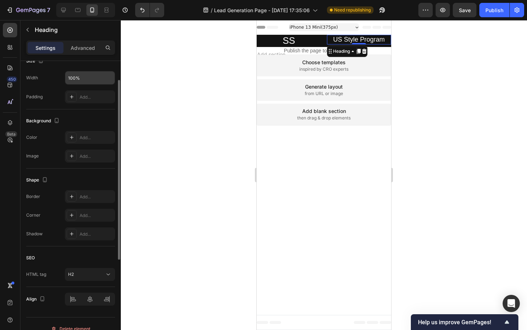
scroll to position [176, 0]
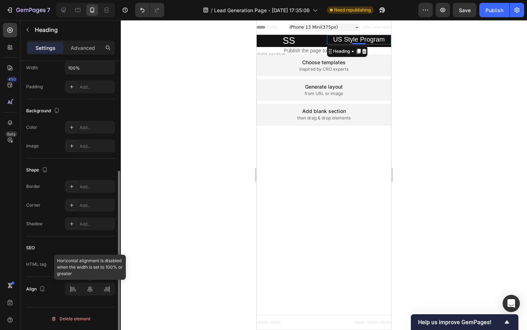
click at [89, 288] on div at bounding box center [90, 288] width 50 height 13
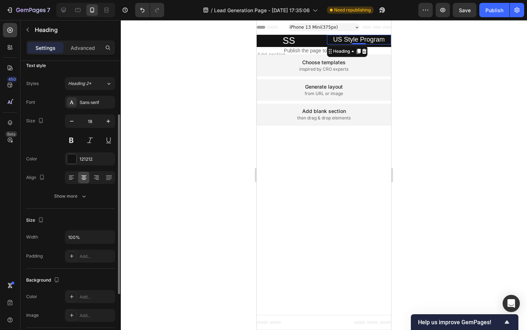
scroll to position [0, 0]
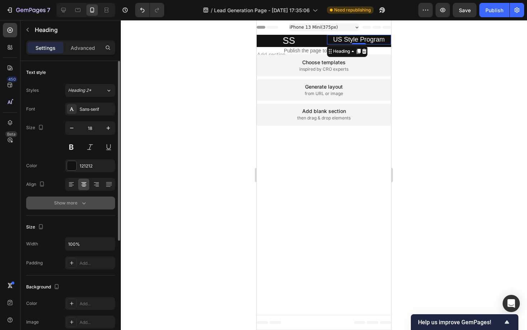
click at [75, 207] on button "Show more" at bounding box center [70, 202] width 89 height 13
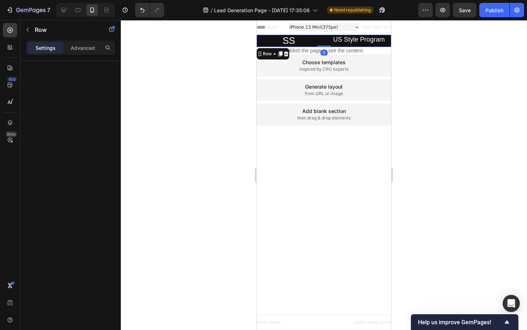
click at [375, 45] on div "⁠⁠⁠⁠⁠⁠⁠ US Style Program Heading" at bounding box center [359, 41] width 65 height 12
click at [98, 44] on div "Advanced" at bounding box center [83, 47] width 36 height 11
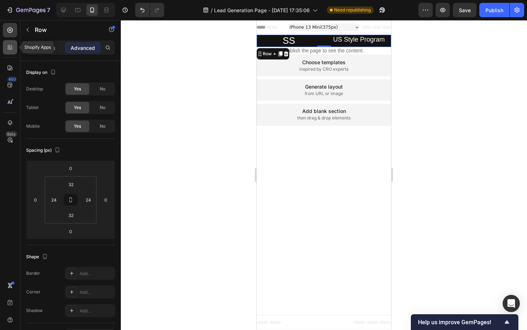
click at [13, 44] on icon at bounding box center [9, 47] width 7 height 7
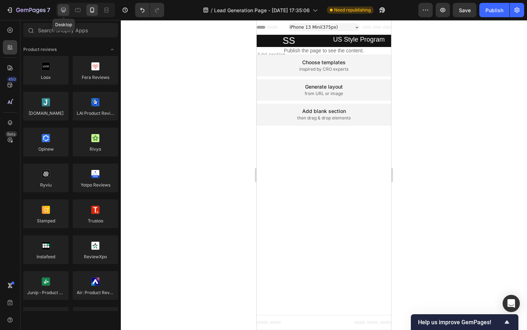
click at [66, 12] on icon at bounding box center [63, 9] width 7 height 7
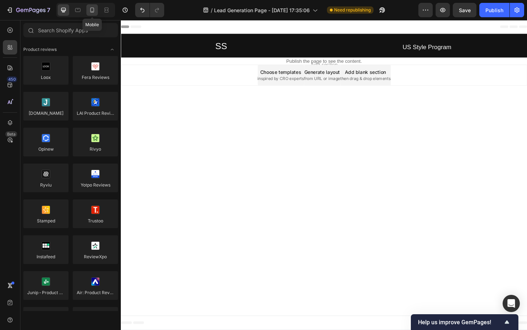
click at [96, 8] on div at bounding box center [91, 9] width 11 height 11
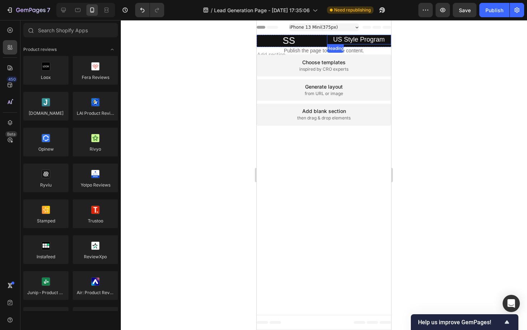
click at [345, 42] on span "US Style Program" at bounding box center [359, 39] width 52 height 7
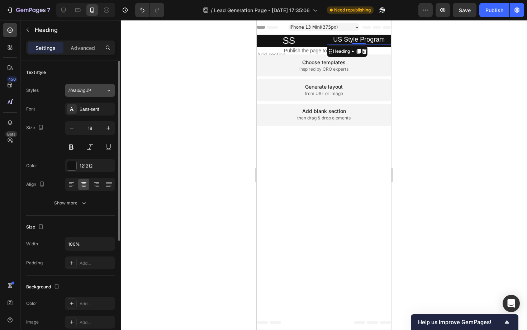
click at [104, 90] on div "Heading 2*" at bounding box center [87, 90] width 38 height 6
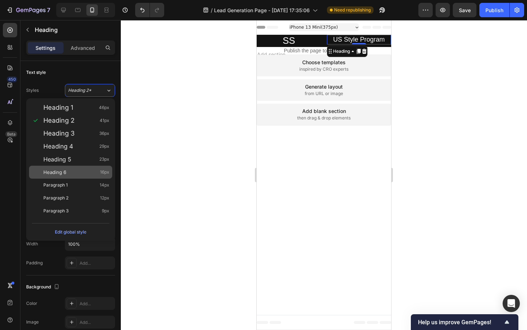
click at [68, 174] on div "Heading 6 16px" at bounding box center [76, 171] width 66 height 7
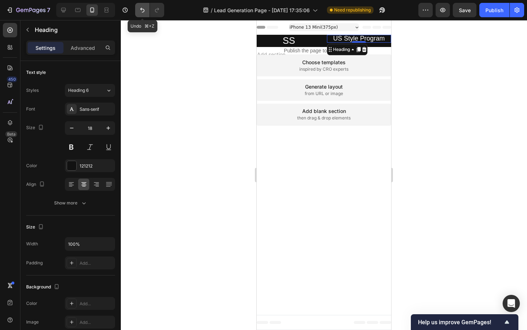
click at [146, 10] on button "Undo/Redo" at bounding box center [142, 10] width 14 height 14
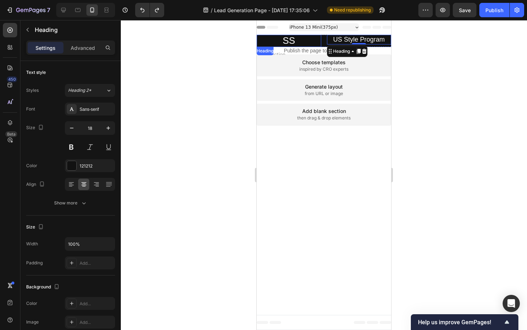
click at [319, 43] on p "⁠⁠⁠⁠⁠⁠⁠ SS" at bounding box center [289, 41] width 65 height 12
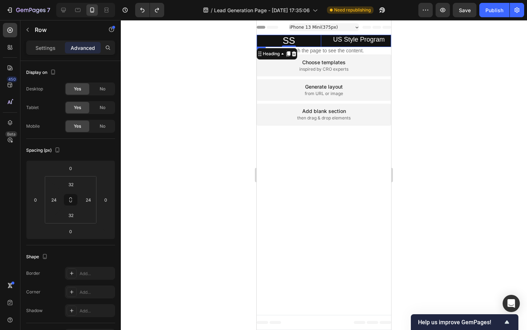
click at [324, 44] on div "⁠⁠⁠⁠⁠⁠⁠ SS Heading 0 ⁠⁠⁠⁠⁠⁠⁠ US Style Program Heading Row" at bounding box center [324, 41] width 134 height 12
click at [324, 43] on div "⁠⁠⁠⁠⁠⁠⁠ SS Heading ⁠⁠⁠⁠⁠⁠⁠ US Style Program Heading Row 0" at bounding box center [324, 41] width 134 height 12
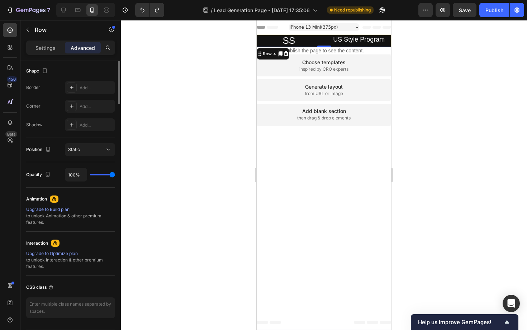
scroll to position [208, 0]
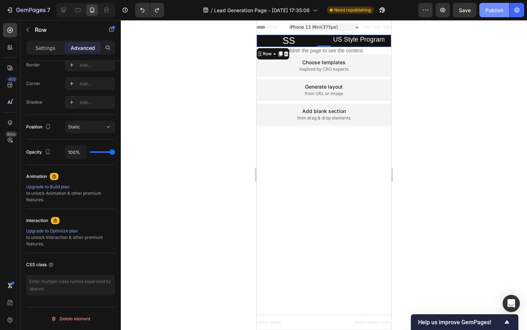
click at [488, 11] on div "Publish" at bounding box center [494, 10] width 18 height 8
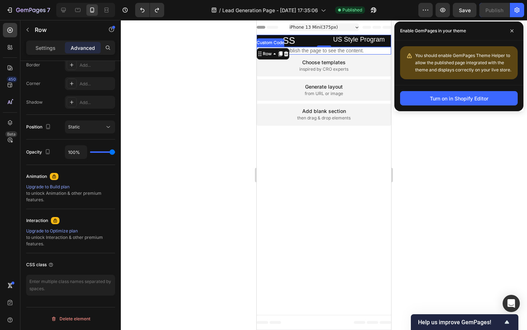
click at [315, 52] on p "Publish the page to see the content." at bounding box center [324, 51] width 134 height 8
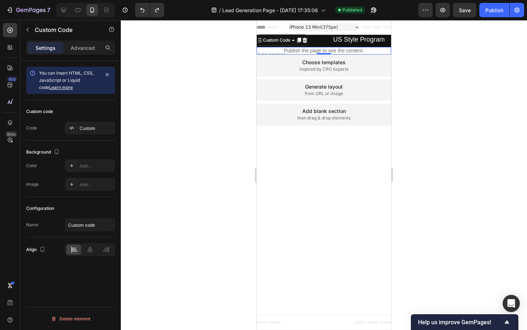
scroll to position [0, 0]
click at [315, 52] on p "Publish the page to see the content." at bounding box center [324, 51] width 134 height 8
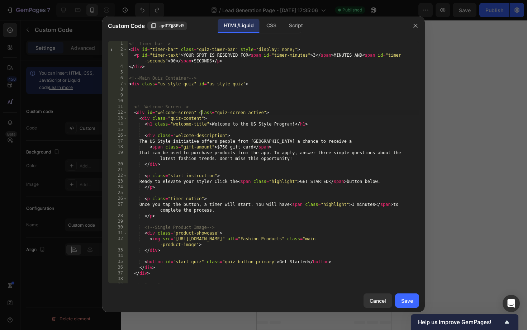
click at [201, 111] on div "<!-- Timer bar --> < div id = "timer-bar" class = "quiz-timer-bar" style = "dis…" at bounding box center [273, 168] width 291 height 254
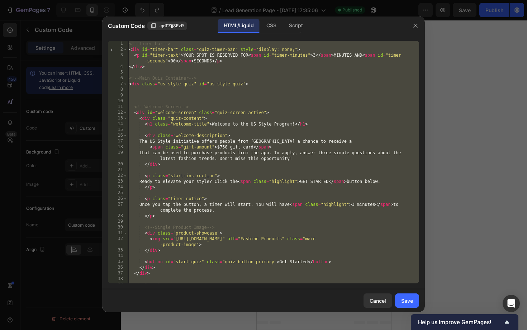
paste textarea
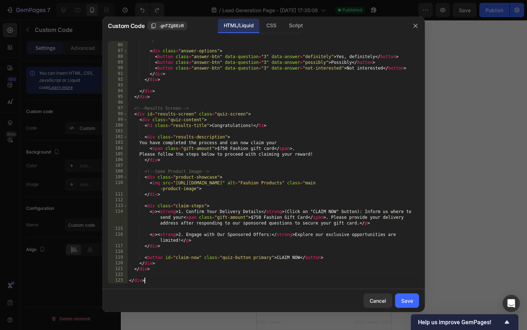
scroll to position [526, 0]
click at [270, 27] on div "CSS" at bounding box center [271, 26] width 21 height 14
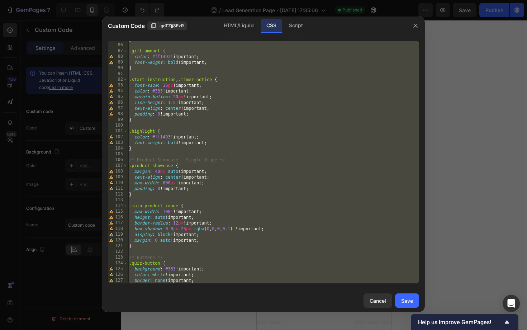
click at [261, 101] on div "} .gift-amount { color : #ff1493 !important ; font-weight : bold !important ; }…" at bounding box center [273, 164] width 291 height 254
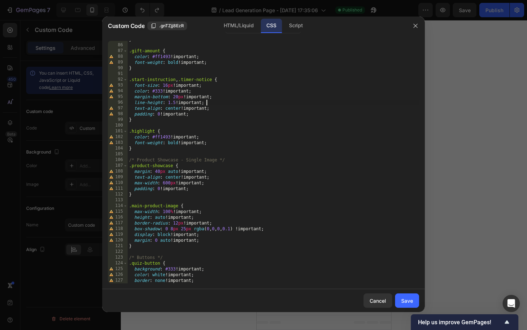
paste textarea
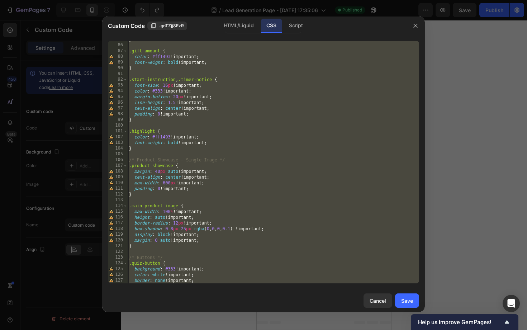
scroll to position [2888, 0]
type textarea "}"
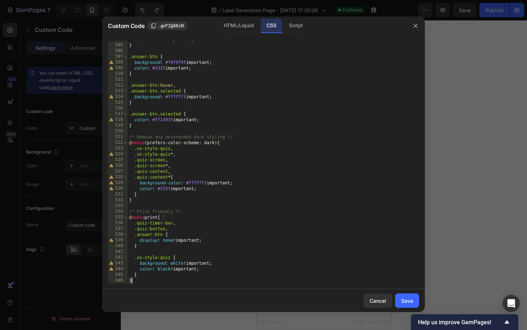
drag, startPoint x: 405, startPoint y: 298, endPoint x: 405, endPoint y: 288, distance: 10.0
click at [405, 298] on div "Save" at bounding box center [407, 301] width 12 height 8
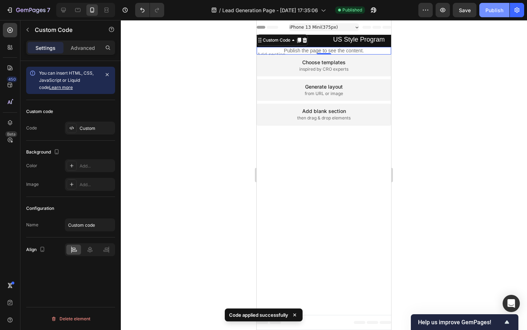
click at [492, 10] on div "Publish" at bounding box center [494, 10] width 18 height 8
click at [65, 11] on icon at bounding box center [63, 10] width 5 height 5
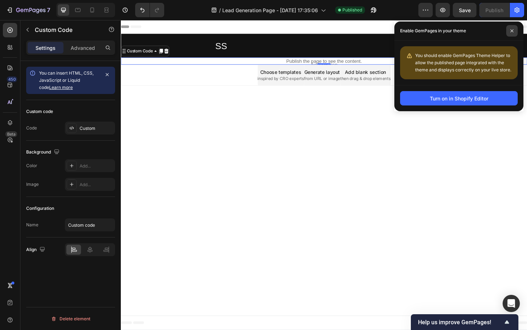
click at [511, 32] on icon at bounding box center [512, 31] width 4 height 4
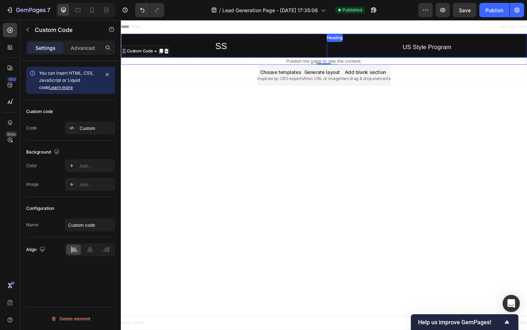
click at [457, 53] on p "⁠⁠⁠⁠⁠⁠⁠ US Style Program" at bounding box center [445, 47] width 212 height 25
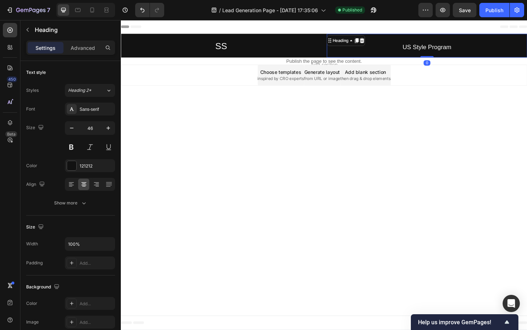
click at [373, 40] on icon at bounding box center [376, 42] width 6 height 6
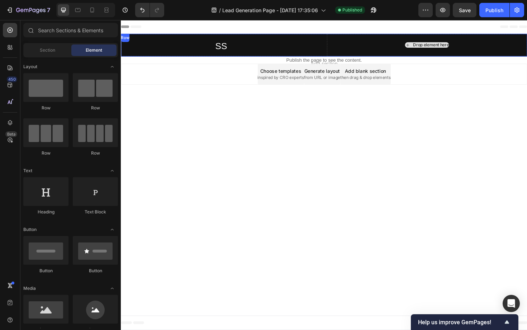
click at [429, 42] on div "Drop element here" at bounding box center [445, 47] width 212 height 24
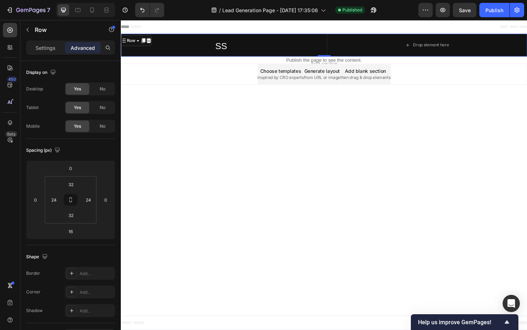
click at [152, 44] on icon at bounding box center [150, 42] width 6 height 6
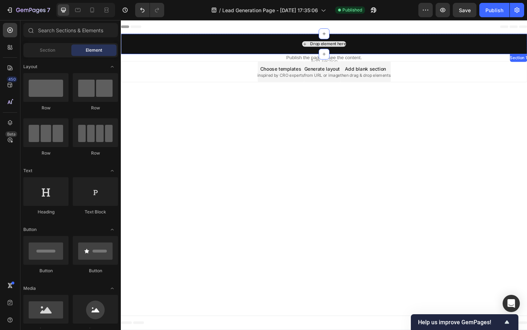
click at [204, 43] on div "Drop element here" at bounding box center [336, 46] width 430 height 22
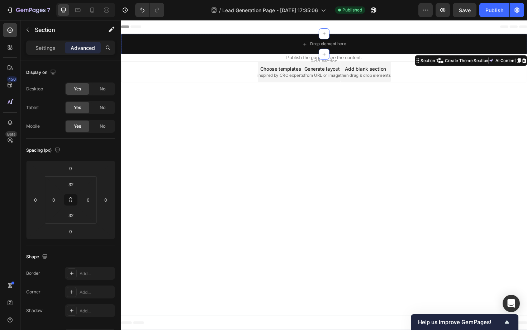
click at [526, 59] on div "Section 1 You can create reusable sections Create Theme Section AI Content Writ…" at bounding box center [491, 62] width 119 height 11
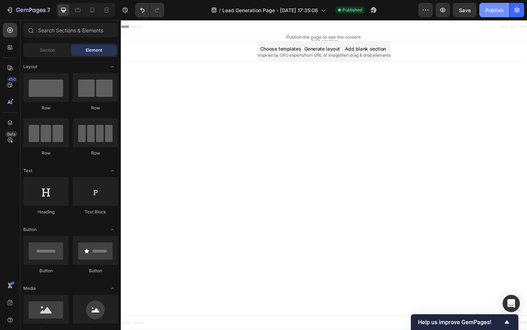
click at [498, 11] on div "Publish" at bounding box center [494, 10] width 18 height 8
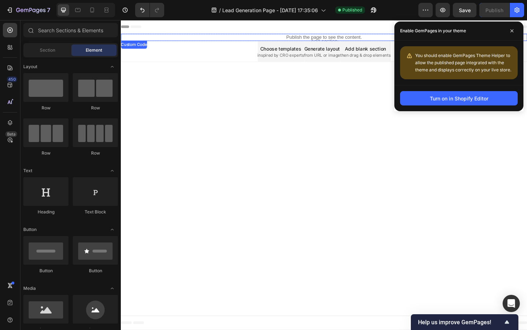
click at [321, 35] on p "Publish the page to see the content." at bounding box center [336, 39] width 430 height 8
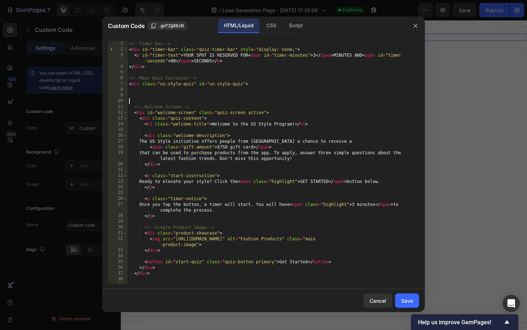
click at [261, 104] on div "<!-- Timer bar --> < div id = "timer-bar" class = "quiz-timer-bar" style = "dis…" at bounding box center [273, 168] width 291 height 254
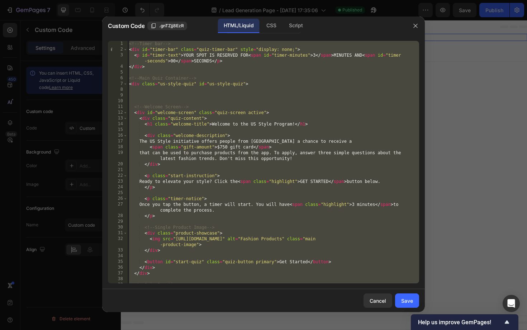
paste textarea
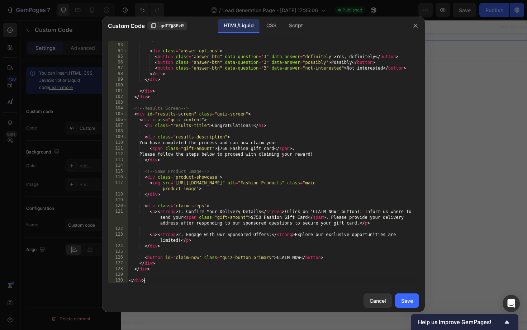
scroll to position [566, 0]
click at [274, 21] on div "CSS" at bounding box center [271, 26] width 21 height 14
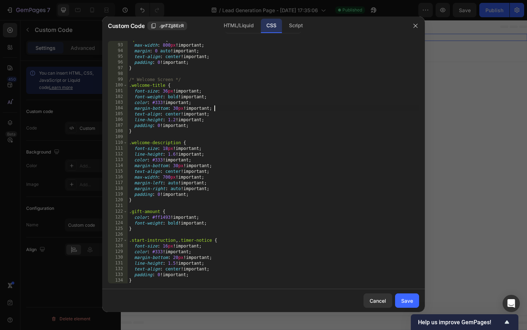
click at [276, 107] on div ".quiz-content { max-width : 800 px !important ; margin : 0 auto !important ; te…" at bounding box center [273, 164] width 291 height 254
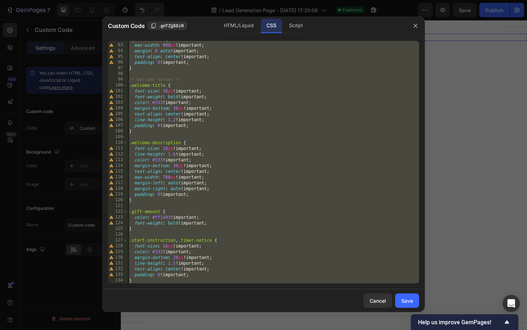
paste textarea
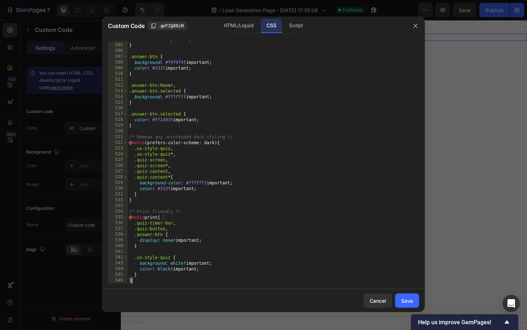
scroll to position [2888, 0]
type textarea "}"
drag, startPoint x: 406, startPoint y: 298, endPoint x: 444, endPoint y: 142, distance: 160.7
click at [406, 299] on div "Save" at bounding box center [407, 301] width 12 height 8
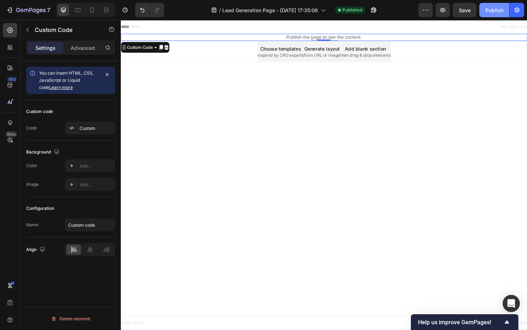
click at [490, 14] on button "Publish" at bounding box center [494, 10] width 30 height 14
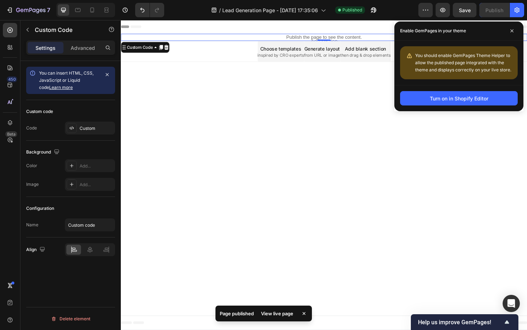
click at [360, 113] on body "Header Publish the page to see the content. Custom Code 0 Section 1 Root Start …" at bounding box center [336, 184] width 430 height 328
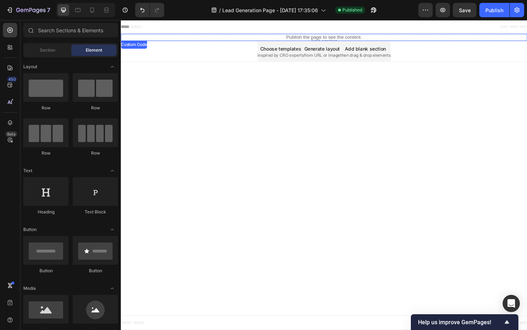
click at [311, 40] on p "Publish the page to see the content." at bounding box center [336, 39] width 430 height 8
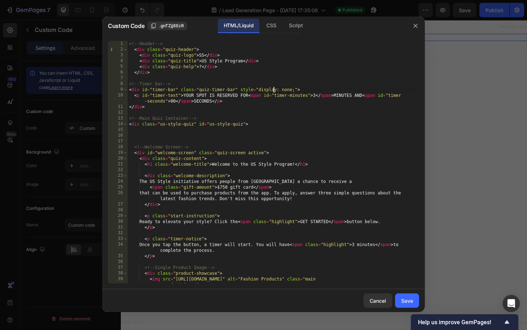
click at [273, 91] on div "<!-- Header --> < div class = "quiz-header" > < div class = "quiz-logo" > SS </…" at bounding box center [273, 168] width 291 height 254
click at [299, 24] on div "Script" at bounding box center [295, 26] width 25 height 14
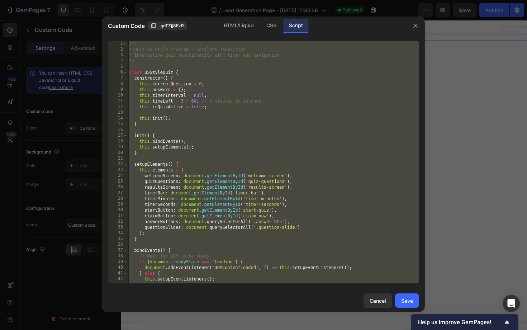
click at [271, 97] on div "/** * Quiz US Style Program - Complete JavaScript * Interactive quiz functional…" at bounding box center [273, 168] width 291 height 254
paste textarea
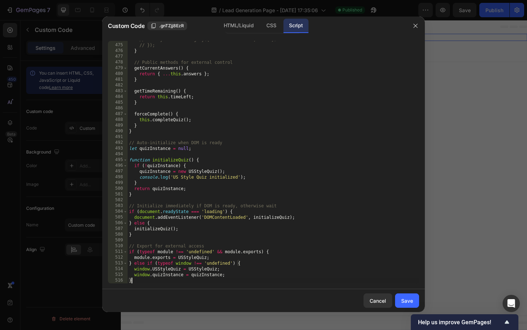
scroll to position [2728, 0]
type textarea "}"
click at [409, 297] on div "Save" at bounding box center [407, 301] width 12 height 8
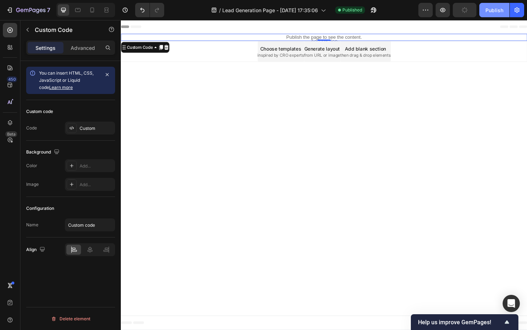
click at [484, 12] on button "Publish" at bounding box center [494, 10] width 30 height 14
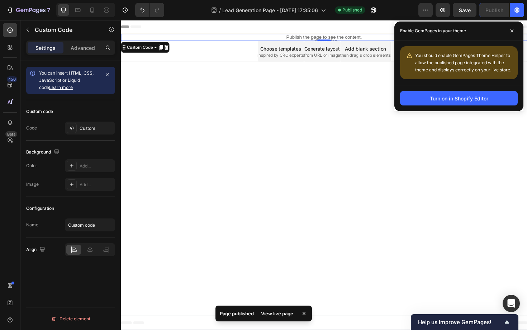
click at [336, 144] on body "Header Publish the page to see the content. Custom Code 0 Section 1 Root Start …" at bounding box center [336, 184] width 430 height 328
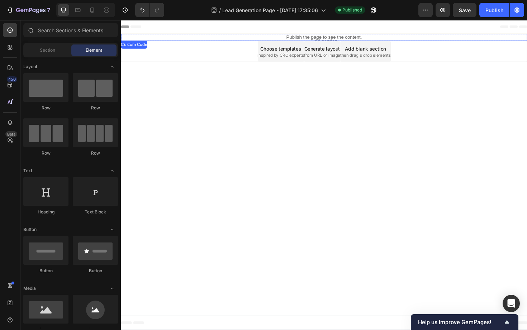
click at [319, 36] on p "Publish the page to see the content." at bounding box center [336, 39] width 430 height 8
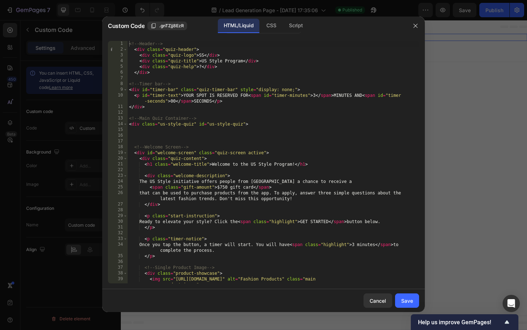
click at [273, 70] on div "<!-- Header --> < div class = "quiz-header" > < div class = "quiz-logo" > SS </…" at bounding box center [273, 168] width 291 height 254
click at [290, 28] on div "Script" at bounding box center [295, 26] width 25 height 14
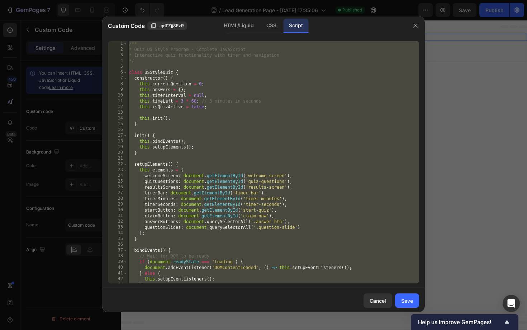
click at [271, 101] on div "/** * Quiz US Style Program - Complete JavaScript * Interactive quiz functional…" at bounding box center [273, 168] width 291 height 254
paste textarea
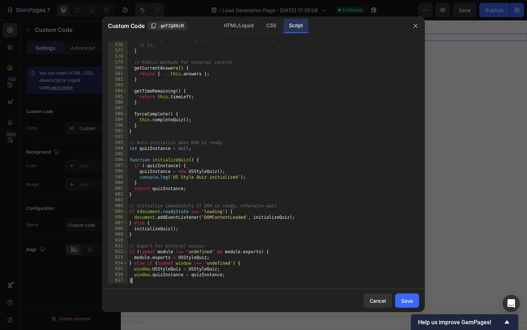
scroll to position [3307, 0]
click at [242, 28] on div "HTML/Liquid" at bounding box center [238, 26] width 41 height 14
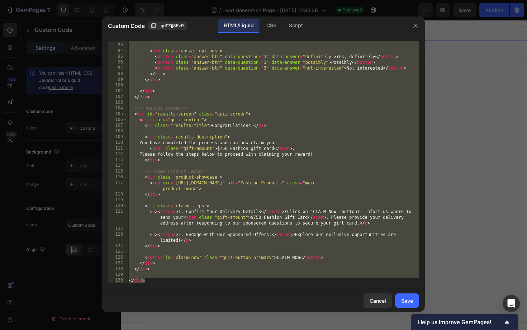
scroll to position [566, 0]
click at [246, 91] on div "</ div > < div class = "answer-options" > < button class = "answer-btn" data-qu…" at bounding box center [273, 164] width 291 height 254
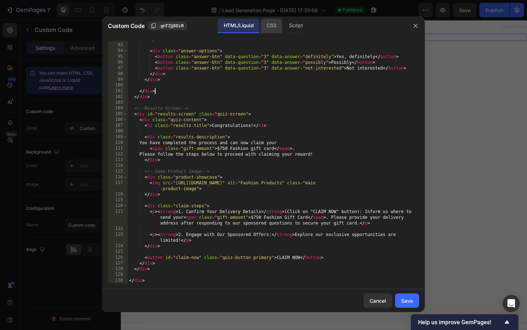
click at [267, 26] on div "CSS" at bounding box center [271, 26] width 21 height 14
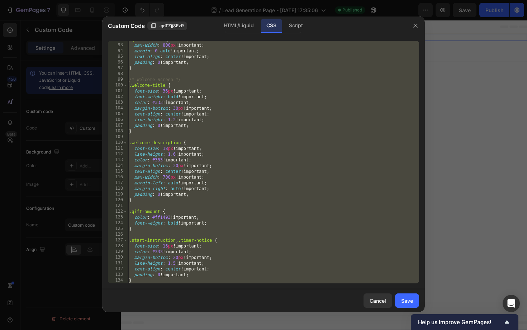
click at [259, 87] on div ".quiz-content { max-width : 800 px !important ; margin : 0 auto !important ; te…" at bounding box center [273, 164] width 291 height 254
paste textarea
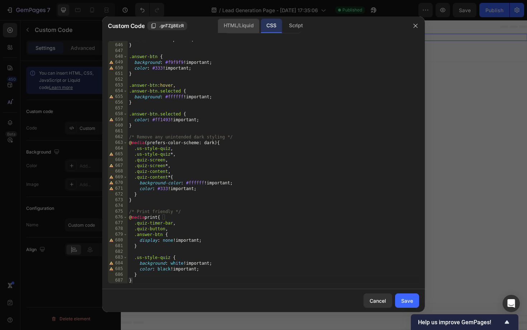
click at [238, 29] on div "HTML/Liquid" at bounding box center [238, 26] width 41 height 14
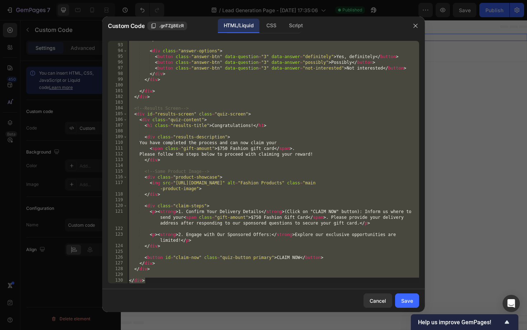
scroll to position [566, 0]
click at [253, 89] on div "</ div > < div class = "answer-options" > < button class = "answer-btn" data-qu…" at bounding box center [273, 164] width 291 height 254
paste textarea
type textarea "</div>"
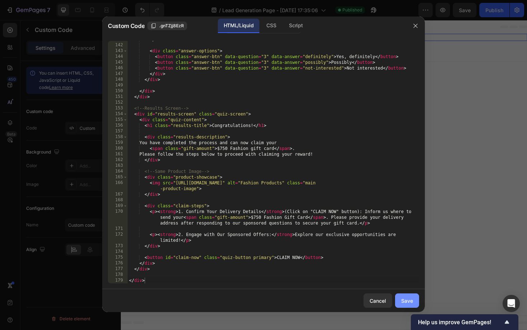
click at [403, 301] on div "Save" at bounding box center [407, 301] width 12 height 8
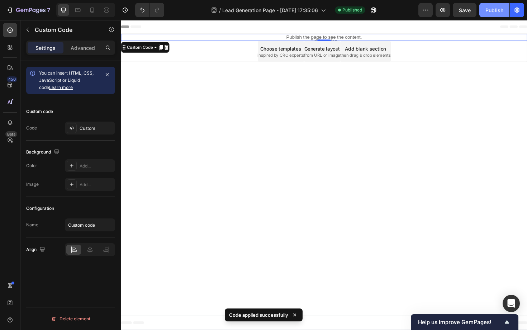
click at [487, 8] on div "Publish" at bounding box center [494, 10] width 18 height 8
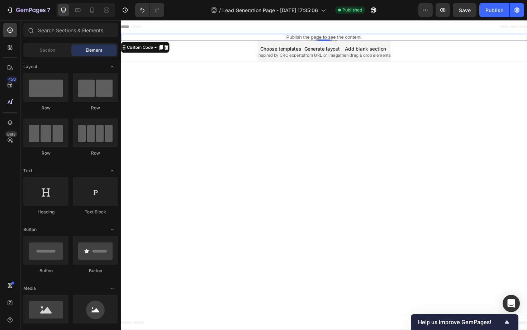
click at [369, 95] on body "Header Publish the page to see the content. Custom Code 0 Section 1 Root Start …" at bounding box center [336, 184] width 430 height 328
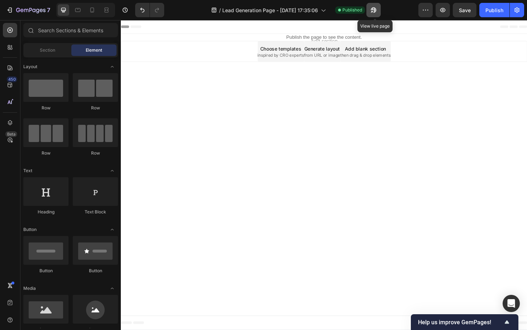
click at [377, 11] on icon "button" at bounding box center [373, 9] width 7 height 7
click at [291, 37] on p "Publish the page to see the content." at bounding box center [336, 39] width 430 height 8
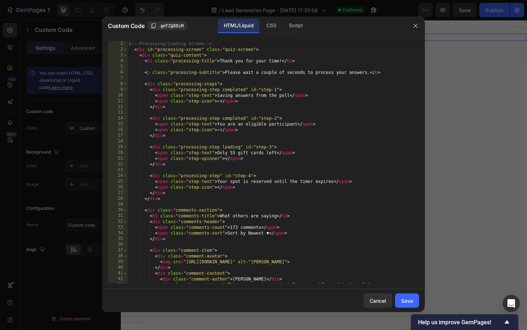
click at [243, 67] on div "<!-- Processing/Loading Screen --> < div id = "processing-screen" class = "quiz…" at bounding box center [273, 168] width 291 height 254
click at [368, 118] on div "<!-- Processing/Loading Screen --> < div id = "processing-screen" class = "quiz…" at bounding box center [273, 168] width 291 height 254
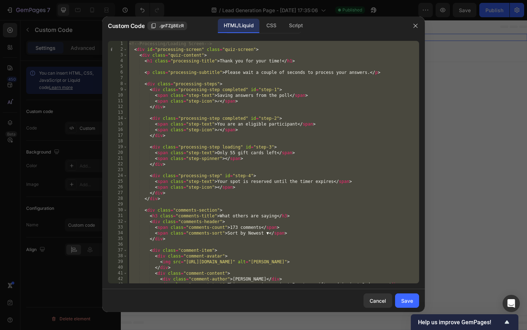
paste textarea "}"
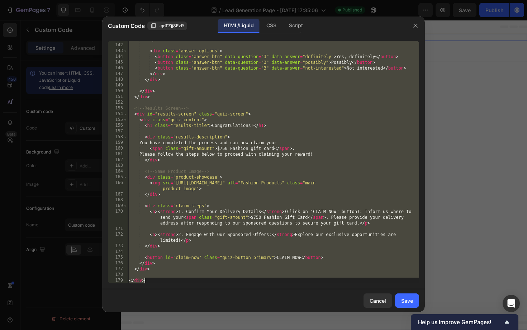
click at [295, 25] on div "Script" at bounding box center [295, 26] width 25 height 14
click at [282, 104] on div "</ div > < div class = "answer-options" > < button class = "answer-btn" data-qu…" at bounding box center [273, 164] width 291 height 254
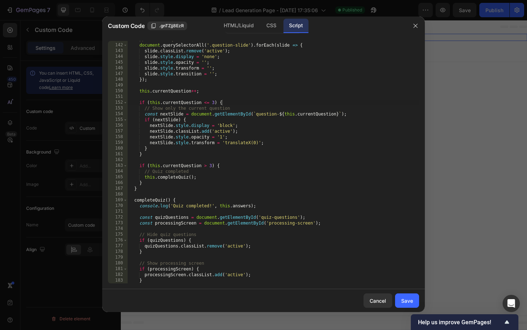
scroll to position [807, 0]
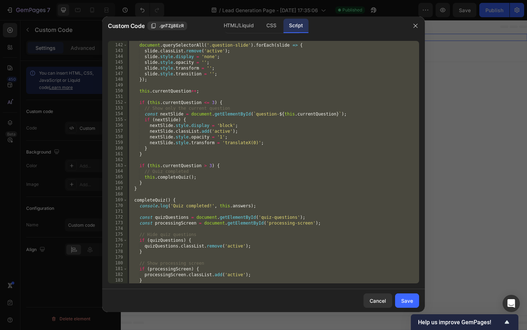
paste textarea
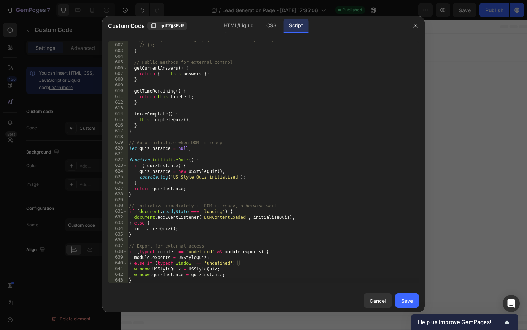
scroll to position [3456, 0]
click at [282, 103] on div "// body: JSON.stringify({ event: eventName, data }) // }); } // Public methods …" at bounding box center [273, 164] width 291 height 254
type textarea "}"
click at [315, 100] on div "// body: JSON.stringify({ event: eventName, data }) // }); } // Public methods …" at bounding box center [273, 164] width 291 height 254
click at [264, 33] on div "Custom Code .gnTZjj8EzR HTML/Liquid CSS Script" at bounding box center [254, 25] width 304 height 19
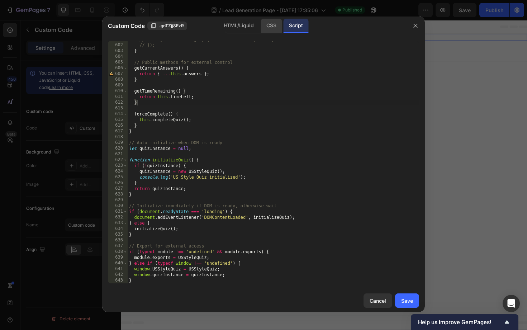
click at [267, 28] on div "CSS" at bounding box center [271, 26] width 21 height 14
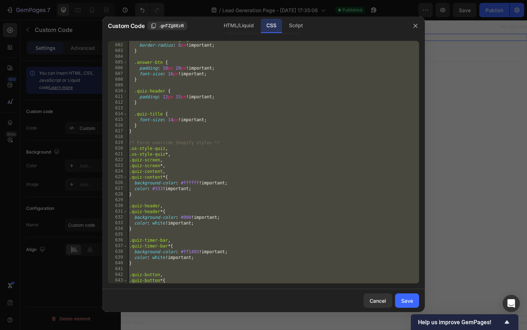
scroll to position [3444, 0]
click at [268, 106] on div ".main-product-image { border-radius : 6 px !important ; } .answer-btn { padding…" at bounding box center [273, 164] width 291 height 254
paste textarea
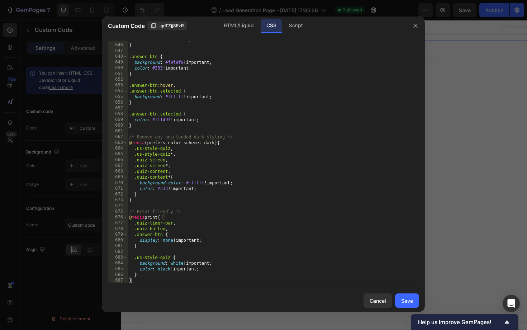
scroll to position [3697, 0]
click at [314, 91] on div "color : white !important ; } .answer-btn { background : #f9f9f9 !important ; co…" at bounding box center [273, 164] width 291 height 254
click at [239, 27] on div "HTML/Liquid" at bounding box center [238, 26] width 41 height 14
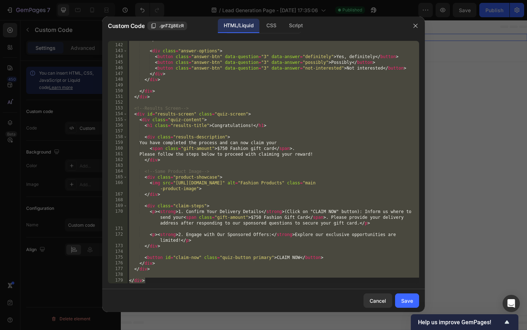
click at [280, 91] on div "</ div > < div class = "answer-options" > < button class = "answer-btn" data-qu…" at bounding box center [273, 164] width 291 height 254
paste textarea
type textarea "</div>"
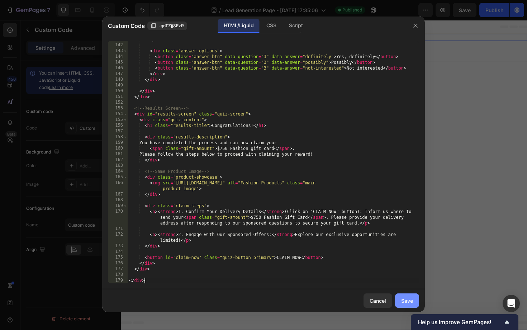
click at [407, 301] on div "Save" at bounding box center [407, 301] width 12 height 8
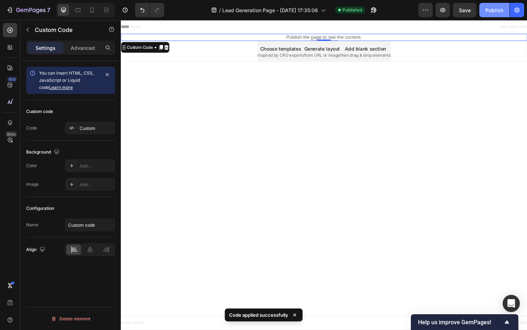
click at [488, 13] on div "Publish" at bounding box center [494, 10] width 18 height 8
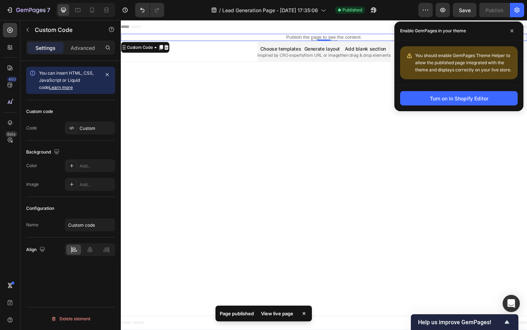
click at [365, 119] on body "Header Publish the page to see the content. Custom Code 0 Section 1 Root Start …" at bounding box center [336, 184] width 430 height 328
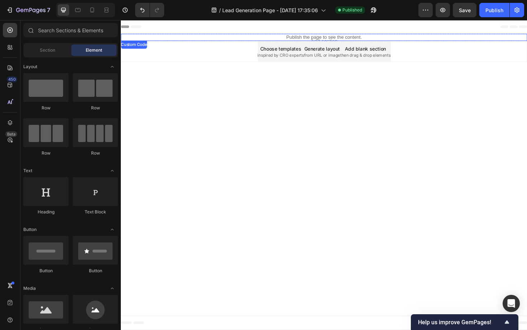
click at [350, 40] on p "Publish the page to see the content." at bounding box center [336, 39] width 430 height 8
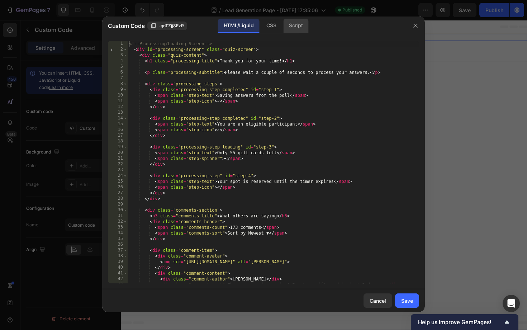
click at [293, 30] on div "Script" at bounding box center [295, 26] width 25 height 14
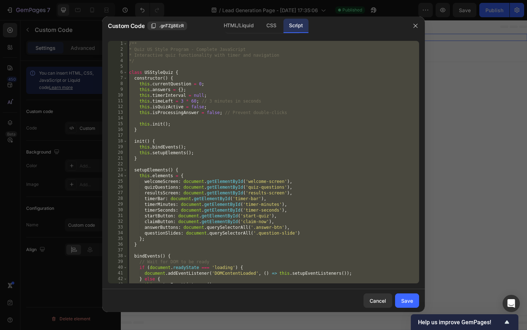
click at [283, 92] on div "/** * Quiz US Style Program - Complete JavaScript * Interactive quiz functional…" at bounding box center [273, 168] width 291 height 254
paste textarea
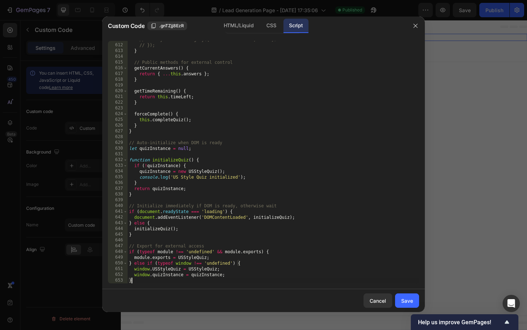
scroll to position [3513, 0]
type textarea "}"
click at [413, 299] on button "Save" at bounding box center [407, 300] width 24 height 14
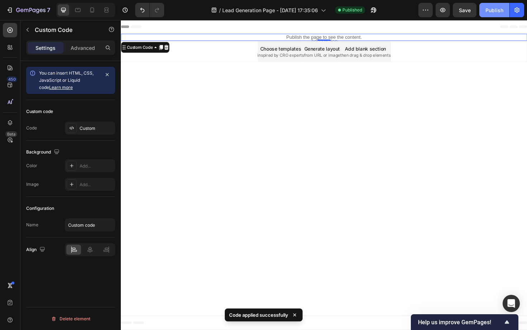
click at [497, 9] on div "Publish" at bounding box center [494, 10] width 18 height 8
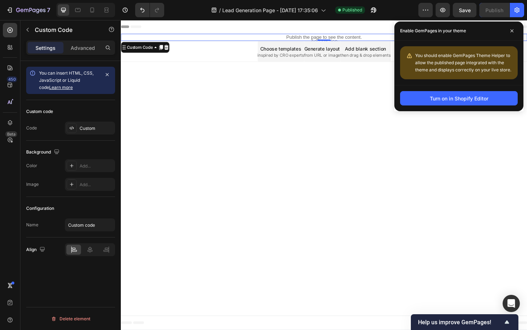
click at [191, 90] on body "Header Publish the page to see the content. Custom Code 0 Section 1 Root Start …" at bounding box center [336, 184] width 430 height 328
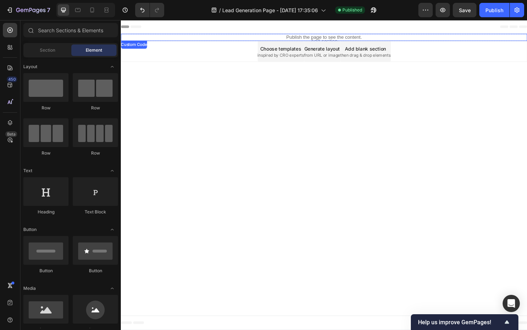
click at [294, 38] on p "Publish the page to see the content." at bounding box center [336, 39] width 430 height 8
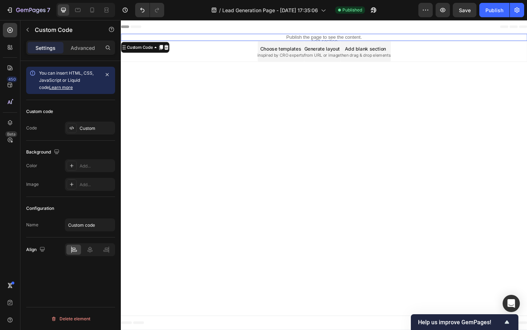
click at [294, 38] on p "Publish the page to see the content." at bounding box center [336, 39] width 430 height 8
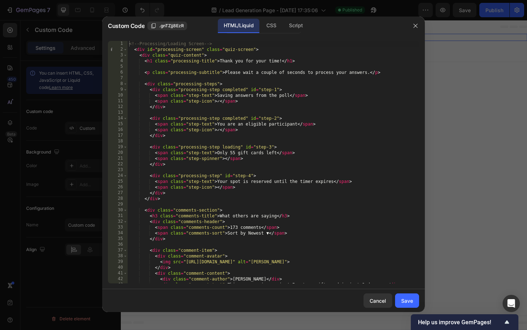
click at [285, 80] on div "<!-- Processing/Loading Screen --> < div id = "processing-screen" class = "quiz…" at bounding box center [273, 168] width 291 height 254
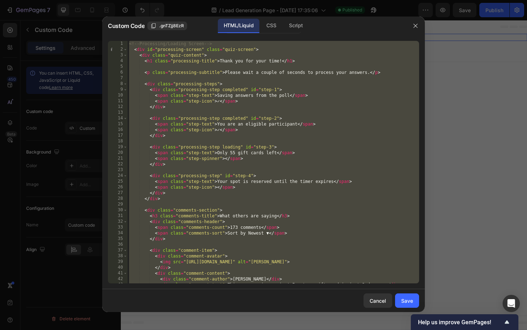
paste textarea
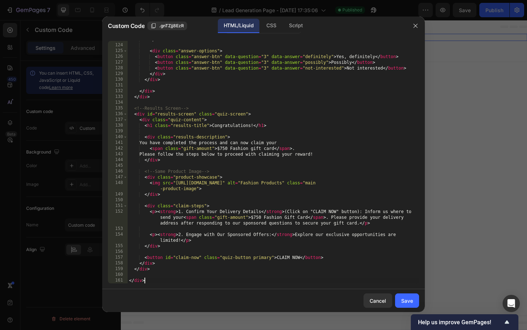
scroll to position [744, 0]
click at [271, 27] on div "CSS" at bounding box center [271, 26] width 21 height 14
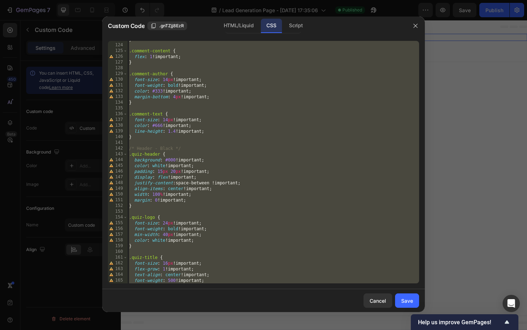
click at [249, 72] on div "} .comment-content { flex : 1 !important ; } .comment-author { font-size : 14 p…" at bounding box center [273, 164] width 291 height 254
paste textarea
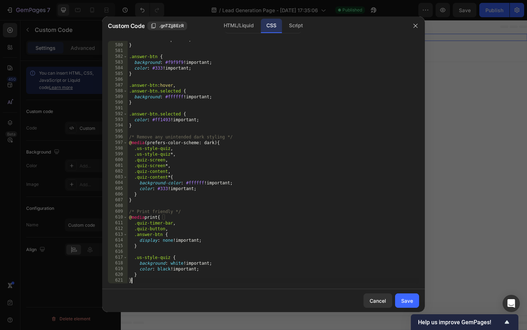
scroll to position [3318, 0]
type textarea "}"
click at [407, 300] on div "Save" at bounding box center [407, 301] width 12 height 8
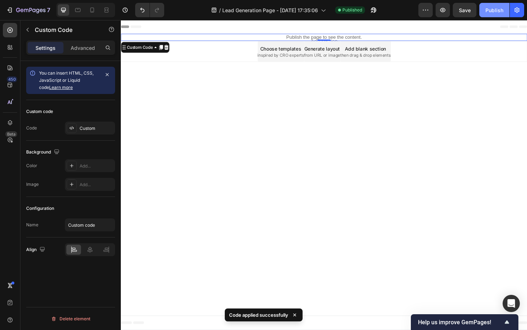
click at [492, 11] on div "Publish" at bounding box center [494, 10] width 18 height 8
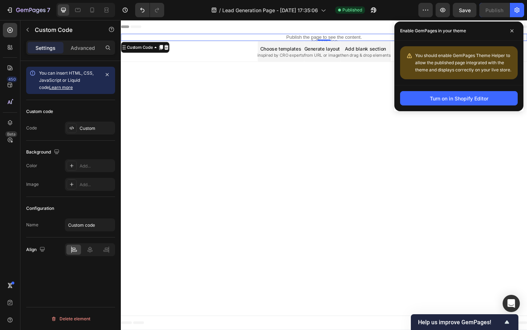
click at [312, 37] on p "Publish the page to see the content." at bounding box center [336, 39] width 430 height 8
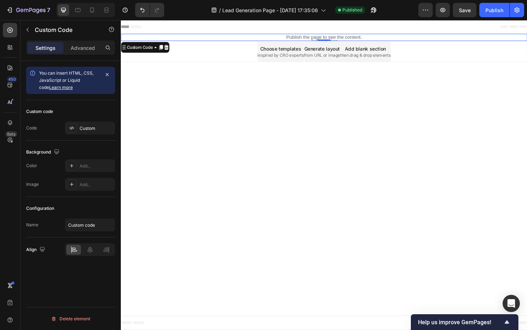
click at [312, 37] on p "Publish the page to see the content." at bounding box center [336, 39] width 430 height 8
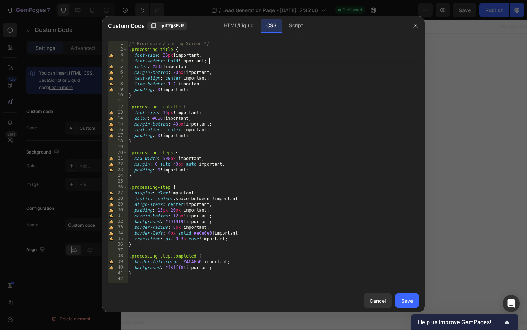
click at [270, 63] on div "/* Processing/Loading Screen */ .processing-title { font-size : 36 px !importan…" at bounding box center [273, 168] width 291 height 254
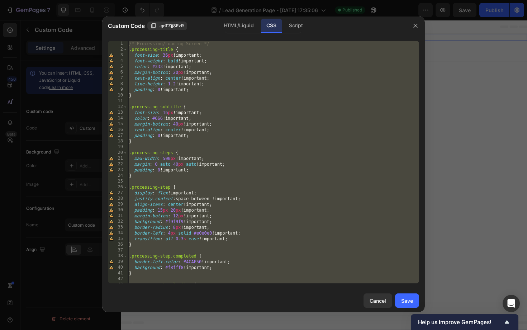
paste textarea
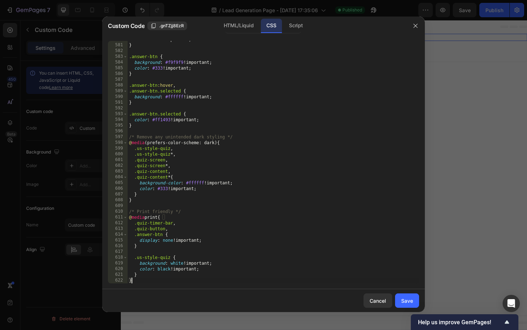
type textarea "}"
click at [406, 304] on button "Save" at bounding box center [407, 300] width 24 height 14
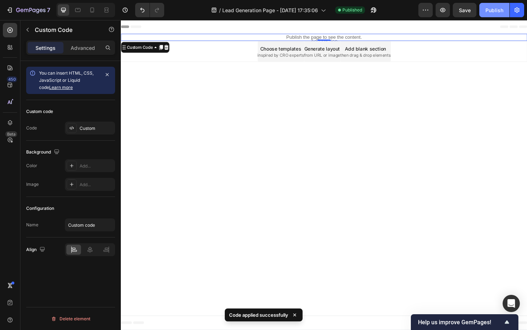
click at [493, 15] on button "Publish" at bounding box center [494, 10] width 30 height 14
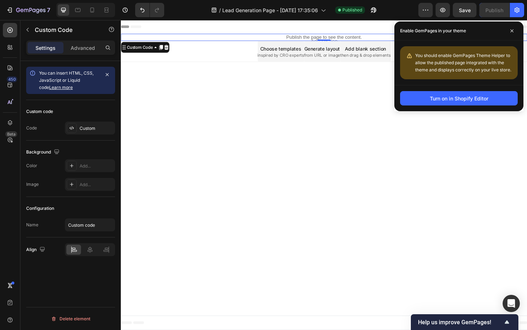
click at [309, 39] on p "Publish the page to see the content." at bounding box center [336, 39] width 430 height 8
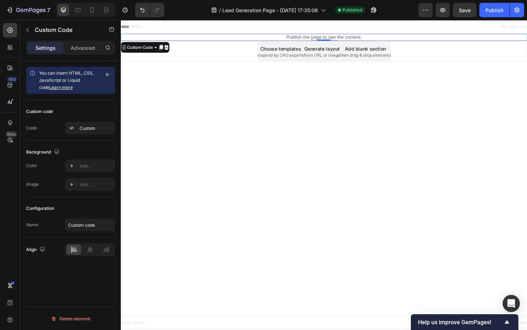
click at [309, 39] on p "Publish the page to see the content." at bounding box center [336, 39] width 430 height 8
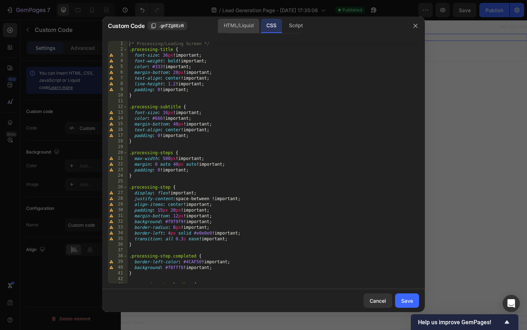
click at [241, 25] on div "HTML/Liquid" at bounding box center [238, 26] width 41 height 14
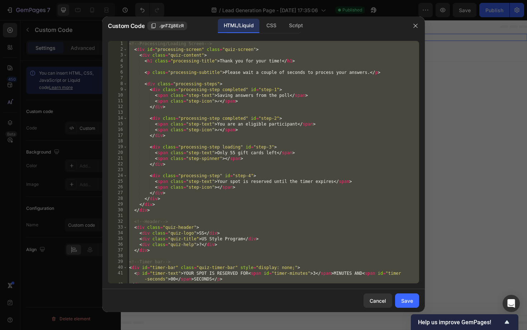
click at [256, 115] on div "<!-- Processing/Loading Screen --> < div id = "processing-screen" class = "quiz…" at bounding box center [273, 168] width 291 height 254
paste textarea
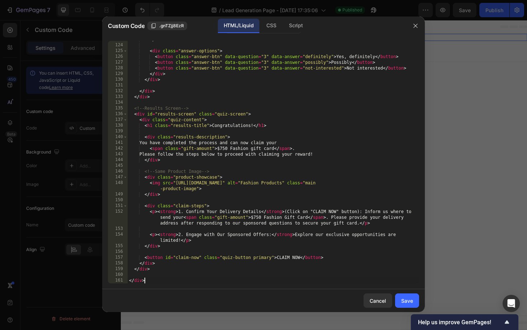
type textarea "</div>"
click at [405, 294] on button "Save" at bounding box center [407, 300] width 24 height 14
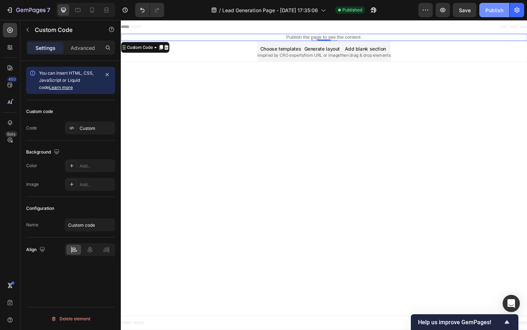
click at [493, 4] on button "Publish" at bounding box center [494, 10] width 30 height 14
click at [309, 37] on p "Publish the page to see the content." at bounding box center [336, 39] width 430 height 8
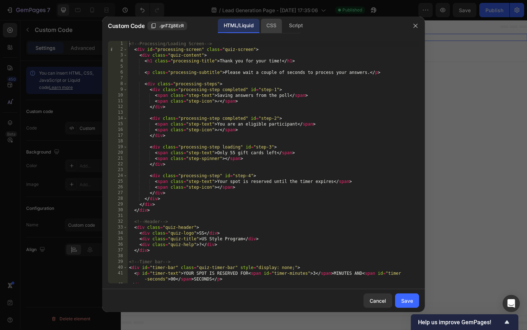
click at [273, 31] on div "CSS" at bounding box center [271, 26] width 21 height 14
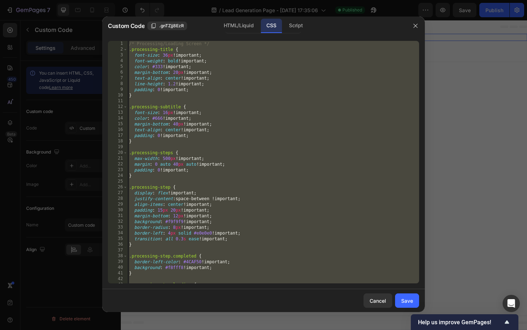
click at [285, 92] on div "/* Processing/Loading Screen */ .processing-title { font-size : 36 px !importan…" at bounding box center [273, 168] width 291 height 254
paste textarea
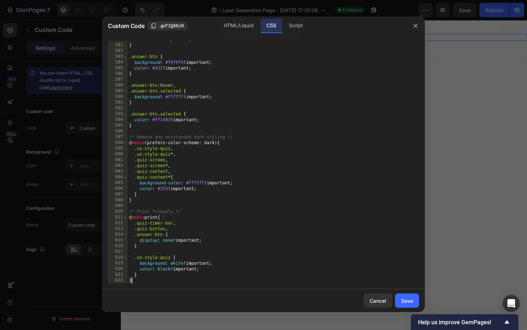
scroll to position [3324, 0]
type textarea "}"
click at [247, 28] on div "HTML/Liquid" at bounding box center [238, 26] width 41 height 14
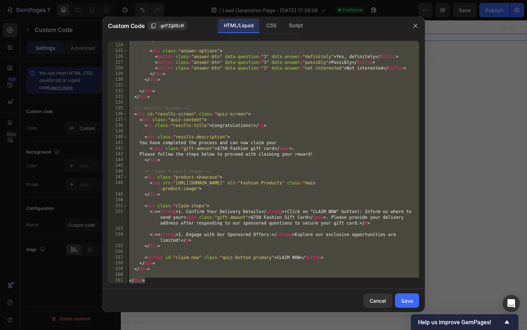
click at [311, 104] on div "</ div > < div class = "answer-options" > < button class = "answer-btn" data-qu…" at bounding box center [273, 164] width 291 height 254
paste textarea
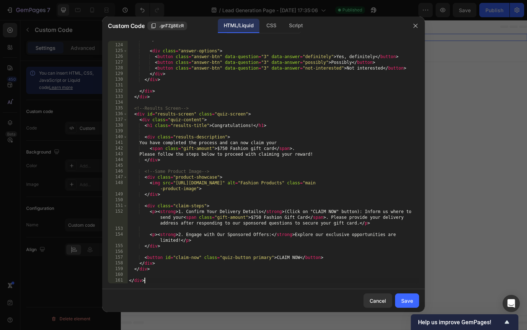
type textarea "</div>"
click at [406, 301] on div "Save" at bounding box center [407, 301] width 12 height 8
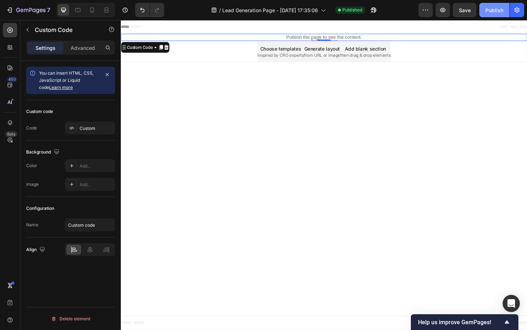
click at [495, 10] on div "Publish" at bounding box center [494, 10] width 18 height 8
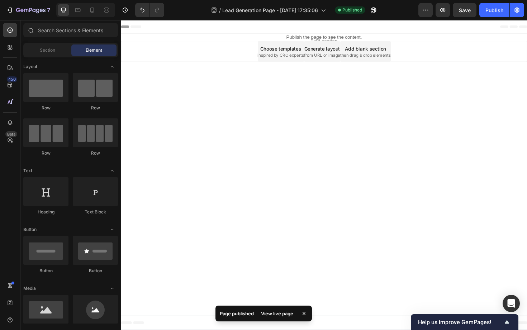
click at [389, 139] on body "Header Publish the page to see the content. Custom Code Section 1 Root Start wi…" at bounding box center [336, 184] width 430 height 328
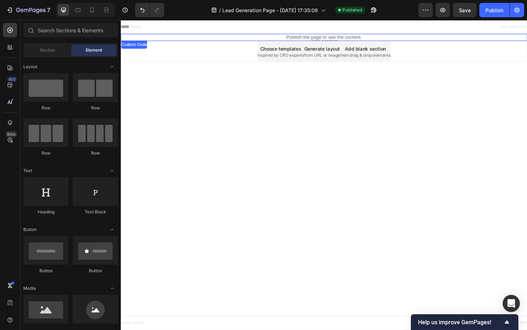
click at [300, 40] on p "Publish the page to see the content." at bounding box center [336, 39] width 430 height 8
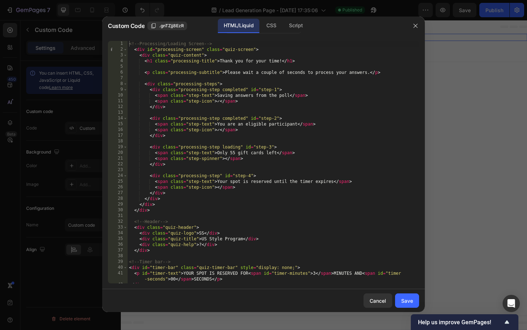
click at [215, 135] on div "<!-- Processing/Loading Screen --> < div id = "processing-screen" class = "quiz…" at bounding box center [273, 168] width 291 height 254
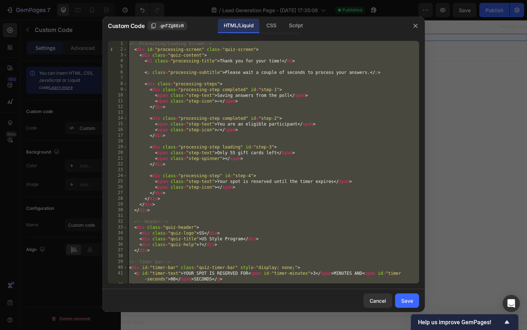
paste textarea "}"
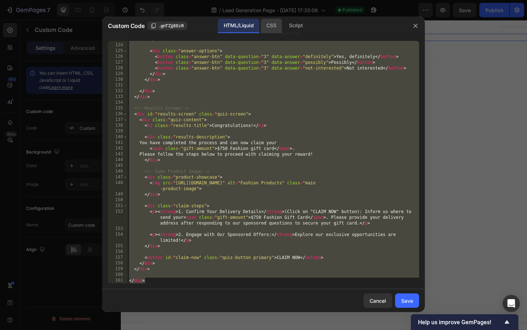
click at [267, 28] on div "CSS" at bounding box center [271, 26] width 21 height 14
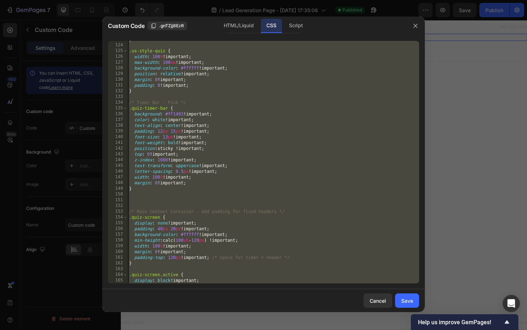
click at [257, 131] on div "} .us-style-quiz { width : 100 % !important ; max-width : 100 vw !important ; b…" at bounding box center [273, 164] width 291 height 254
paste textarea
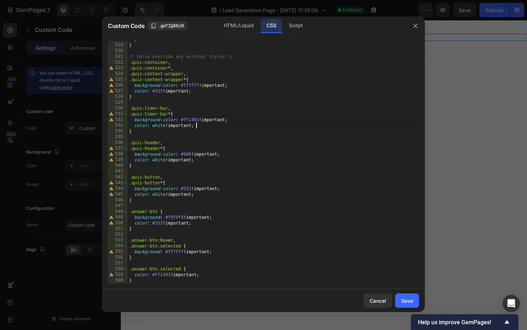
click at [242, 126] on div "} } /* Force override any external styles */ .quiz-container , .quiz-container …" at bounding box center [273, 164] width 291 height 254
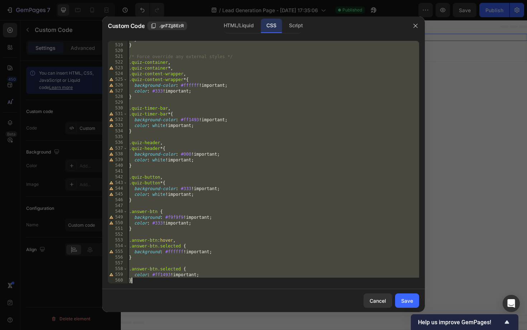
paste textarea
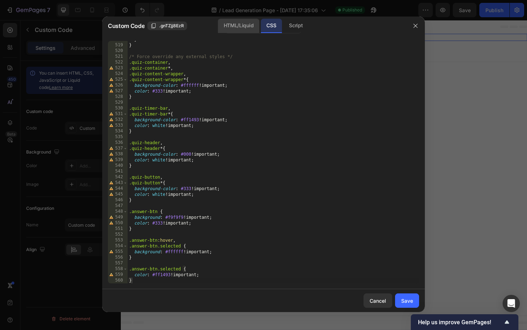
click at [242, 27] on div "HTML/Liquid" at bounding box center [238, 26] width 41 height 14
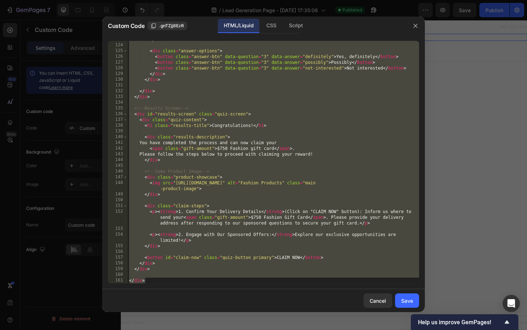
scroll to position [744, 0]
click at [257, 109] on div "</ div > < div class = "answer-options" > < button class = "answer-btn" data-qu…" at bounding box center [273, 164] width 291 height 254
paste textarea
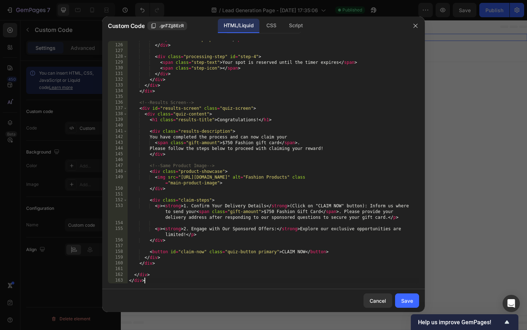
scroll to position [755, 0]
type textarea "</div>"
click at [404, 297] on div "Save" at bounding box center [407, 301] width 12 height 8
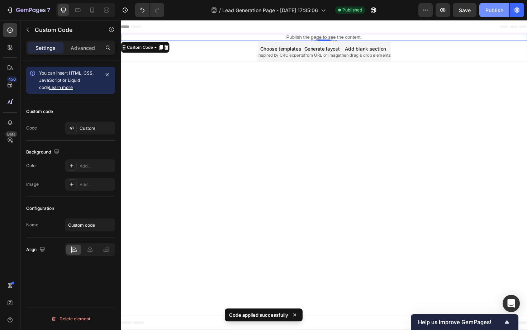
click at [482, 9] on button "Publish" at bounding box center [494, 10] width 30 height 14
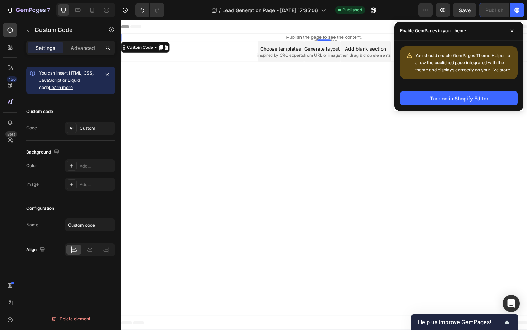
click at [305, 37] on p "Publish the page to see the content." at bounding box center [336, 39] width 430 height 8
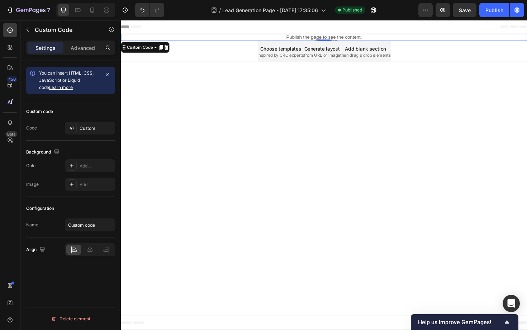
click at [305, 37] on p "Publish the page to see the content." at bounding box center [336, 39] width 430 height 8
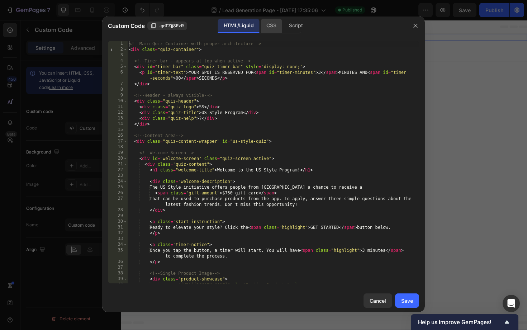
click at [268, 29] on div "CSS" at bounding box center [271, 26] width 21 height 14
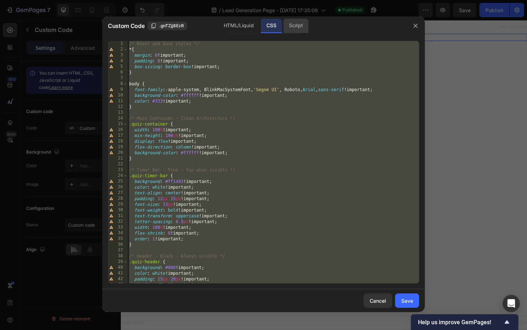
click at [289, 29] on div "Script" at bounding box center [295, 26] width 25 height 14
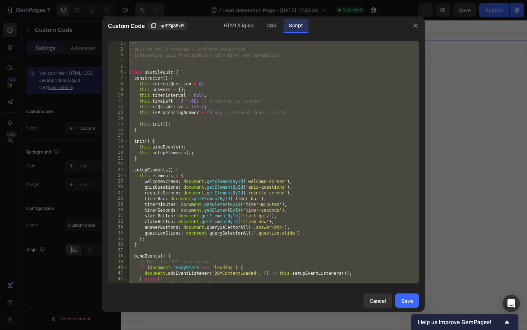
click at [252, 134] on div "/** * Quiz US Style Program - Complete JavaScript * Interactive quiz functional…" at bounding box center [273, 168] width 291 height 254
paste textarea
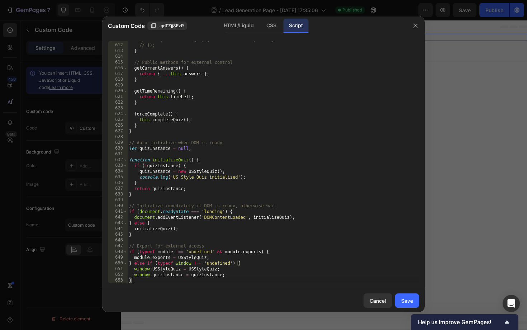
scroll to position [3513, 0]
type textarea "}"
click at [410, 301] on div "Save" at bounding box center [407, 301] width 12 height 8
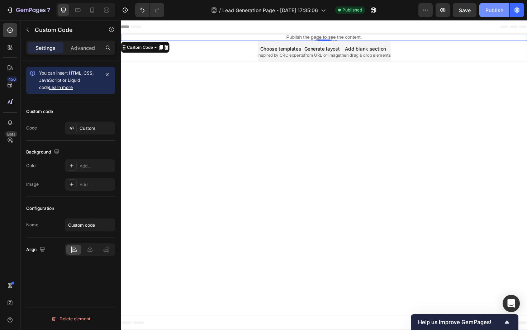
click at [497, 11] on div "Publish" at bounding box center [494, 10] width 18 height 8
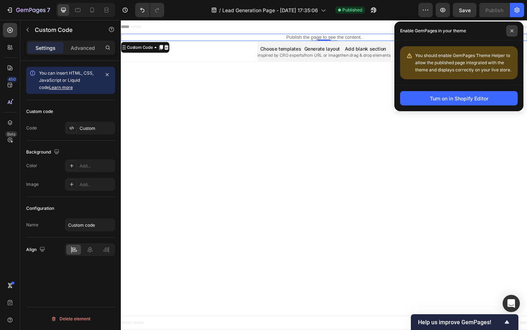
click at [513, 30] on icon at bounding box center [512, 31] width 4 height 4
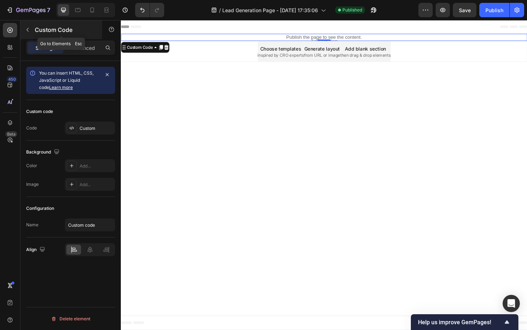
click at [27, 32] on icon "button" at bounding box center [28, 30] width 6 height 6
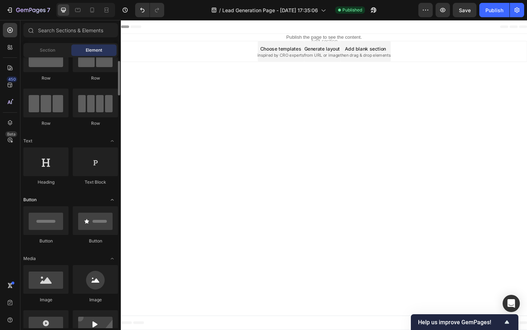
scroll to position [29, 0]
click at [88, 32] on input "text" at bounding box center [70, 30] width 95 height 14
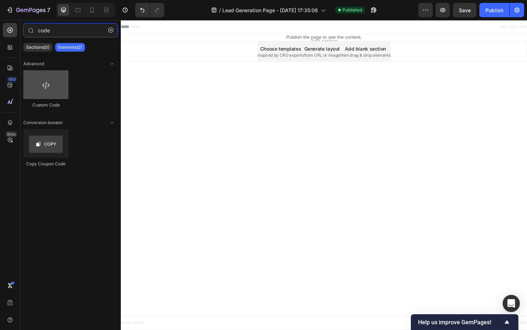
type input "code"
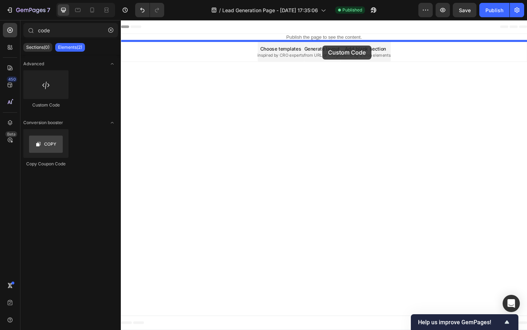
drag, startPoint x: 167, startPoint y: 112, endPoint x: 334, endPoint y: 47, distance: 179.3
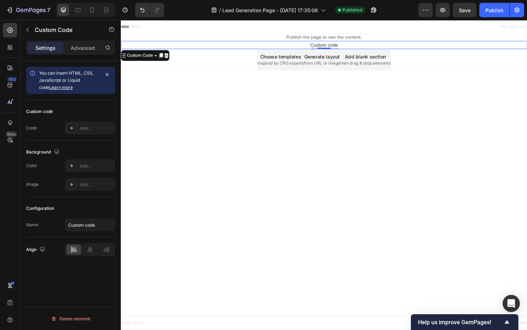
click at [331, 46] on span "Custom code" at bounding box center [336, 46] width 430 height 9
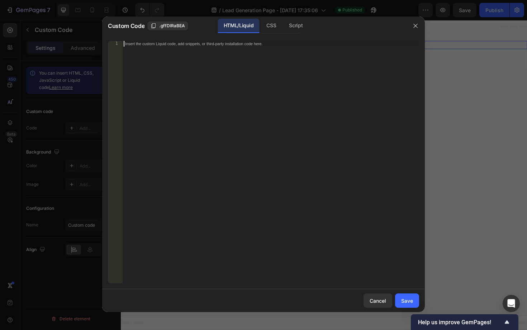
click at [249, 98] on div "Insert the custom Liquid code, add snippets, or third-party installation code h…" at bounding box center [270, 168] width 297 height 254
paste textarea "</section>"
type textarea "</section>"
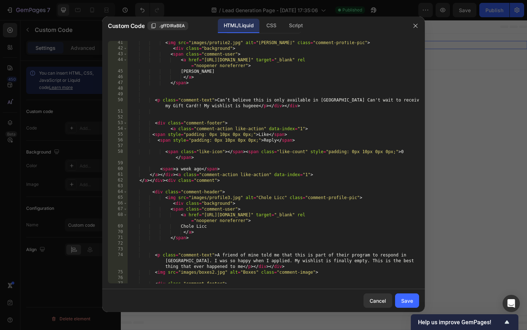
scroll to position [117, 0]
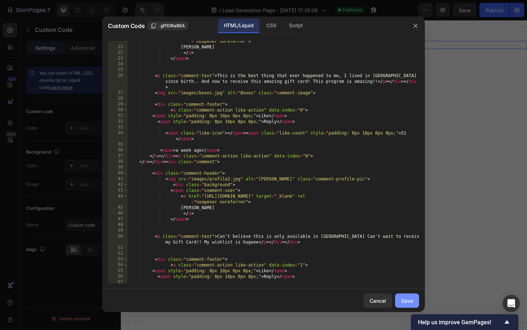
click at [410, 300] on div "Save" at bounding box center [407, 301] width 12 height 8
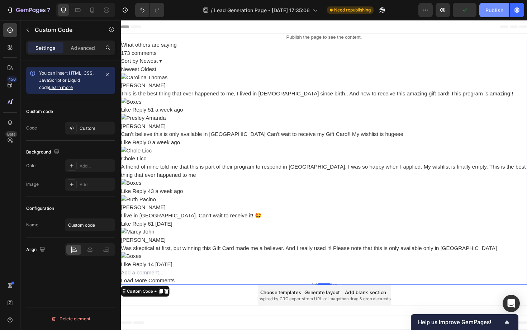
click at [488, 14] on button "Publish" at bounding box center [494, 10] width 30 height 14
click at [227, 123] on img at bounding box center [336, 124] width 430 height 9
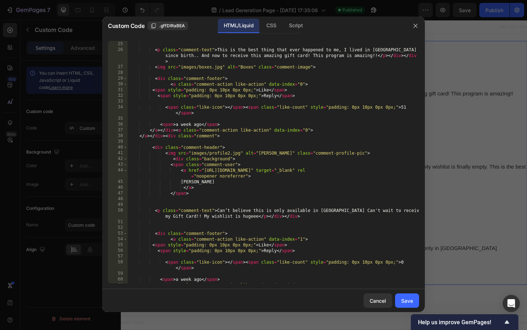
scroll to position [0, 0]
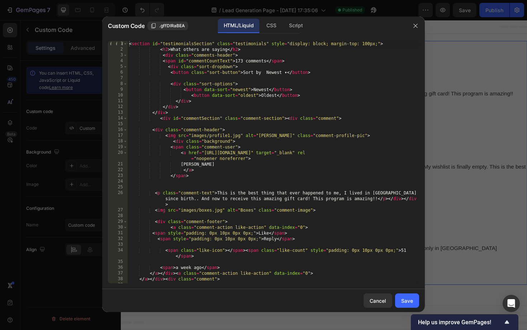
click at [355, 177] on div "< section id = "testimonialsSection" class = "testimonials" style = "display: b…" at bounding box center [273, 168] width 291 height 254
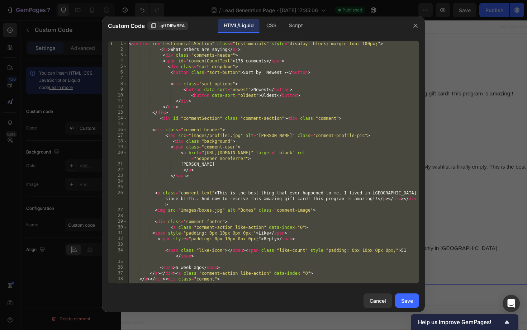
paste textarea "</html"
type textarea "</html>"
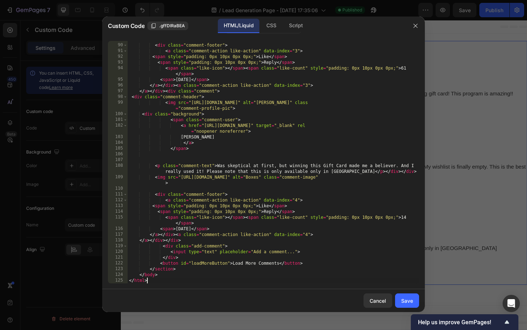
scroll to position [606, 0]
click at [410, 300] on div "Save" at bounding box center [407, 301] width 12 height 8
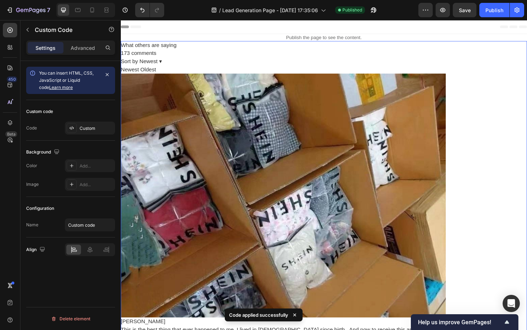
click at [323, 55] on div "173 comments Sort by Newest ▾ Newest Oldest" at bounding box center [336, 64] width 430 height 26
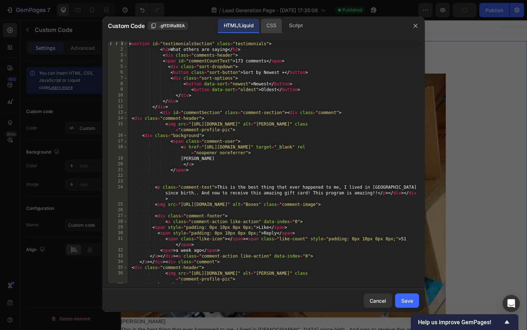
click at [274, 25] on div "CSS" at bounding box center [271, 26] width 21 height 14
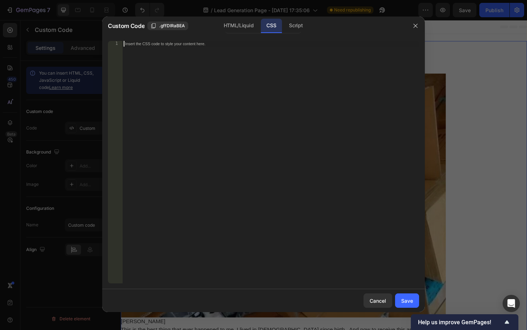
click at [242, 93] on div "Insert the CSS code to style your content here." at bounding box center [270, 168] width 297 height 254
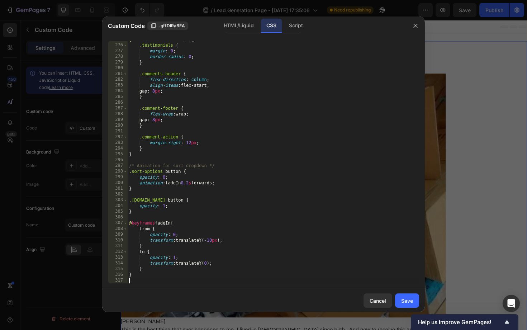
scroll to position [1598, 0]
click at [297, 27] on div "Script" at bounding box center [295, 26] width 25 height 14
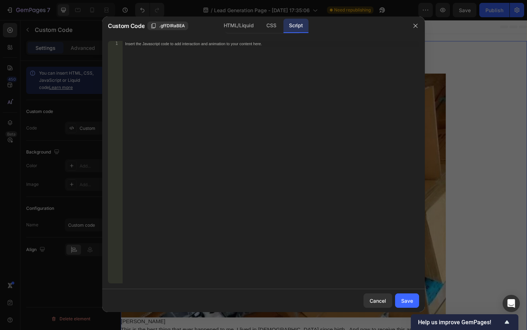
click at [180, 73] on div "Insert the Javascript code to add interaction and animation to your content her…" at bounding box center [270, 168] width 297 height 254
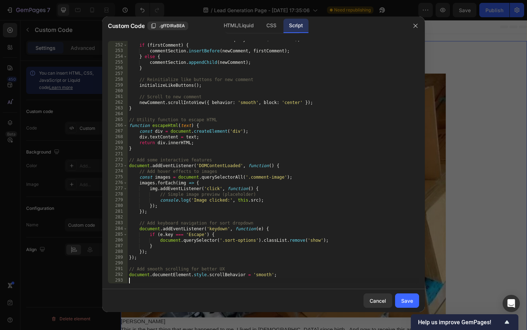
scroll to position [1455, 0]
click at [402, 300] on div "Save" at bounding box center [407, 301] width 12 height 8
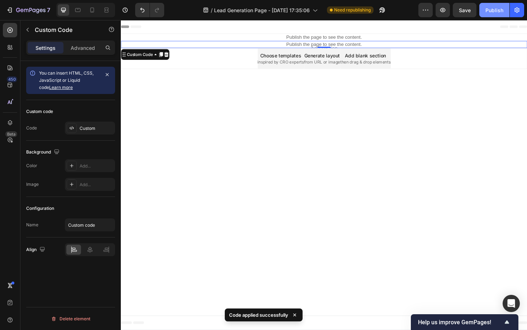
click at [493, 13] on div "Publish" at bounding box center [494, 10] width 18 height 8
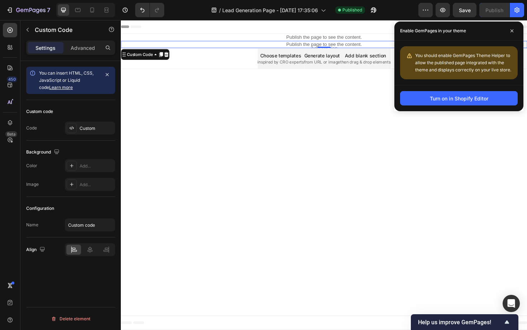
click at [307, 46] on p "Publish the page to see the content." at bounding box center [336, 46] width 430 height 8
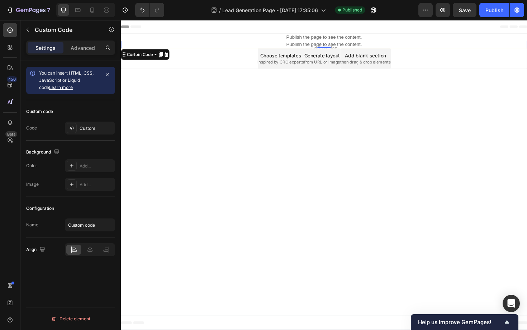
click at [307, 46] on p "Publish the page to see the content." at bounding box center [336, 46] width 430 height 8
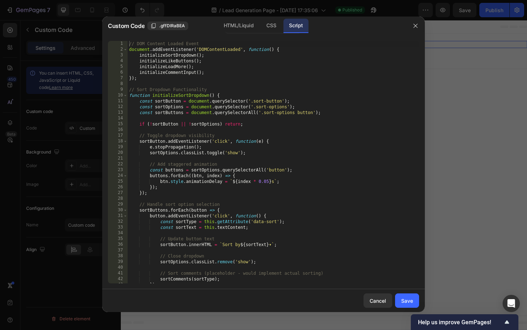
click at [283, 79] on div "// DOM Content Loaded Event document . addEventListener ( 'DOMContentLoaded' , …" at bounding box center [273, 168] width 291 height 254
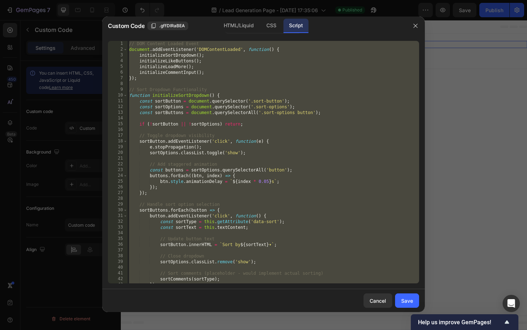
type textarea "document.documentElement.style.scrollBehavior = 'smooth';"
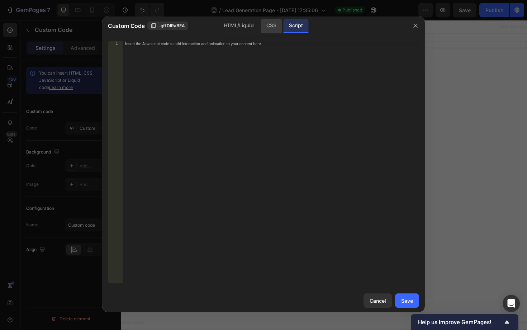
click at [267, 26] on div "CSS" at bounding box center [271, 26] width 21 height 14
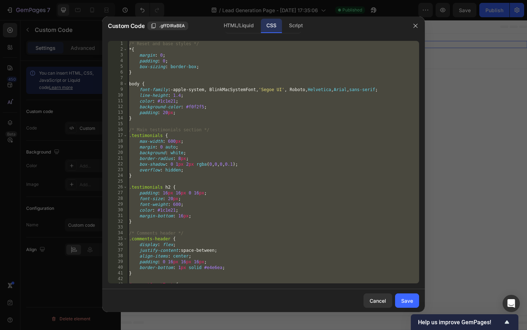
click at [267, 125] on div "/* Reset and base styles */ * { margin : 0 ; padding : 0 ; box-sizing : border-…" at bounding box center [273, 168] width 291 height 254
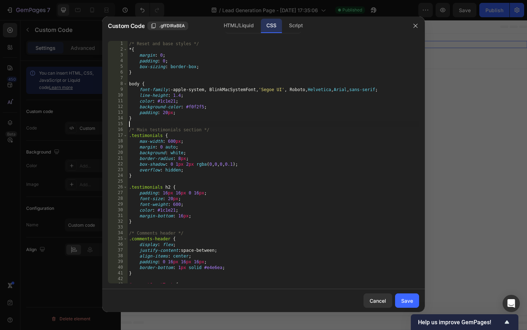
type textarea "}"
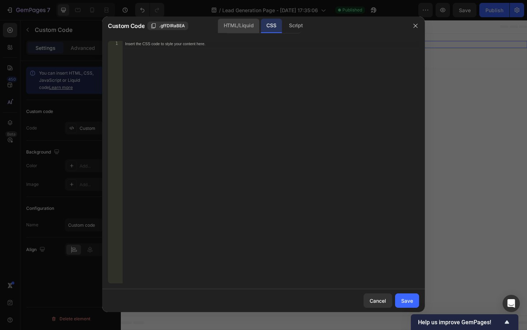
click at [243, 24] on div "HTML/Liquid" at bounding box center [238, 26] width 41 height 14
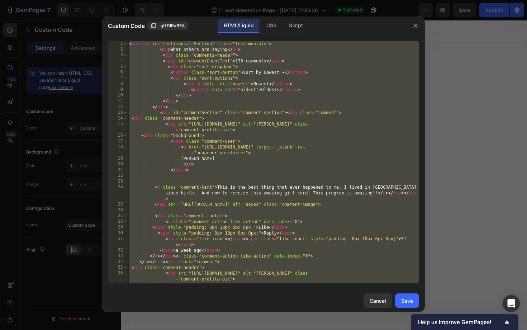
click at [278, 114] on div "< section id = "testimonialsSection" class = "testimonials" > < h2 > What other…" at bounding box center [273, 168] width 291 height 254
paste textarea
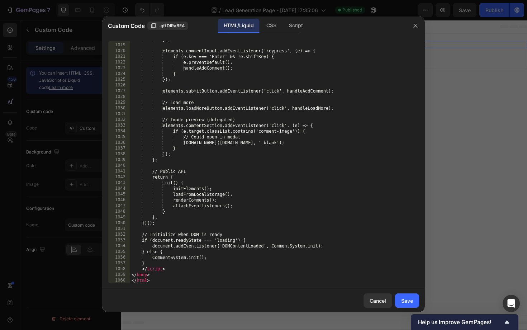
type textarea "</html>"
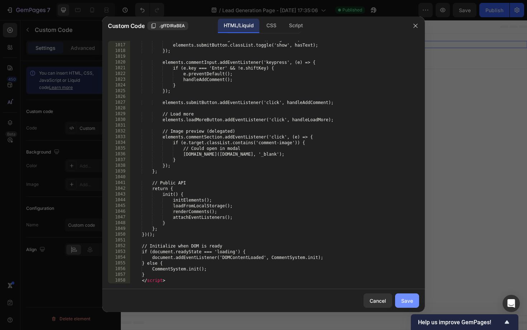
click at [404, 302] on div "Save" at bounding box center [407, 301] width 12 height 8
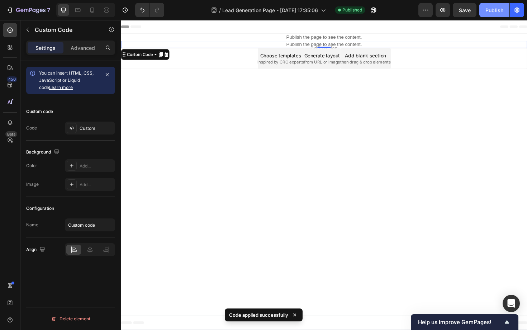
click at [490, 14] on button "Publish" at bounding box center [494, 10] width 30 height 14
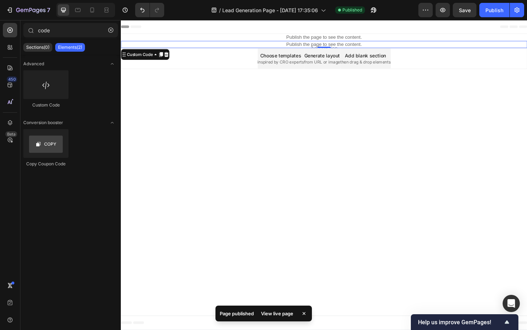
click at [206, 185] on body "Header Publish the page to see the content. Custom Code Section 1 Publish the p…" at bounding box center [336, 184] width 430 height 328
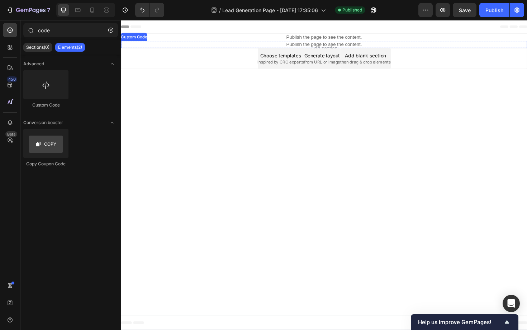
click at [273, 46] on p "Publish the page to see the content." at bounding box center [336, 46] width 430 height 8
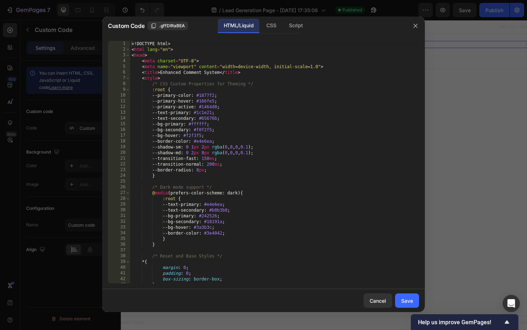
click at [235, 94] on div "<! DOCTYPE html > < html lang = "en" > < head > < meta charset = "UTF-8" > < me…" at bounding box center [274, 168] width 289 height 254
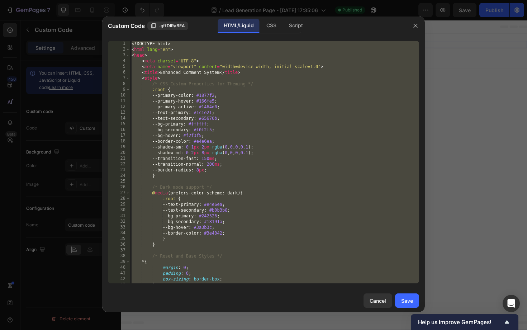
paste textarea
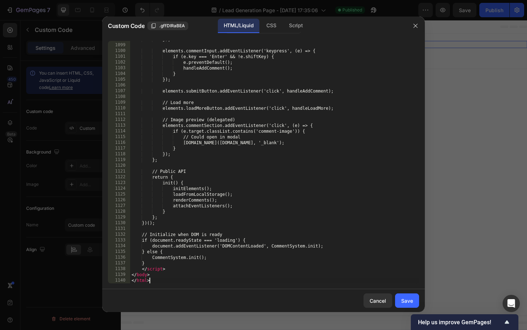
scroll to position [6437, 0]
type textarea "</html>"
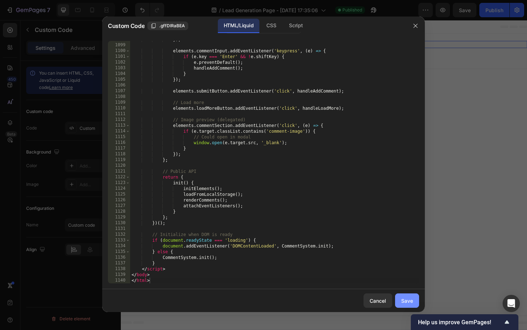
click at [410, 295] on button "Save" at bounding box center [407, 300] width 24 height 14
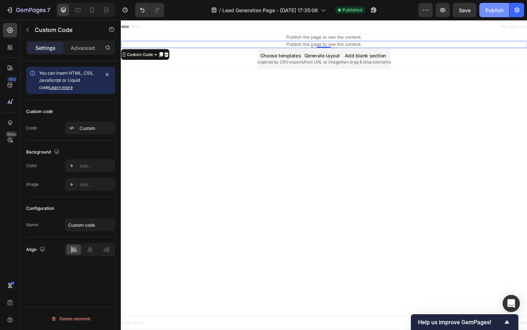
click at [490, 11] on div "Publish" at bounding box center [494, 10] width 18 height 8
click at [316, 44] on p "Publish the page to see the content." at bounding box center [336, 46] width 430 height 8
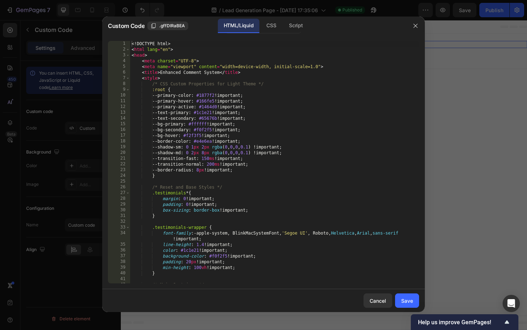
click at [286, 103] on div "<! DOCTYPE html > < html lang = "en" > < head > < meta charset = "UTF-8" > < me…" at bounding box center [274, 168] width 289 height 254
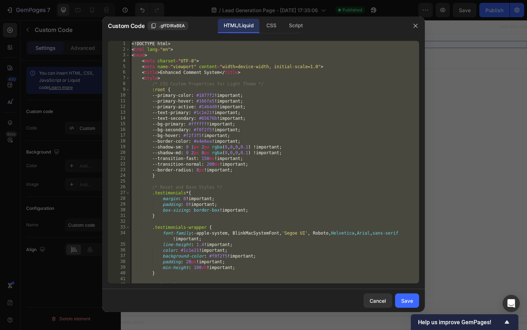
paste textarea
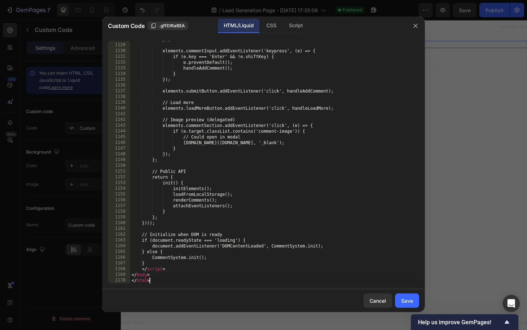
type textarea "</html>"
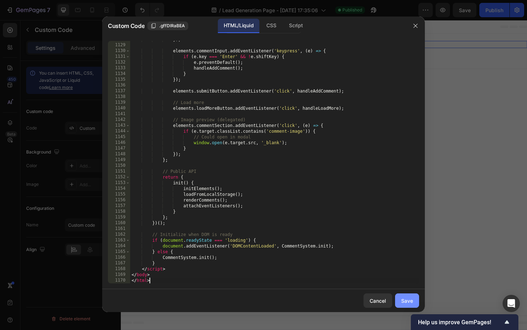
click at [402, 301] on div "Save" at bounding box center [407, 301] width 12 height 8
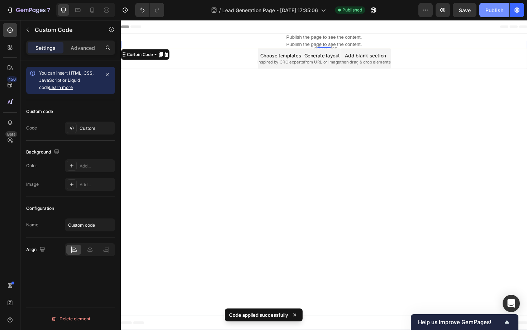
click at [488, 14] on button "Publish" at bounding box center [494, 10] width 30 height 14
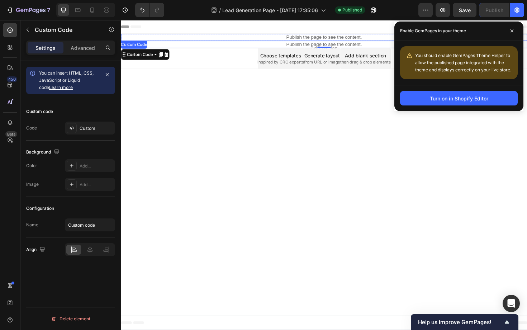
click at [318, 38] on p "Publish the page to see the content." at bounding box center [336, 39] width 430 height 8
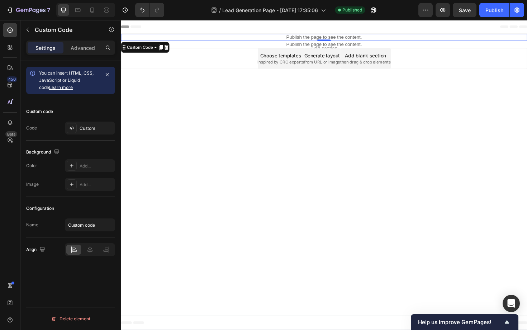
click at [318, 38] on p "Publish the page to see the content." at bounding box center [336, 39] width 430 height 8
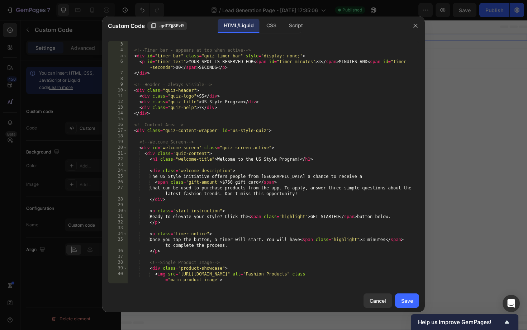
scroll to position [0, 0]
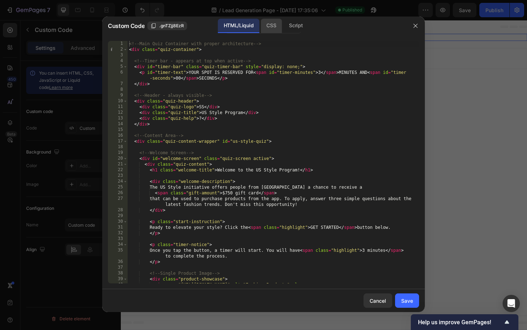
click at [274, 26] on div "CSS" at bounding box center [271, 26] width 21 height 14
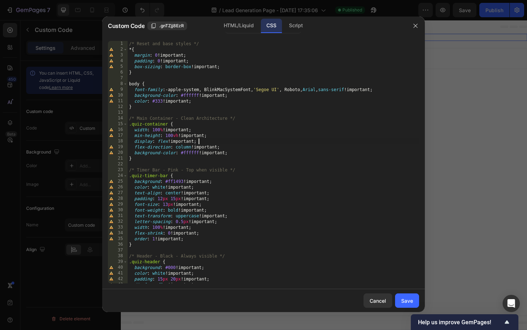
click at [242, 140] on div "/* Reset and base styles */ * { margin : 0 !important ; padding : 0 !important …" at bounding box center [273, 168] width 291 height 254
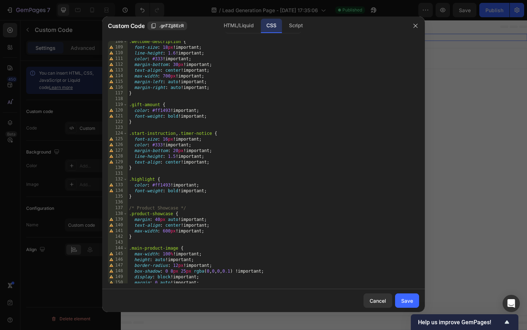
scroll to position [627, 0]
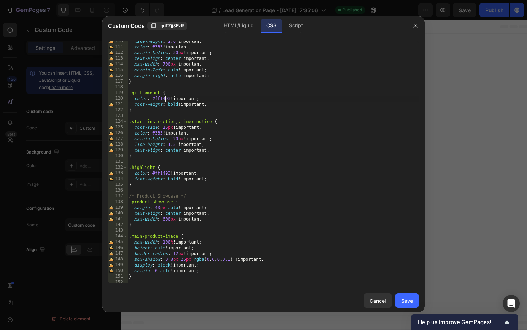
click at [165, 98] on div "line-height : 1.6 !important ; color : #333 !important ; margin-bottom : 30 px …" at bounding box center [273, 165] width 291 height 254
click at [237, 24] on div "HTML/Liquid" at bounding box center [238, 26] width 41 height 14
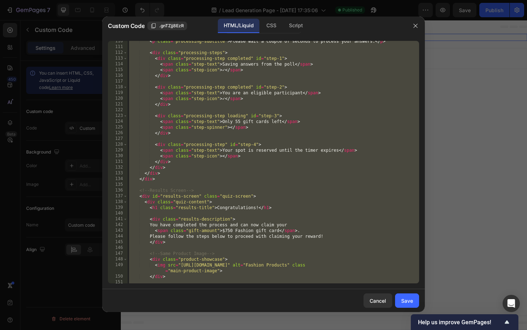
scroll to position [668, 0]
click at [214, 159] on div "< p class = "processing-subtitle" > Please wait a couple of seconds to process …" at bounding box center [273, 165] width 291 height 254
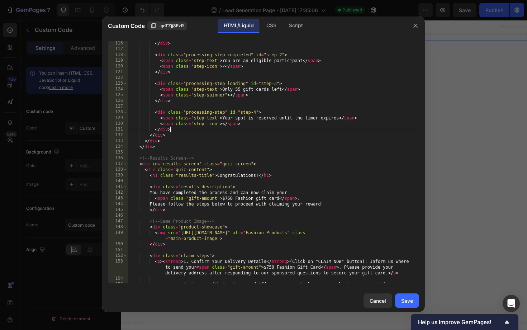
scroll to position [700, 0]
click at [178, 199] on div "</ div > < div class = "processing-step completed" id = "step-2" > < span class…" at bounding box center [273, 169] width 291 height 259
click at [239, 185] on div "</ div > < div class = "processing-step completed" id = "step-2" > < span class…" at bounding box center [273, 169] width 291 height 259
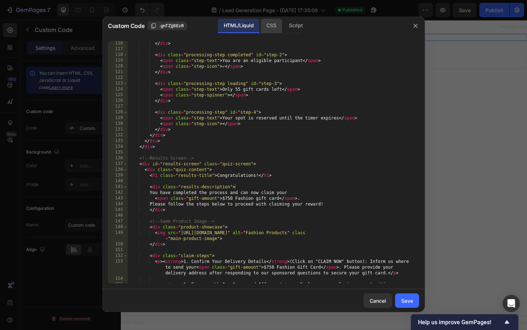
click at [273, 25] on div "CSS" at bounding box center [271, 26] width 21 height 14
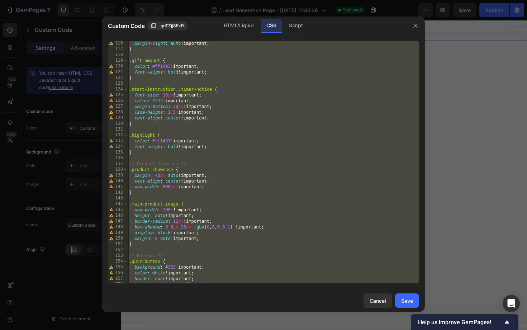
click at [209, 172] on div "margin-right : auto !important ; } .gift-amount { color : #ff1493 !important ; …" at bounding box center [273, 167] width 291 height 254
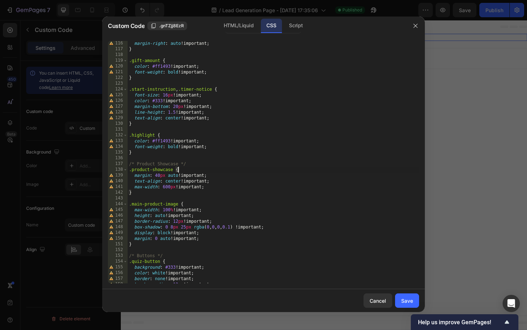
click at [163, 65] on div "margin-right : auto !important ; } .gift-amount { color : #ff1493 !important ; …" at bounding box center [273, 167] width 291 height 254
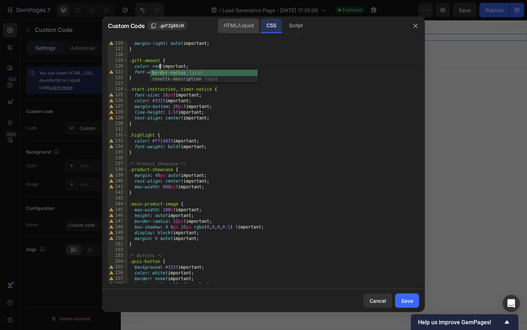
click at [237, 25] on div "HTML/Liquid" at bounding box center [238, 26] width 41 height 14
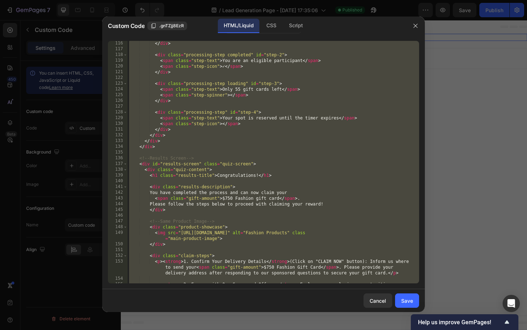
scroll to position [700, 0]
click at [189, 145] on div "</ div > < div class = "processing-step completed" id = "step-2" > < span class…" at bounding box center [273, 169] width 291 height 259
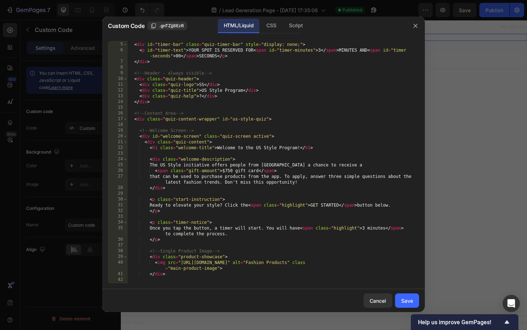
scroll to position [22, 0]
click at [219, 172] on div "<!-- Timer bar - appears at top when active --> < div id = "timer-bar" class = …" at bounding box center [273, 163] width 291 height 254
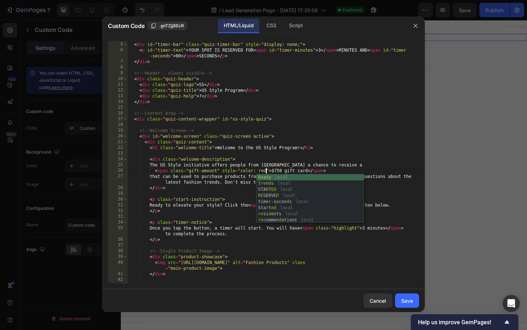
scroll to position [0, 11]
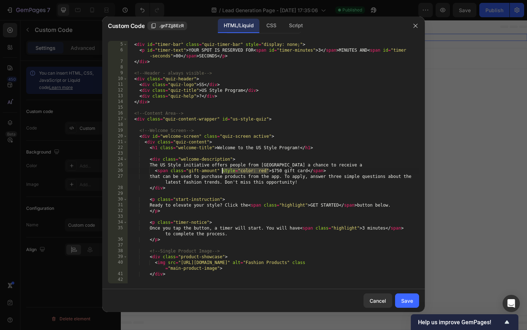
drag, startPoint x: 268, startPoint y: 171, endPoint x: 222, endPoint y: 172, distance: 45.5
click at [222, 172] on div "<!-- Timer bar - appears at top when active --> < div id = "timer-bar" class = …" at bounding box center [273, 163] width 291 height 254
click at [245, 190] on div "<!-- Timer bar - appears at top when active --> < div id = "timer-bar" class = …" at bounding box center [273, 163] width 291 height 254
click at [314, 206] on div "<!-- Timer bar - appears at top when active --> < div id = "timer-bar" class = …" at bounding box center [273, 163] width 291 height 254
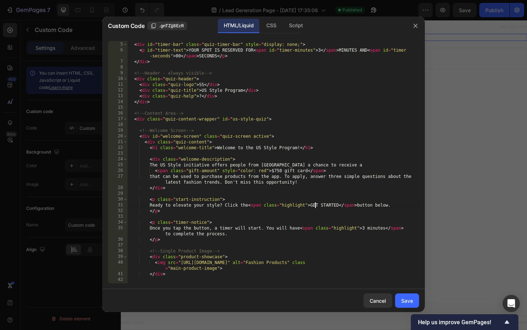
scroll to position [0, 15]
paste textarea "style="color: red""
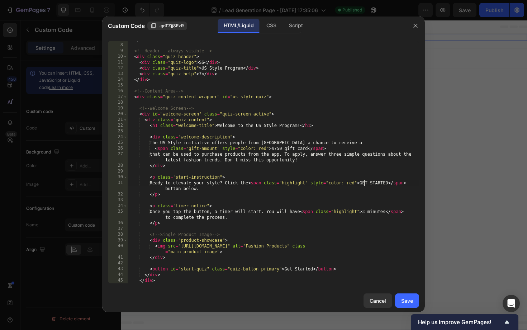
scroll to position [44, 0]
click at [366, 211] on div "</ div > <!-- Header - always visible --> < div class = "quiz-header" > < div c…" at bounding box center [273, 164] width 291 height 254
paste textarea "style="color: red""
type textarea "Once you tap the button, a timer will start. You will have <span class="highlig…"
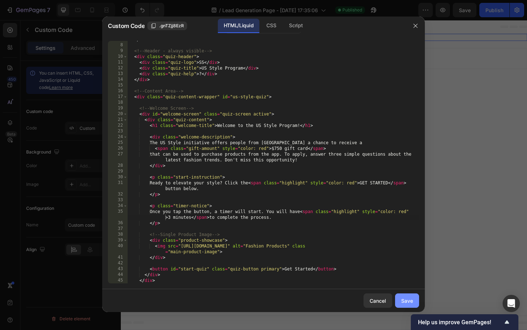
click at [411, 300] on div "Save" at bounding box center [407, 301] width 12 height 8
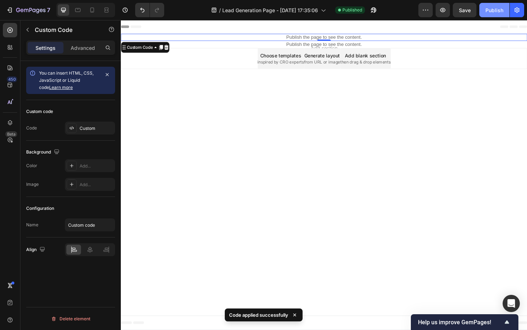
click at [489, 8] on div "Publish" at bounding box center [494, 10] width 18 height 8
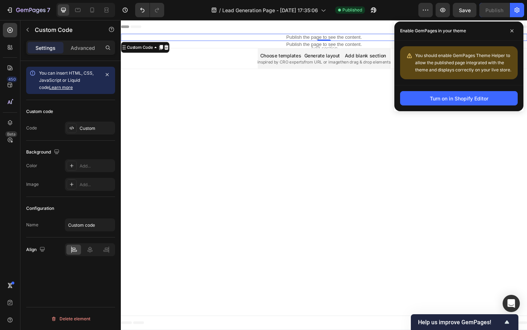
click at [284, 38] on p "Publish the page to see the content." at bounding box center [336, 39] width 430 height 8
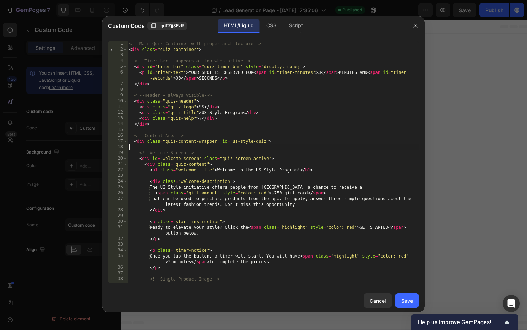
click at [256, 148] on div "<!-- Main Quiz Container with proper architecture --> < div class = "quiz-conta…" at bounding box center [273, 170] width 291 height 259
click at [266, 194] on div "<!-- Main Quiz Container with proper architecture --> < div class = "quiz-conta…" at bounding box center [273, 170] width 291 height 259
click at [267, 195] on div "<!-- Main Quiz Container with proper architecture --> < div class = "quiz-conta…" at bounding box center [273, 170] width 291 height 259
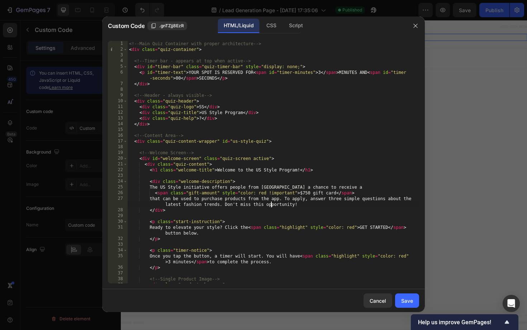
click at [271, 206] on div "<!-- Main Quiz Container with proper architecture --> < div class = "quiz-conta…" at bounding box center [273, 170] width 291 height 259
click at [268, 192] on div "<!-- Main Quiz Container with proper architecture --> < div class = "quiz-conta…" at bounding box center [273, 170] width 291 height 259
type textarea "<span class="gift-amount" style="color: red!important">$750 gift card</span>"
drag, startPoint x: 412, startPoint y: 299, endPoint x: 412, endPoint y: 286, distance: 12.5
click at [412, 299] on div "Save" at bounding box center [407, 301] width 12 height 8
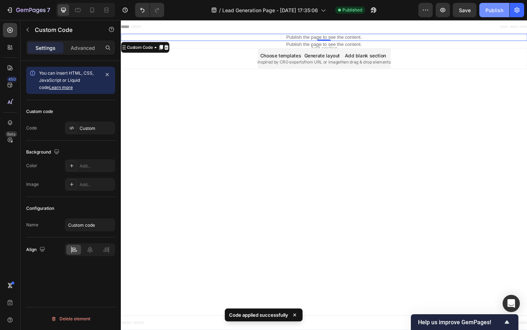
click at [497, 14] on button "Publish" at bounding box center [494, 10] width 30 height 14
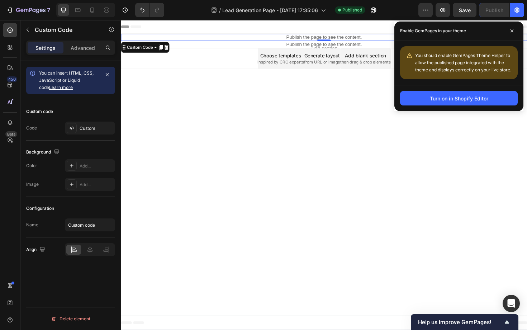
click at [355, 38] on p "Publish the page to see the content." at bounding box center [336, 39] width 430 height 8
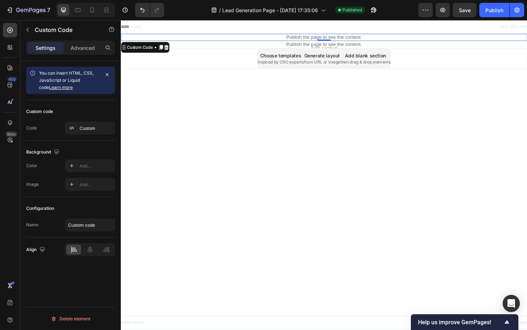
click at [355, 38] on p "Publish the page to see the content." at bounding box center [336, 39] width 430 height 8
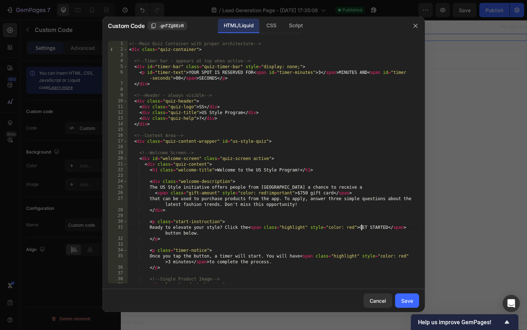
click at [362, 228] on div "<!-- Main Quiz Container with proper architecture --> < div class = "quiz-conta…" at bounding box center [273, 170] width 291 height 259
click at [354, 228] on div "<!-- Main Quiz Container with proper architecture --> < div class = "quiz-conta…" at bounding box center [273, 170] width 291 height 259
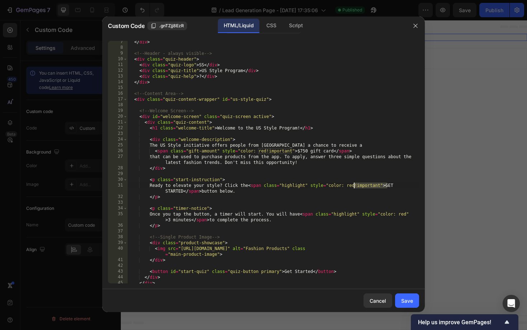
scroll to position [42, 0]
click at [409, 215] on div "</ div > <!-- Header - always visible --> < div class = "quiz-header" > < div c…" at bounding box center [273, 166] width 291 height 254
paste textarea "!important"
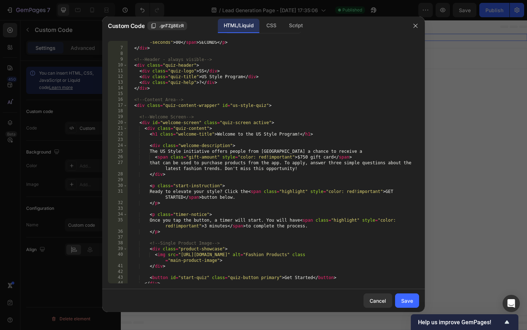
scroll to position [41, 0]
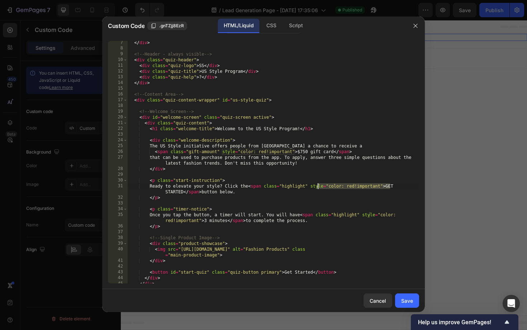
drag, startPoint x: 390, startPoint y: 186, endPoint x: 318, endPoint y: 186, distance: 71.7
click at [318, 186] on div "</ div > <!-- Header - always visible --> < div class = "quiz-header" > < div c…" at bounding box center [273, 167] width 291 height 254
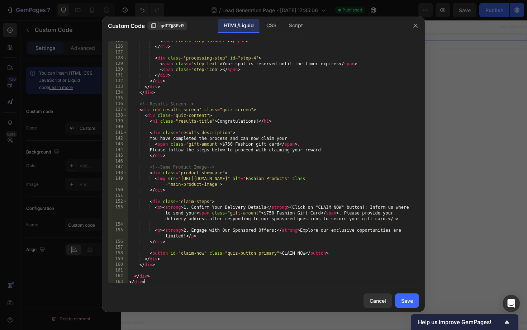
scroll to position [761, 0]
click at [219, 144] on div "< span class = "step-spinner" > </ span > </ div > < div class = "processing-st…" at bounding box center [273, 164] width 291 height 254
paste textarea "style="color: red!important""
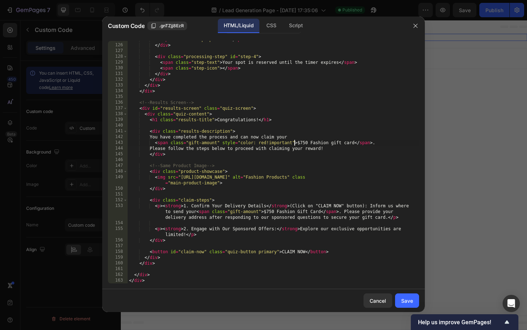
type textarea "<span class="gift-amount" style="color: red!important">$750 Fashion gift card</…"
click at [263, 212] on div "< span class = "step-spinner" > </ span > </ div > < div class = "processing-st…" at bounding box center [273, 164] width 291 height 254
paste textarea "style="color: red!important""
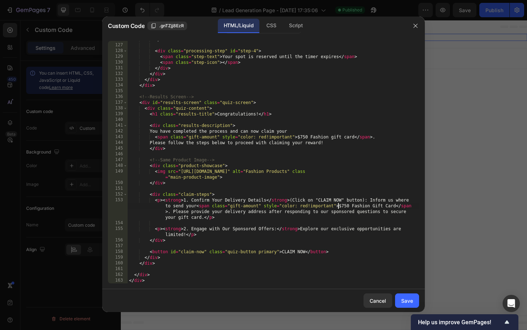
scroll to position [767, 0]
click at [180, 230] on div "</ div > < div class = "processing-step" id = "step-4" > < span class = "step-t…" at bounding box center [273, 164] width 291 height 254
click at [192, 227] on div "</ div > < div class = "processing-step" id = "step-4" > < span class = "step-t…" at bounding box center [273, 164] width 291 height 254
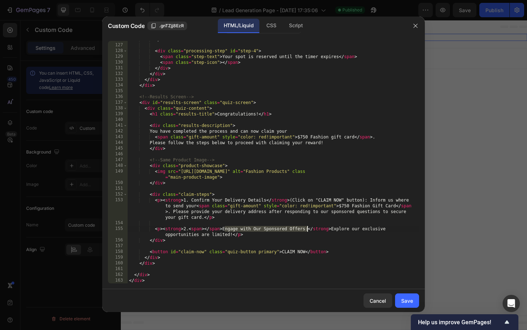
drag, startPoint x: 224, startPoint y: 230, endPoint x: 306, endPoint y: 230, distance: 82.4
click at [306, 230] on div "</ div > < div class = "processing-step" id = "step-4" > < span class = "step-t…" at bounding box center [273, 164] width 291 height 254
click at [309, 230] on div "</ div > < div class = "processing-step" id = "step-4" > < span class = "step-t…" at bounding box center [273, 164] width 291 height 254
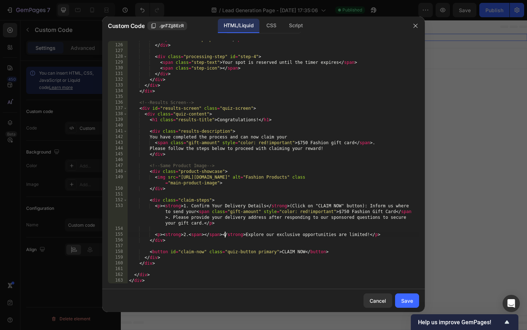
scroll to position [0, 8]
paste textarea "Engage with Our Sponsored Offers:"
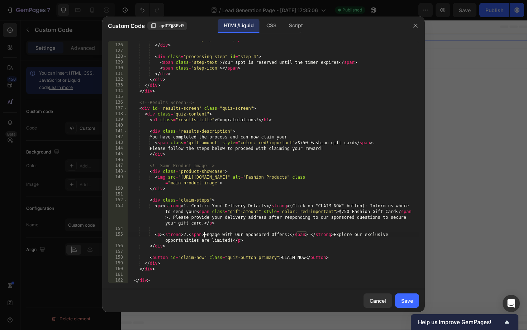
click at [204, 237] on div "< span class = "step-spinner" > </ span > </ div > < div class = "processing-st…" at bounding box center [273, 164] width 291 height 254
paste textarea "style="color: red!important""
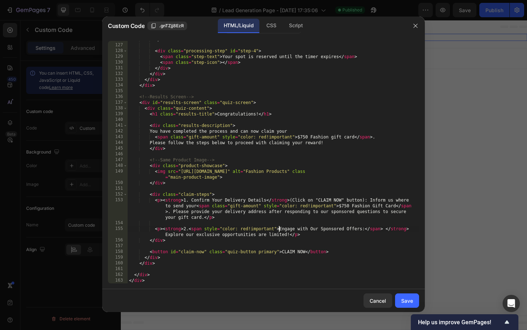
scroll to position [767, 0]
type textarea "</div> </div>"
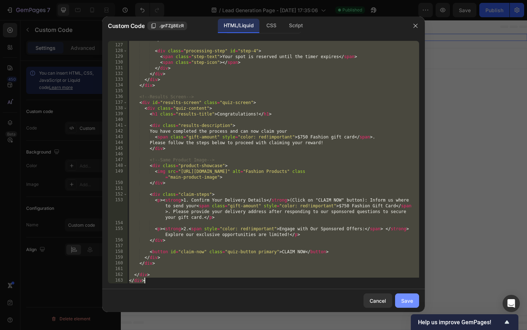
scroll to position [0, 1]
click at [407, 299] on div "Save" at bounding box center [407, 301] width 12 height 8
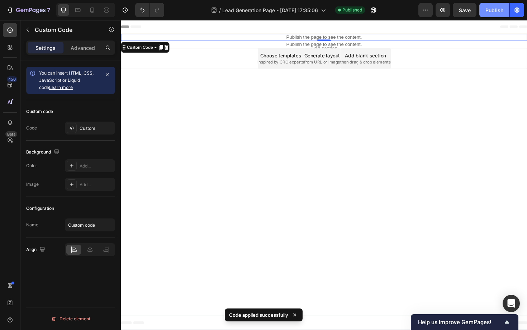
click at [491, 6] on button "Publish" at bounding box center [494, 10] width 30 height 14
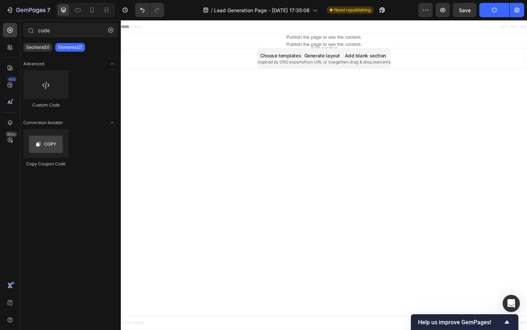
click at [194, 182] on body "Header Publish the page to see the content. Custom Code 0 Section 1 Publish the…" at bounding box center [336, 184] width 430 height 328
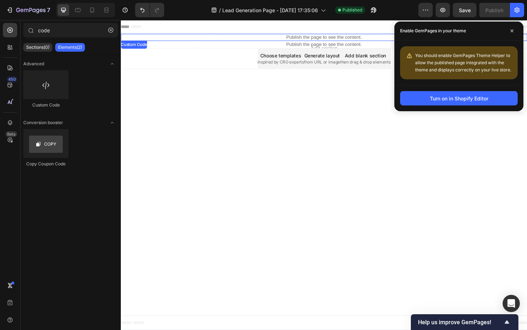
click at [304, 35] on p "Publish the page to see the content." at bounding box center [336, 39] width 430 height 8
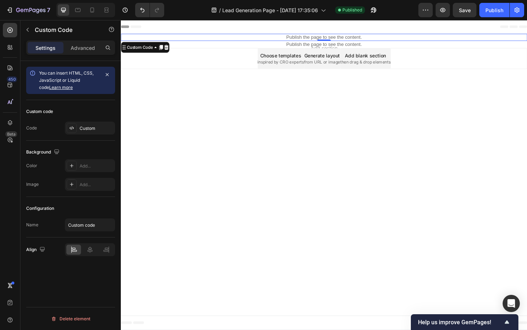
click at [304, 35] on p "Publish the page to see the content." at bounding box center [336, 39] width 430 height 8
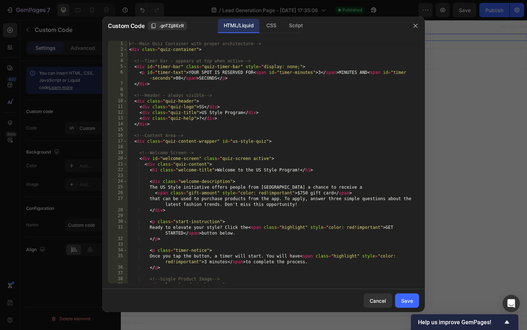
click at [265, 106] on div "<!-- Main Quiz Container with proper architecture --> < div class = "quiz-conta…" at bounding box center [273, 170] width 291 height 259
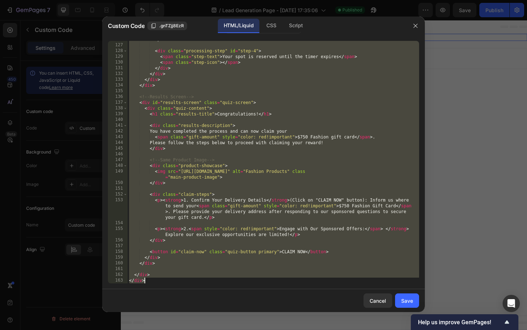
scroll to position [767, 0]
click at [163, 237] on div "</ div > < div class = "processing-step" id = "step-4" > < span class = "step-t…" at bounding box center [273, 164] width 291 height 254
type textarea "<p><strong>2. <span style="color: red!important">Engage with Our Sponsored Offe…"
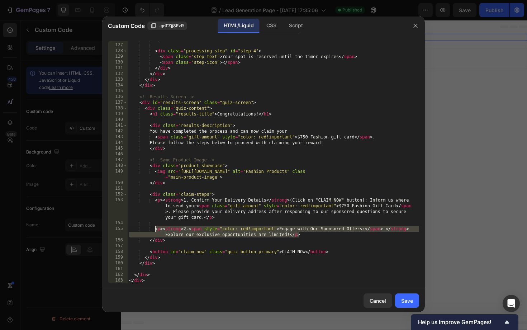
drag, startPoint x: 302, startPoint y: 236, endPoint x: 155, endPoint y: 229, distance: 147.4
click at [155, 229] on div "</ div > < div class = "processing-step" id = "step-4" > < span class = "step-t…" at bounding box center [273, 164] width 291 height 254
paste textarea
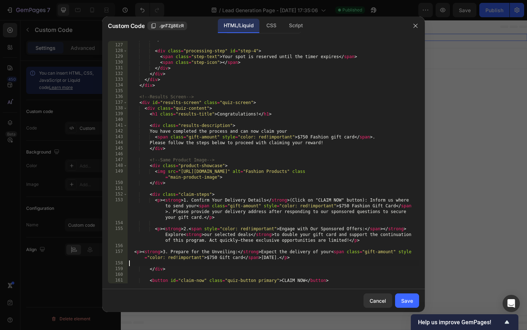
click at [135, 252] on div "</ div > < div class = "processing-step" id = "step-4" > < span class = "step-t…" at bounding box center [273, 164] width 291 height 254
type textarea "<p><strong>3. Prepare for the Unveiling:</strong> Expect the delivery of your <…"
click at [370, 245] on div "</ div > < div class = "processing-step" id = "step-4" > < span class = "step-t…" at bounding box center [273, 164] width 291 height 254
click at [404, 297] on div "Save" at bounding box center [407, 301] width 12 height 8
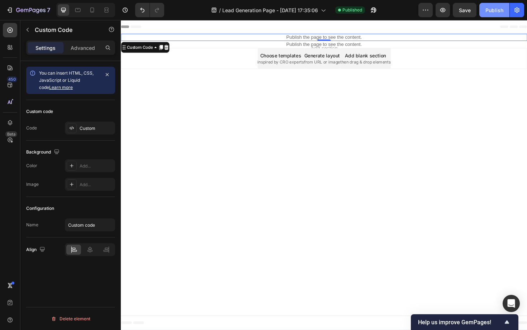
click at [496, 10] on div "Publish" at bounding box center [494, 10] width 18 height 8
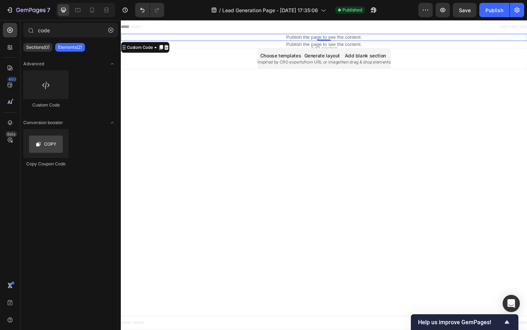
click at [230, 200] on body "Header Publish the page to see the content. Custom Code 0 Section 1 Publish the…" at bounding box center [336, 184] width 430 height 328
